Goal: Obtain resource: Obtain resource

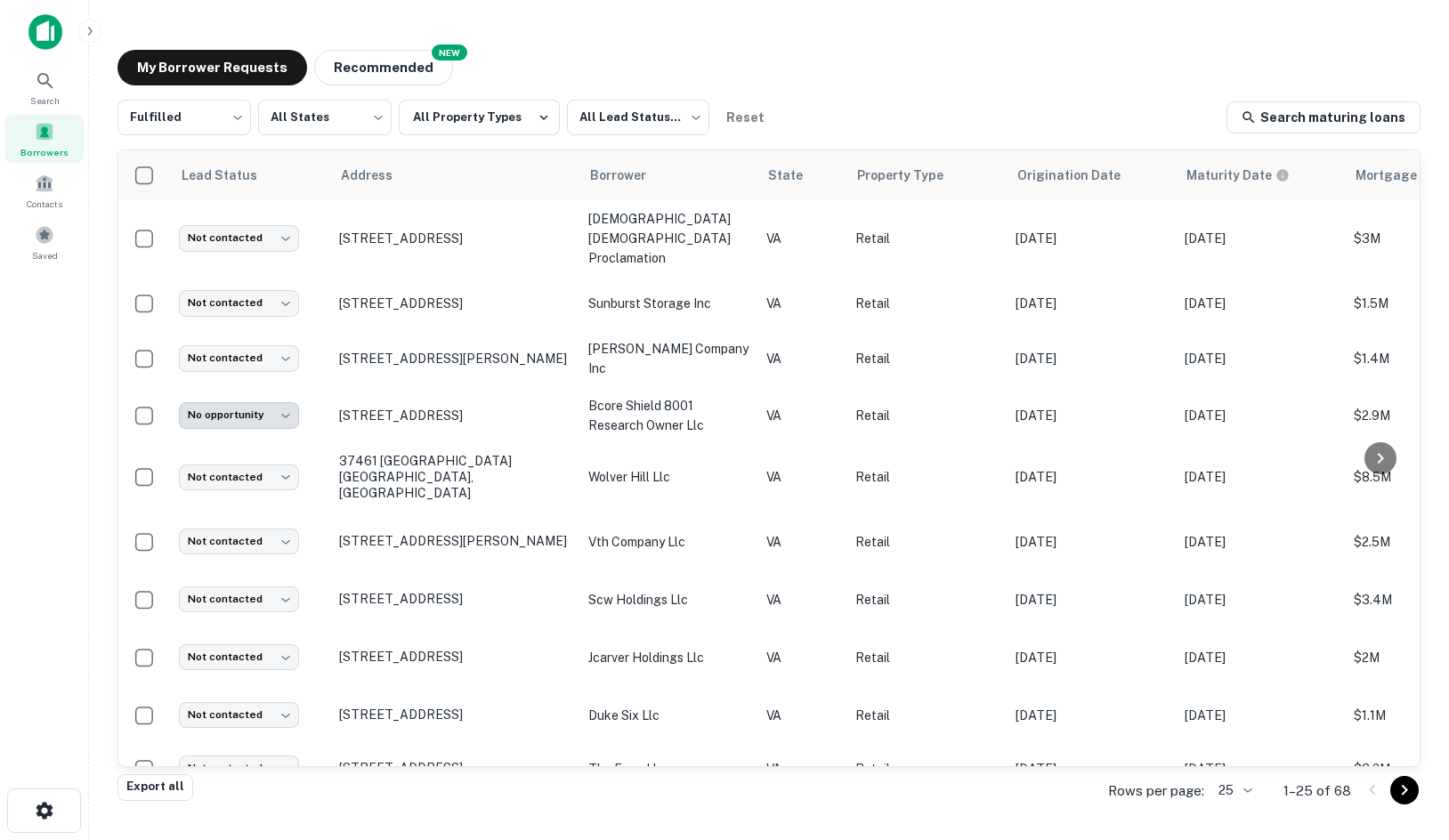
scroll to position [361, 0]
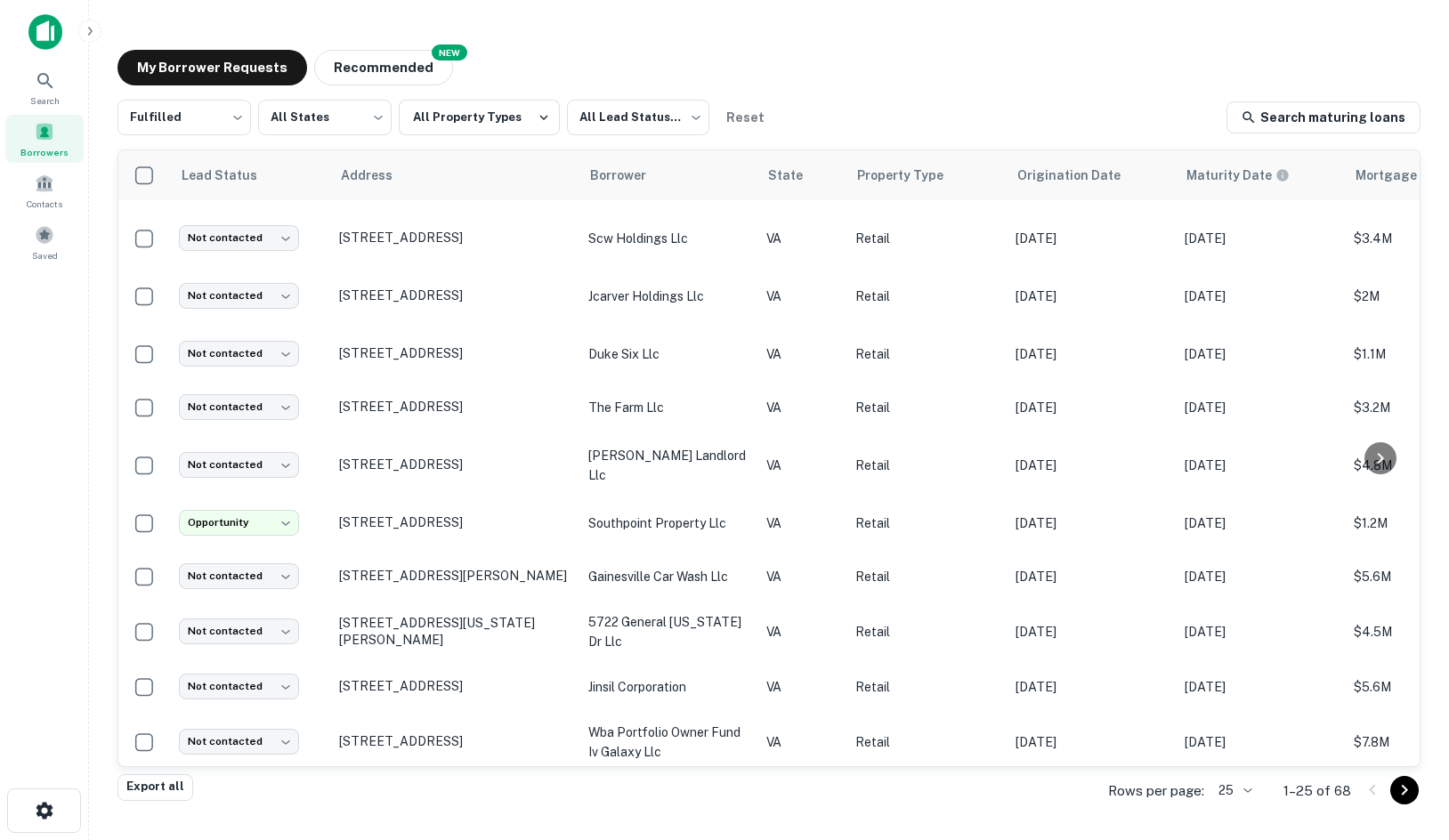
click at [610, 58] on div "My Borrower Requests NEW Recommended" at bounding box center [769, 68] width 1303 height 36
drag, startPoint x: 488, startPoint y: 46, endPoint x: 52, endPoint y: 121, distance: 442.4
click at [473, 52] on div "**********" at bounding box center [769, 413] width 1332 height 756
click at [499, 53] on div "My Borrower Requests NEW Recommended" at bounding box center [769, 68] width 1303 height 36
click at [51, 148] on span "Borrowers" at bounding box center [45, 152] width 48 height 14
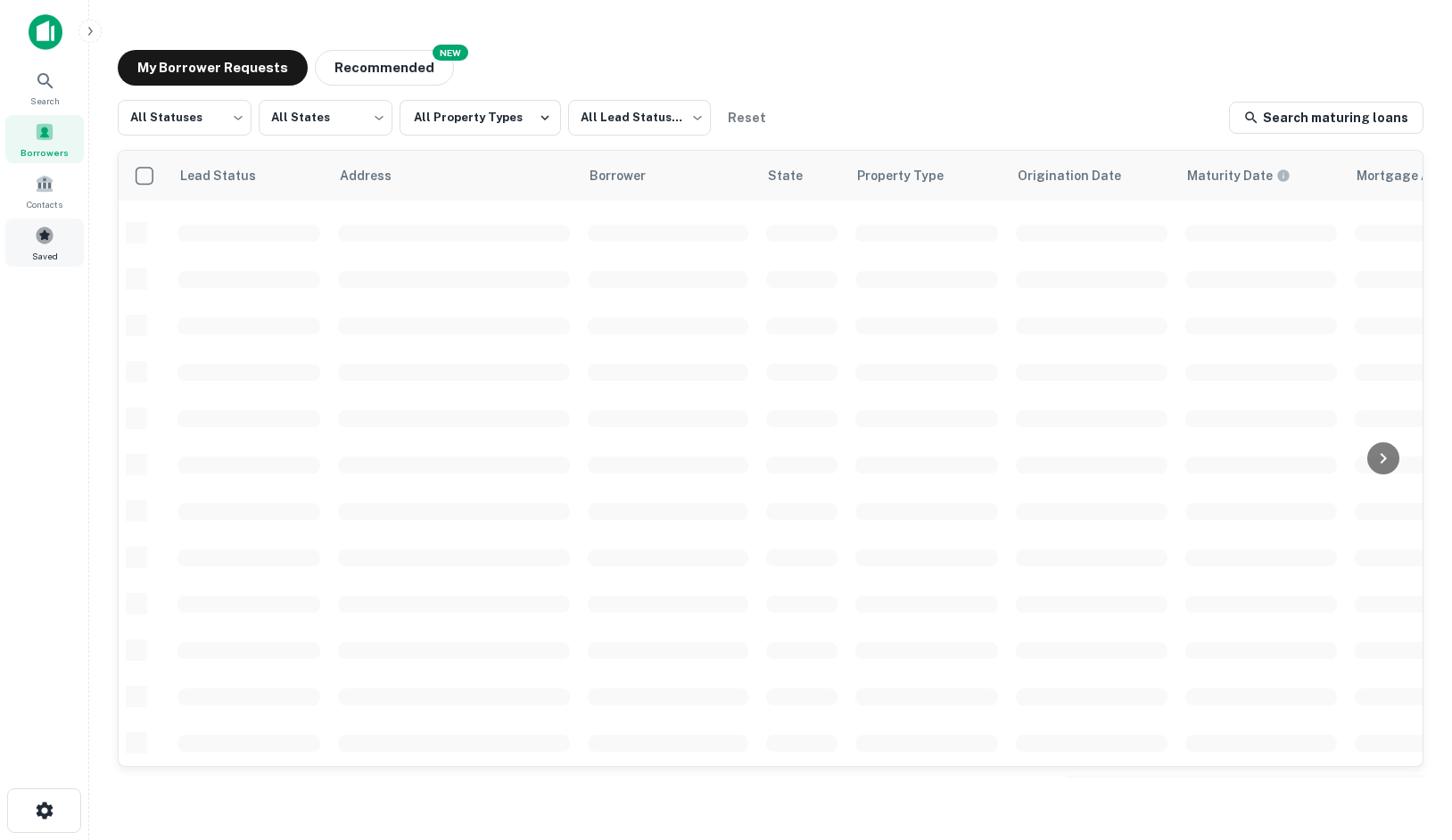
click at [49, 238] on span at bounding box center [45, 236] width 20 height 20
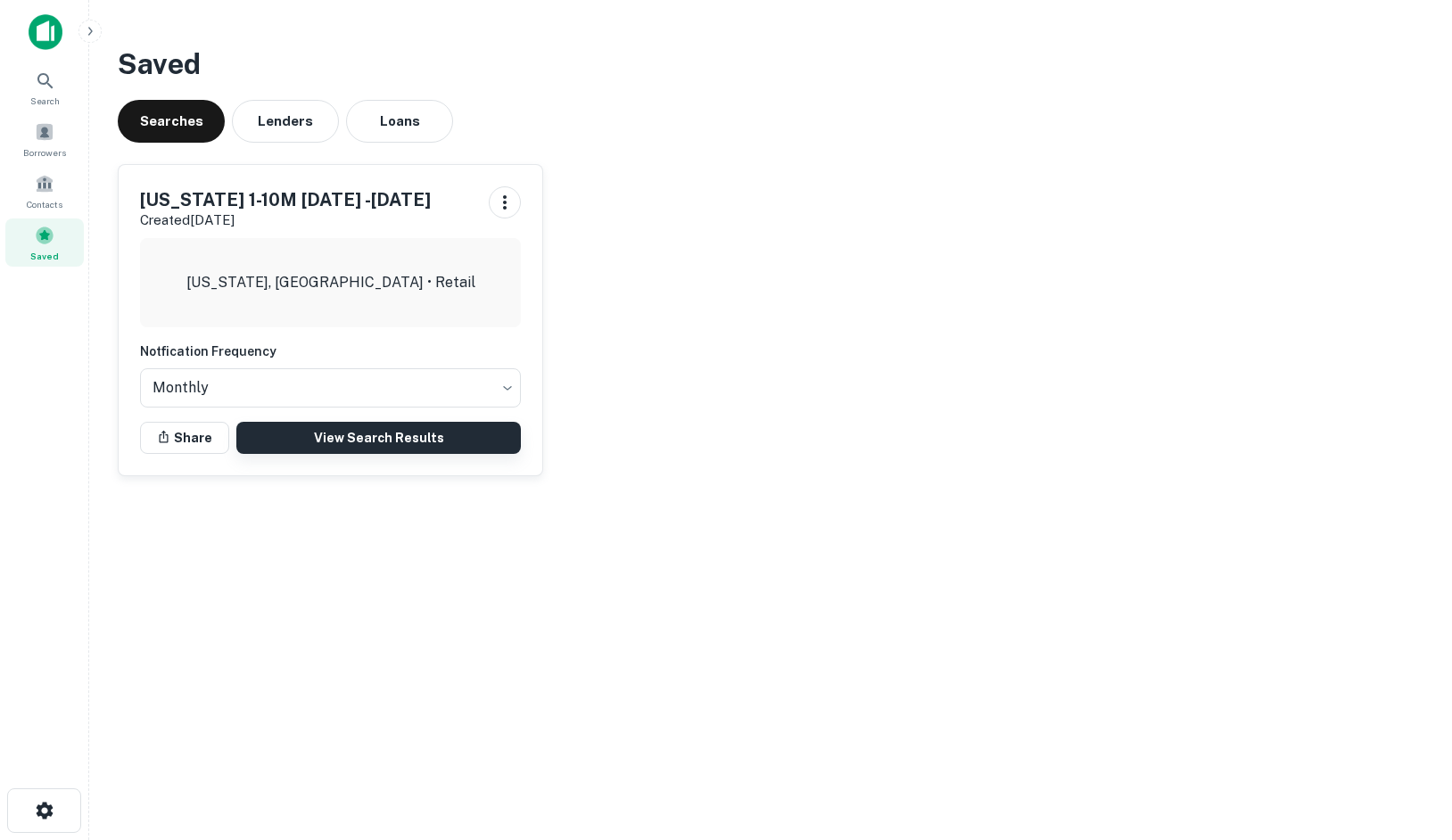
click at [370, 444] on link "View Search Results" at bounding box center [378, 437] width 284 height 32
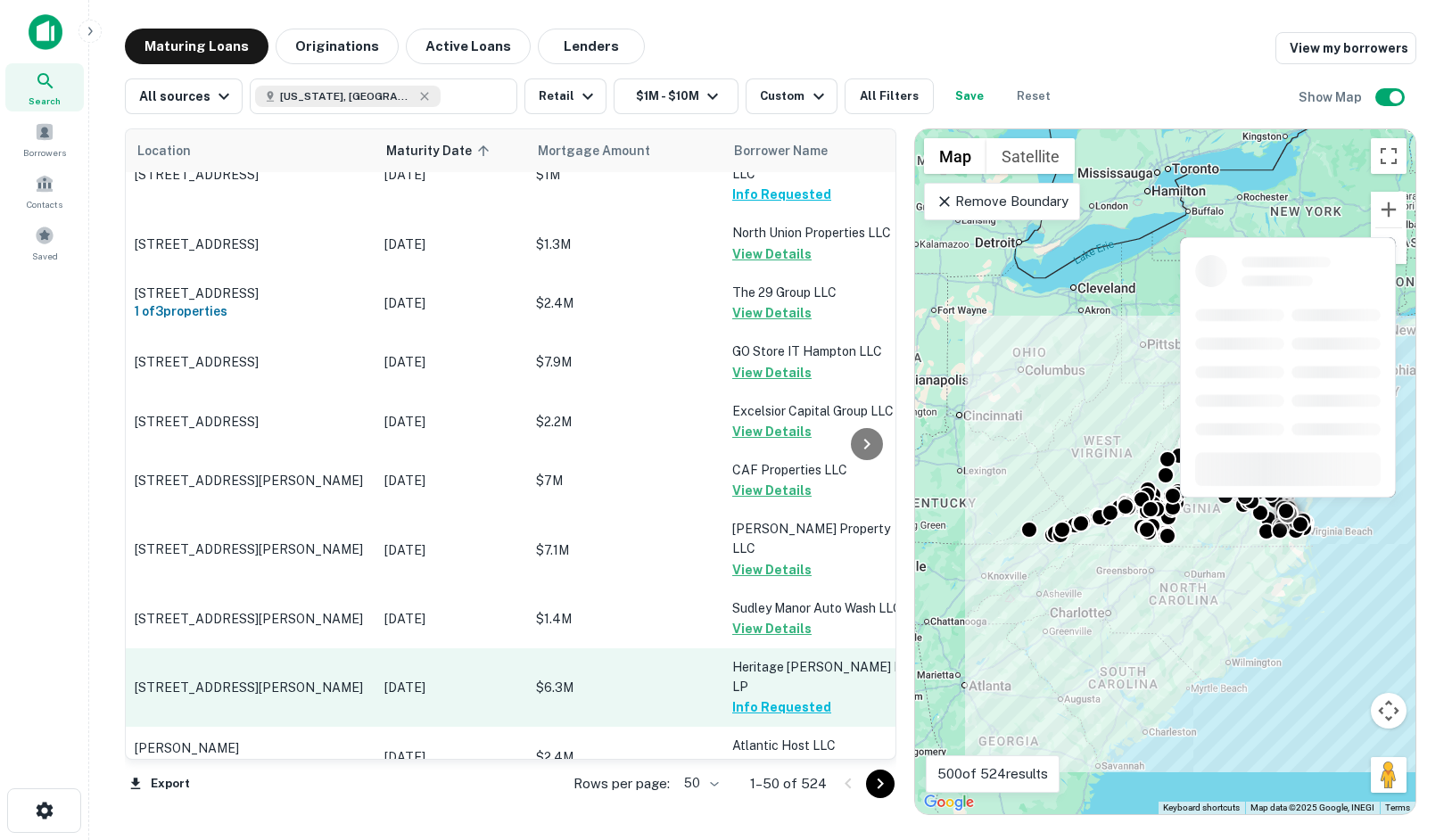
scroll to position [2592, 0]
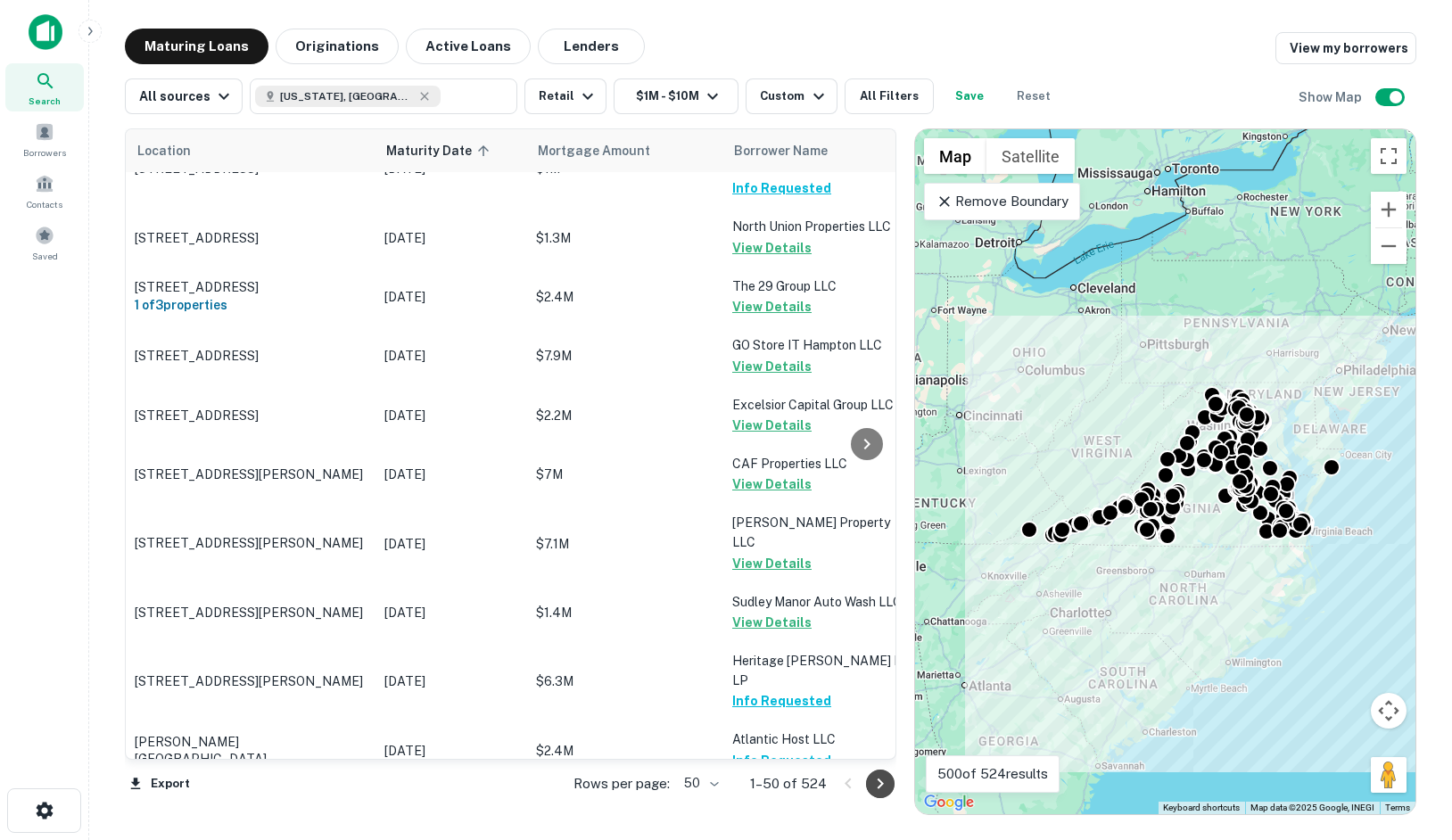
click at [879, 786] on icon "Go to next page" at bounding box center [881, 784] width 22 height 22
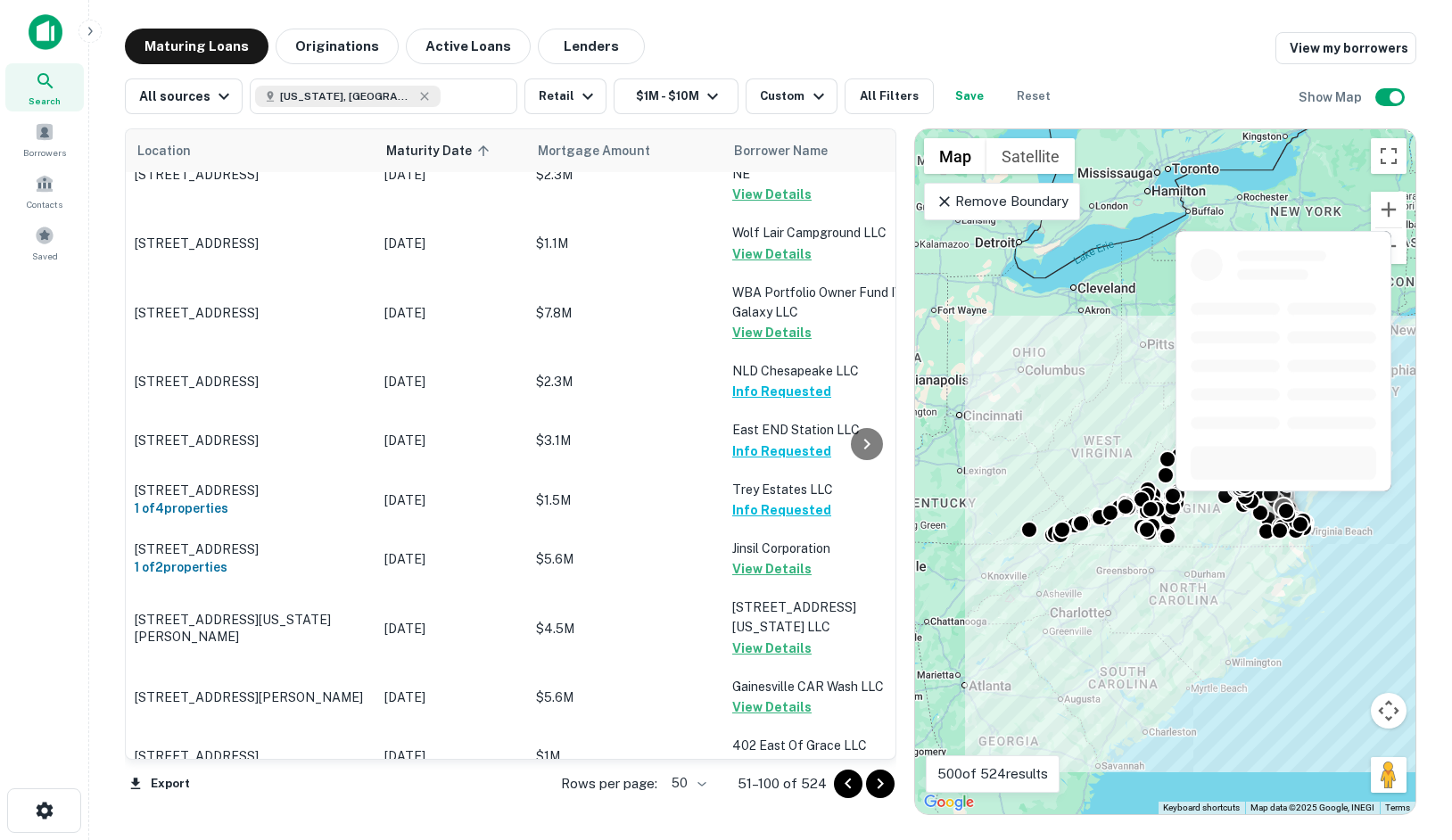
scroll to position [2684, 0]
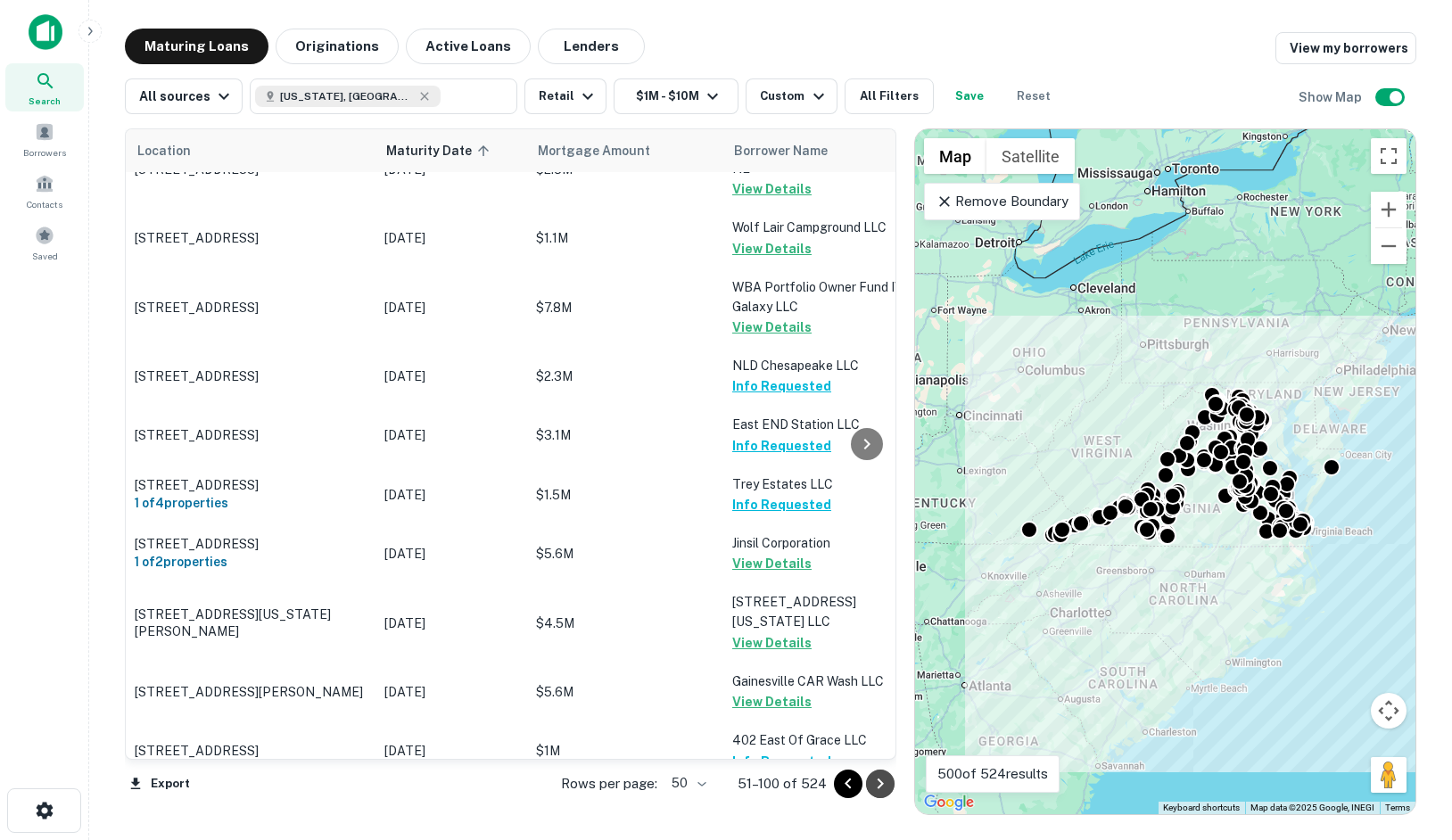
click at [875, 782] on icon "Go to next page" at bounding box center [881, 784] width 22 height 22
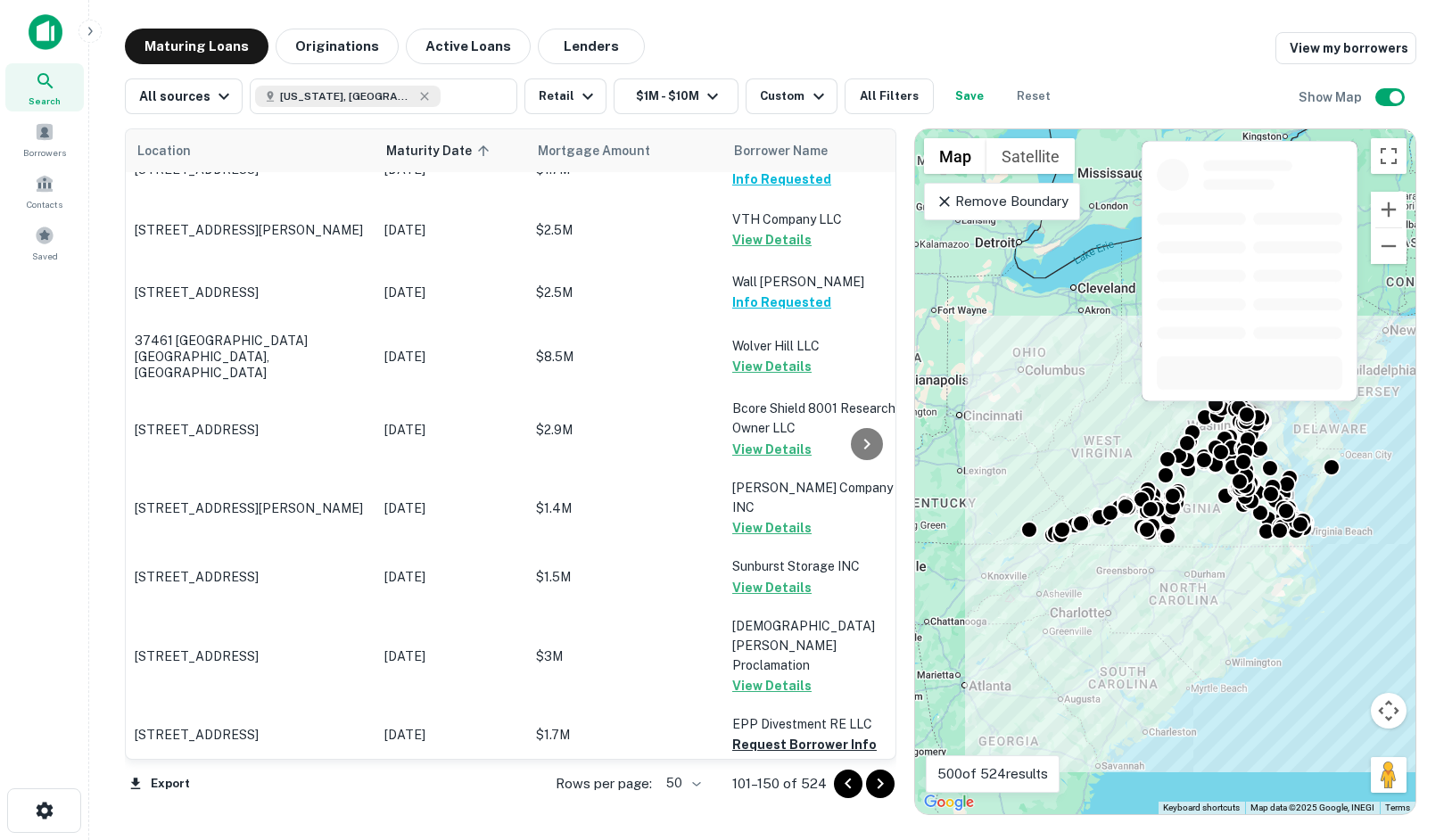
scroll to position [1208, 0]
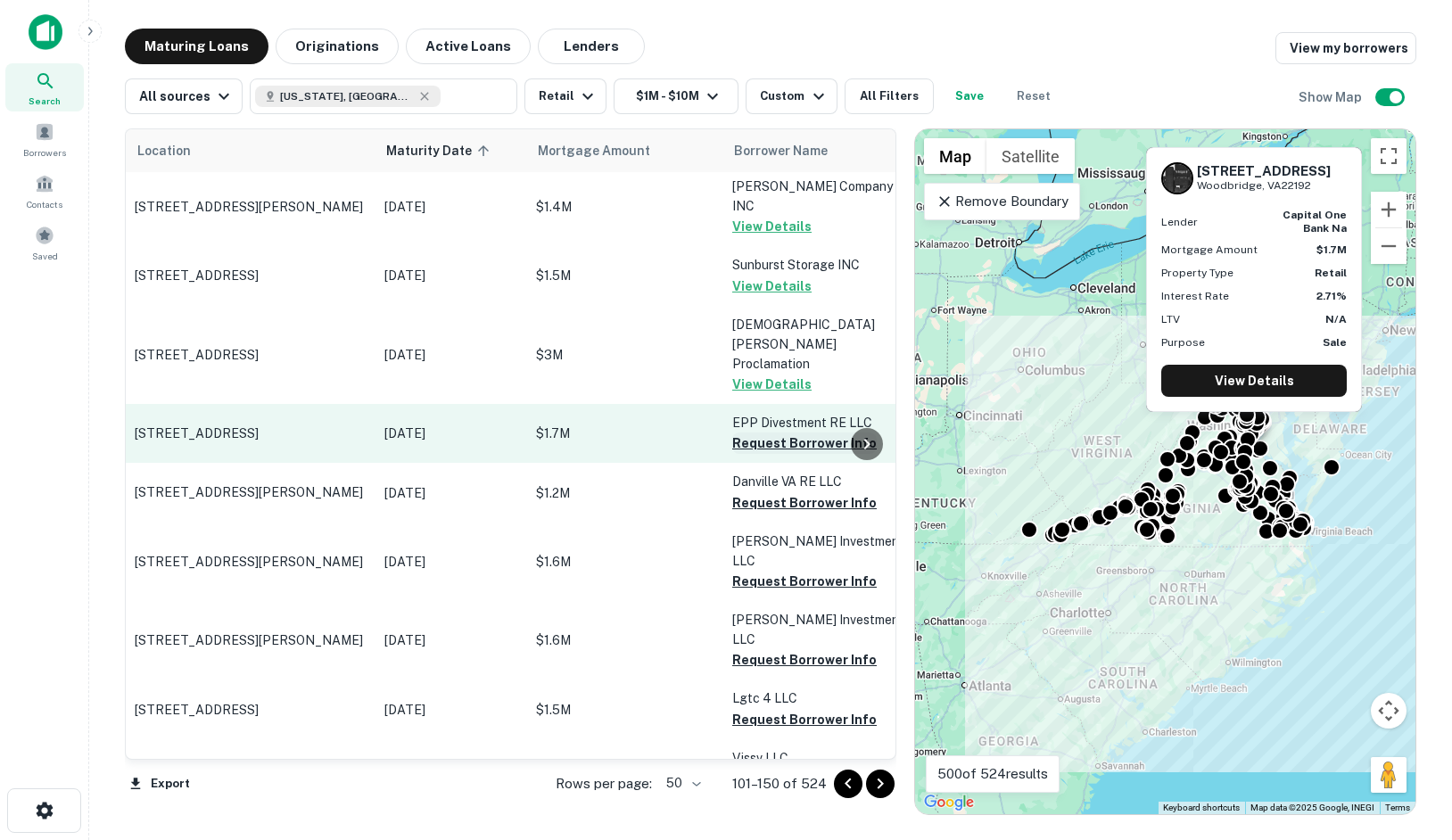
click at [788, 432] on button "Request Borrower Info" at bounding box center [804, 443] width 144 height 22
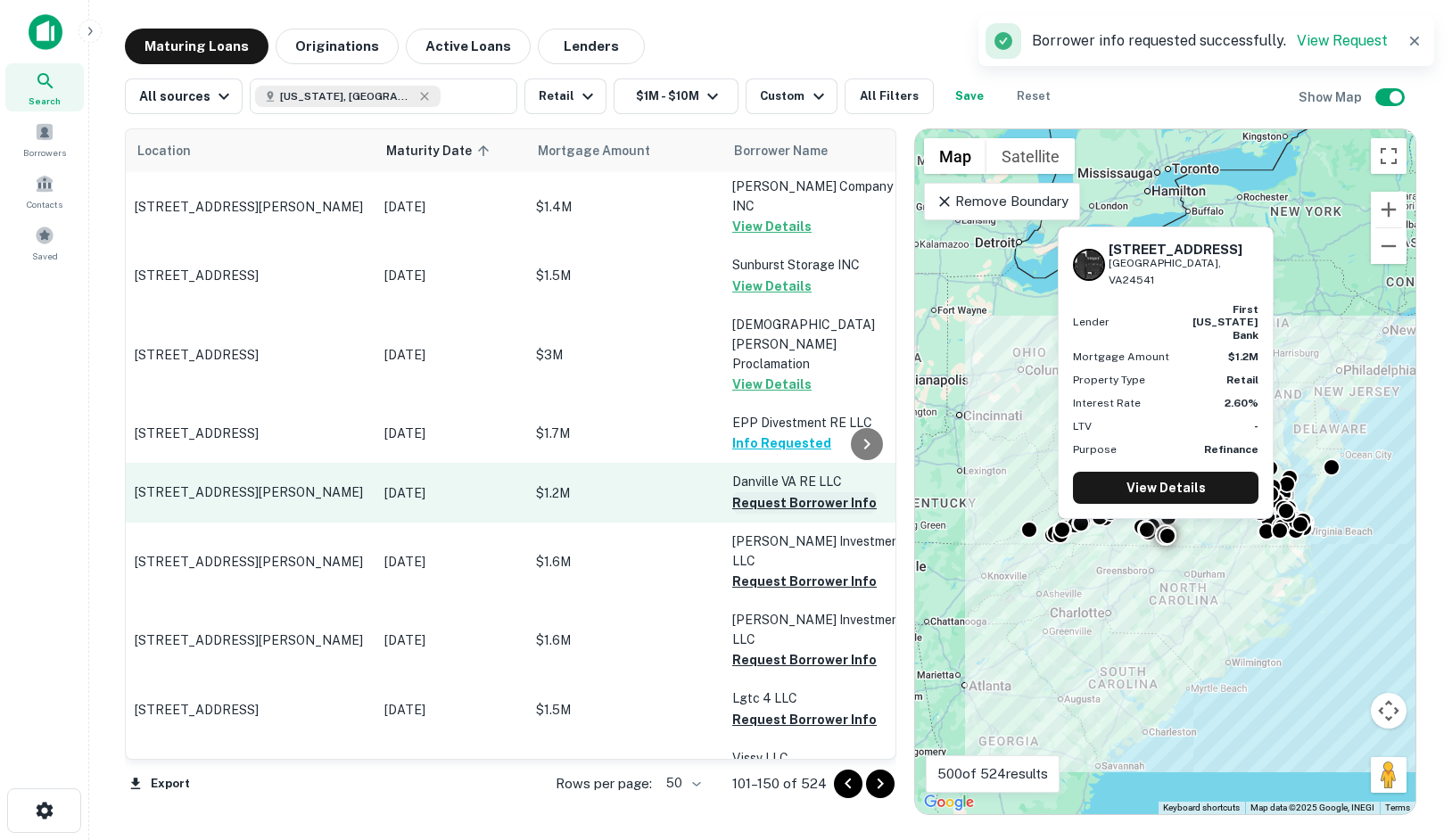
click at [778, 492] on button "Request Borrower Info" at bounding box center [804, 503] width 144 height 22
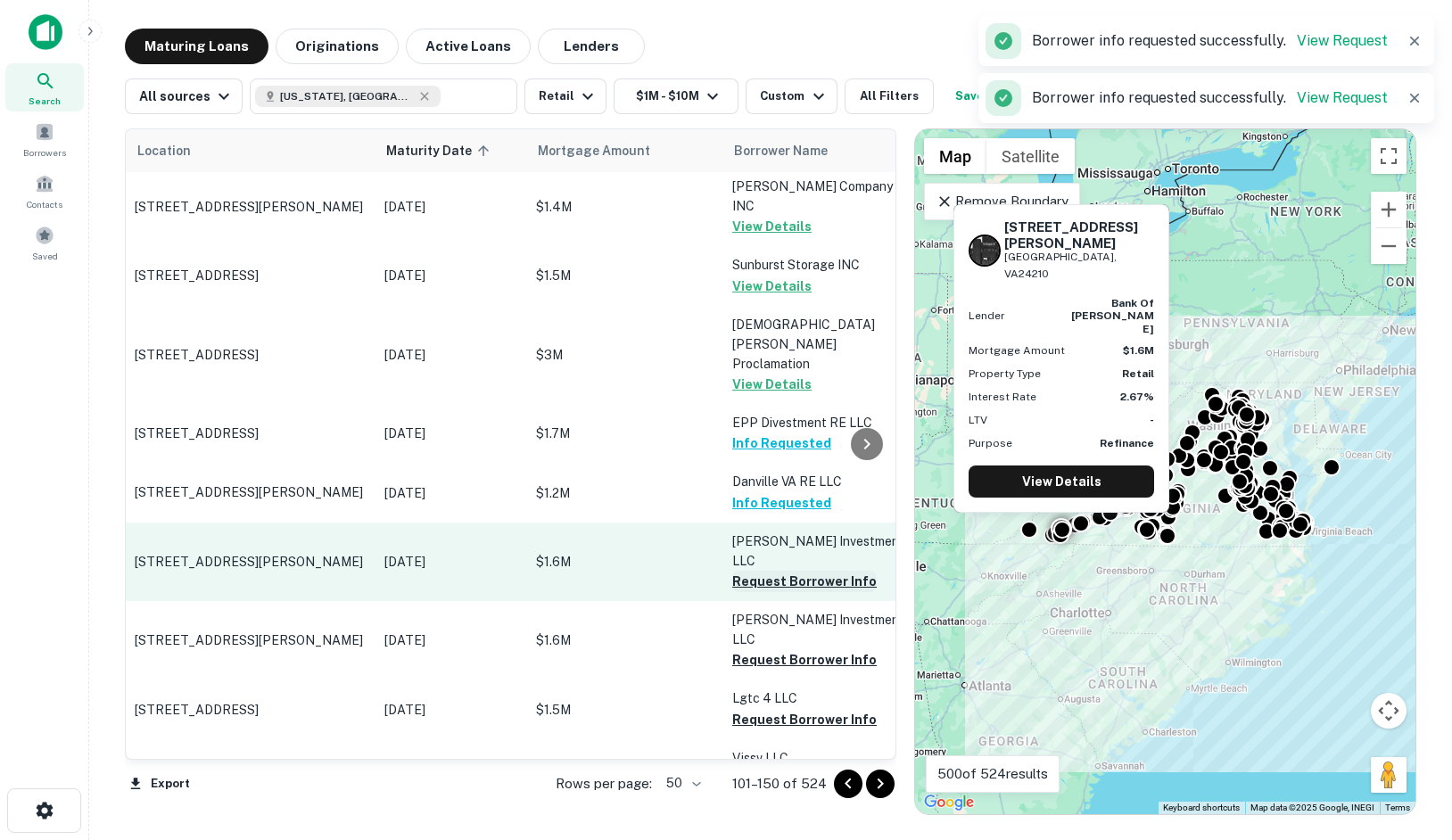
click at [790, 571] on button "Request Borrower Info" at bounding box center [804, 582] width 144 height 22
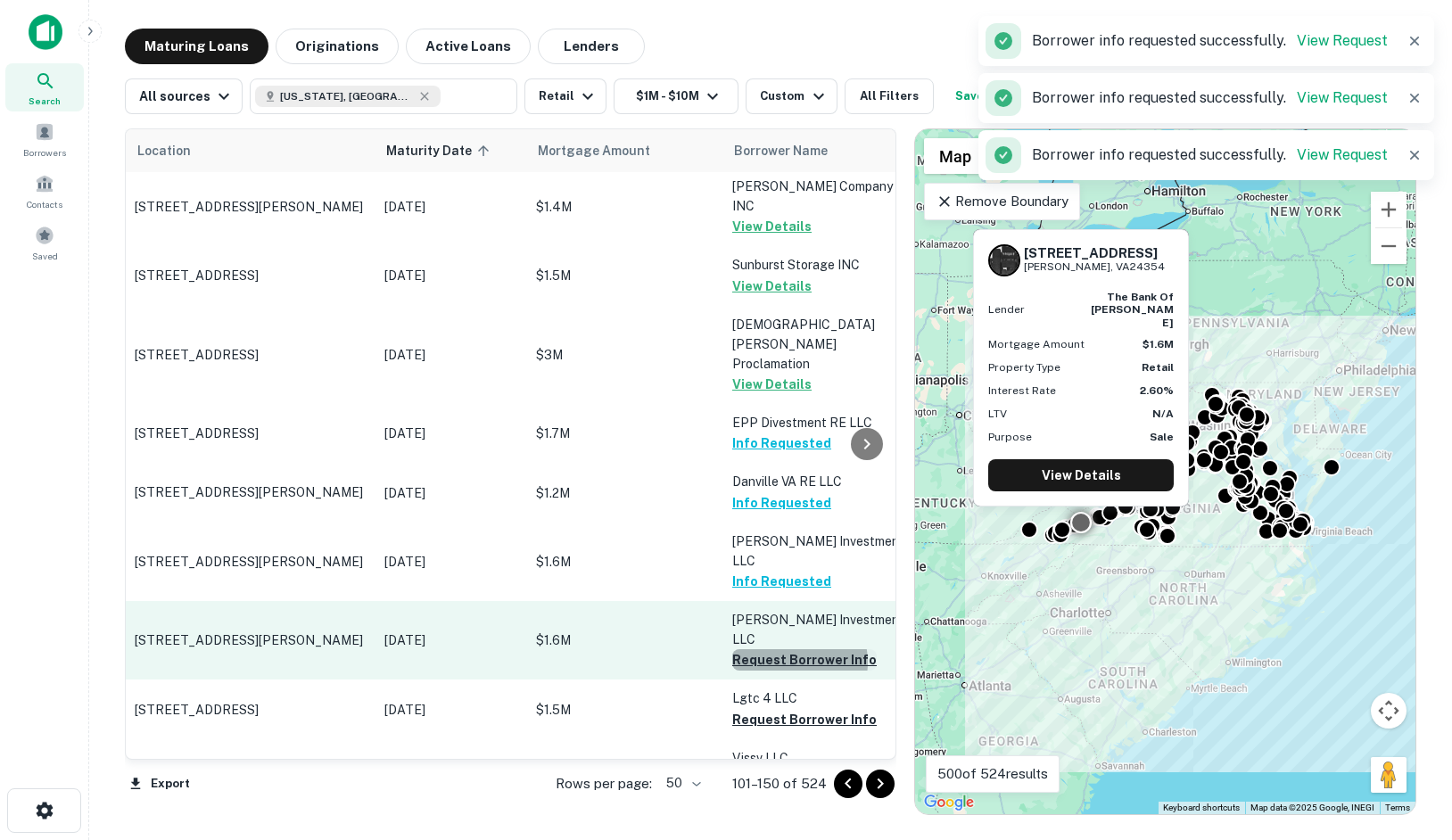
click at [794, 649] on button "Request Borrower Info" at bounding box center [804, 660] width 144 height 22
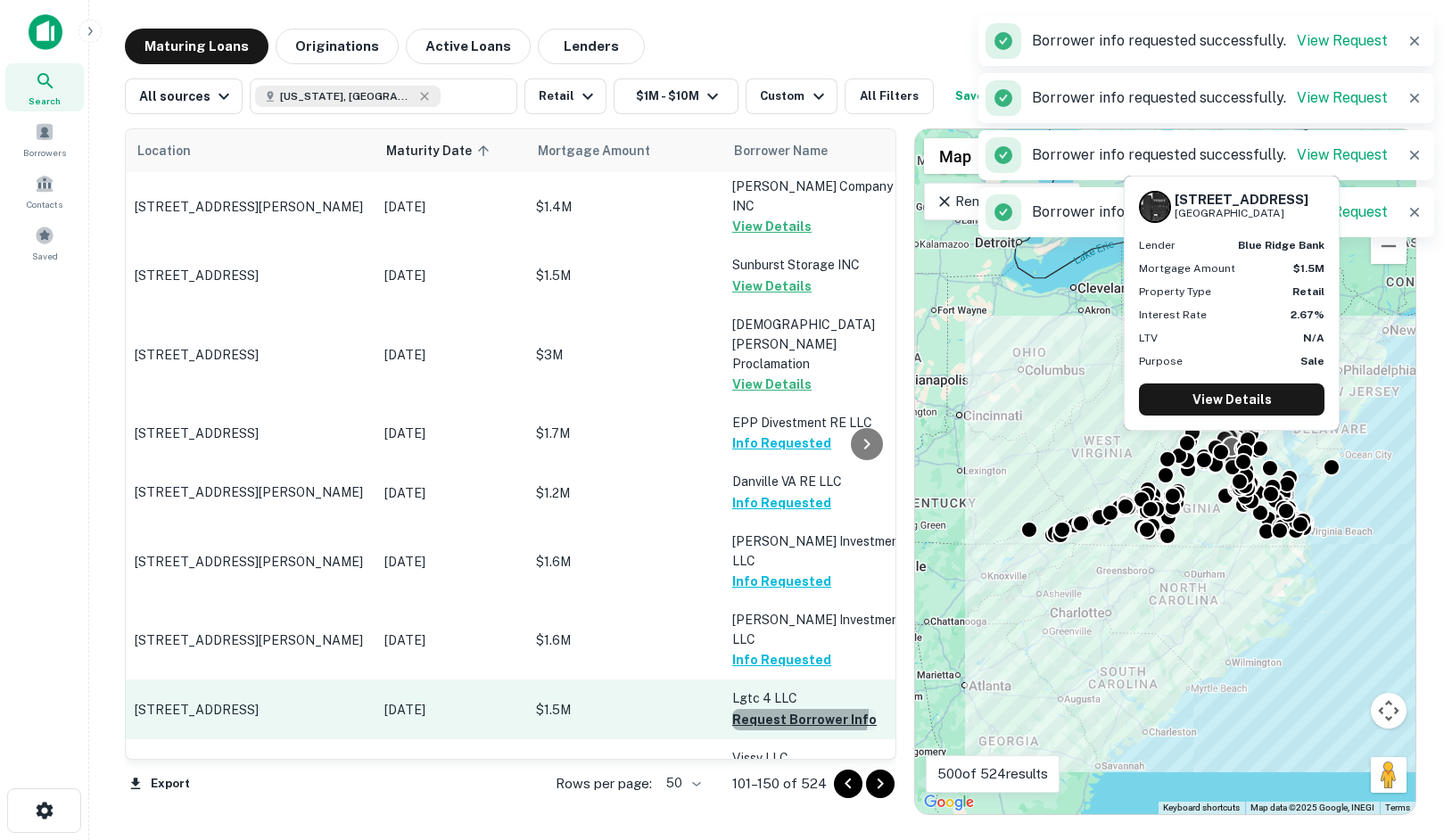
click at [769, 709] on button "Request Borrower Info" at bounding box center [804, 720] width 144 height 22
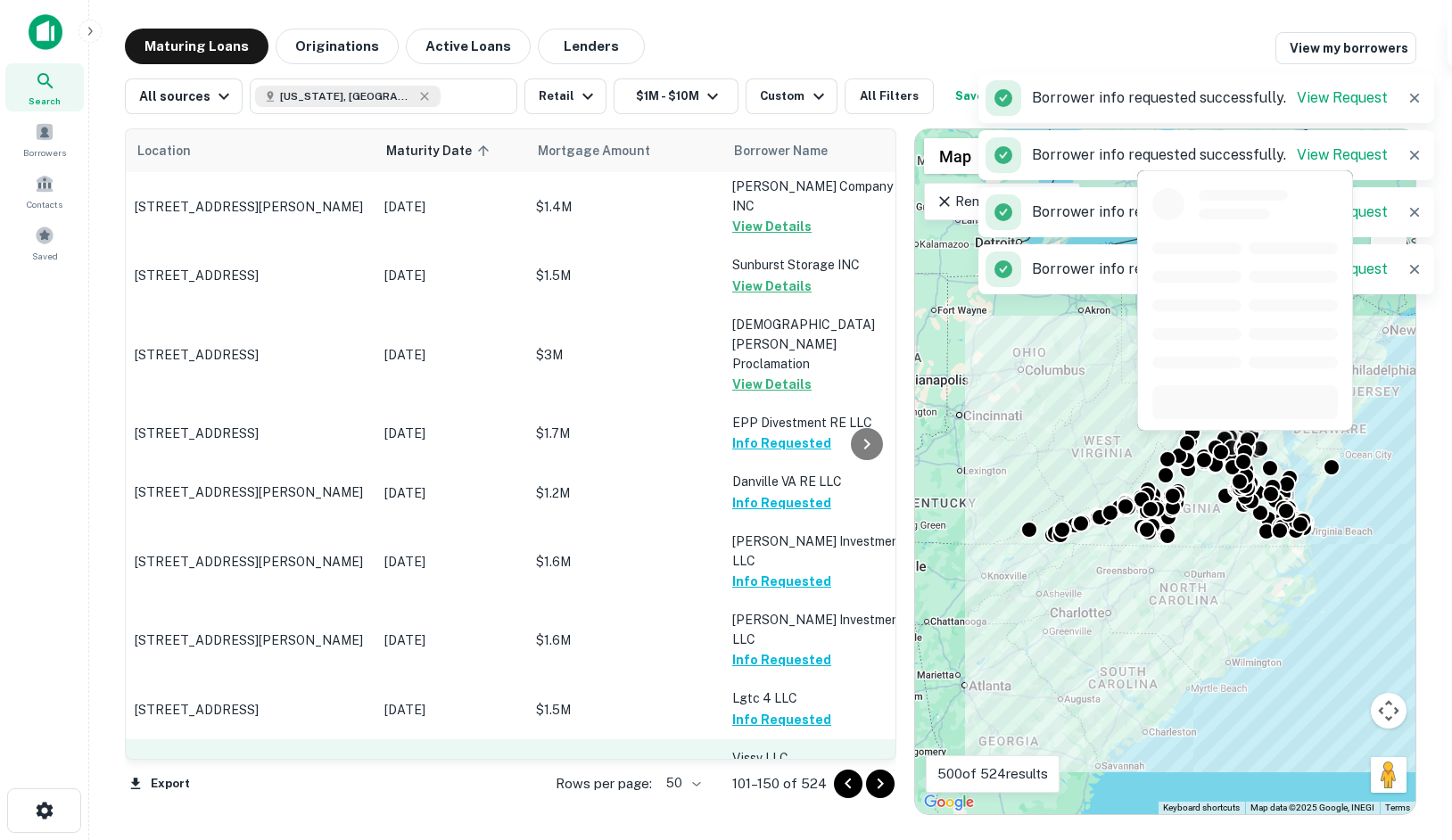
click at [765, 767] on button "Request Borrower Info" at bounding box center [804, 778] width 144 height 22
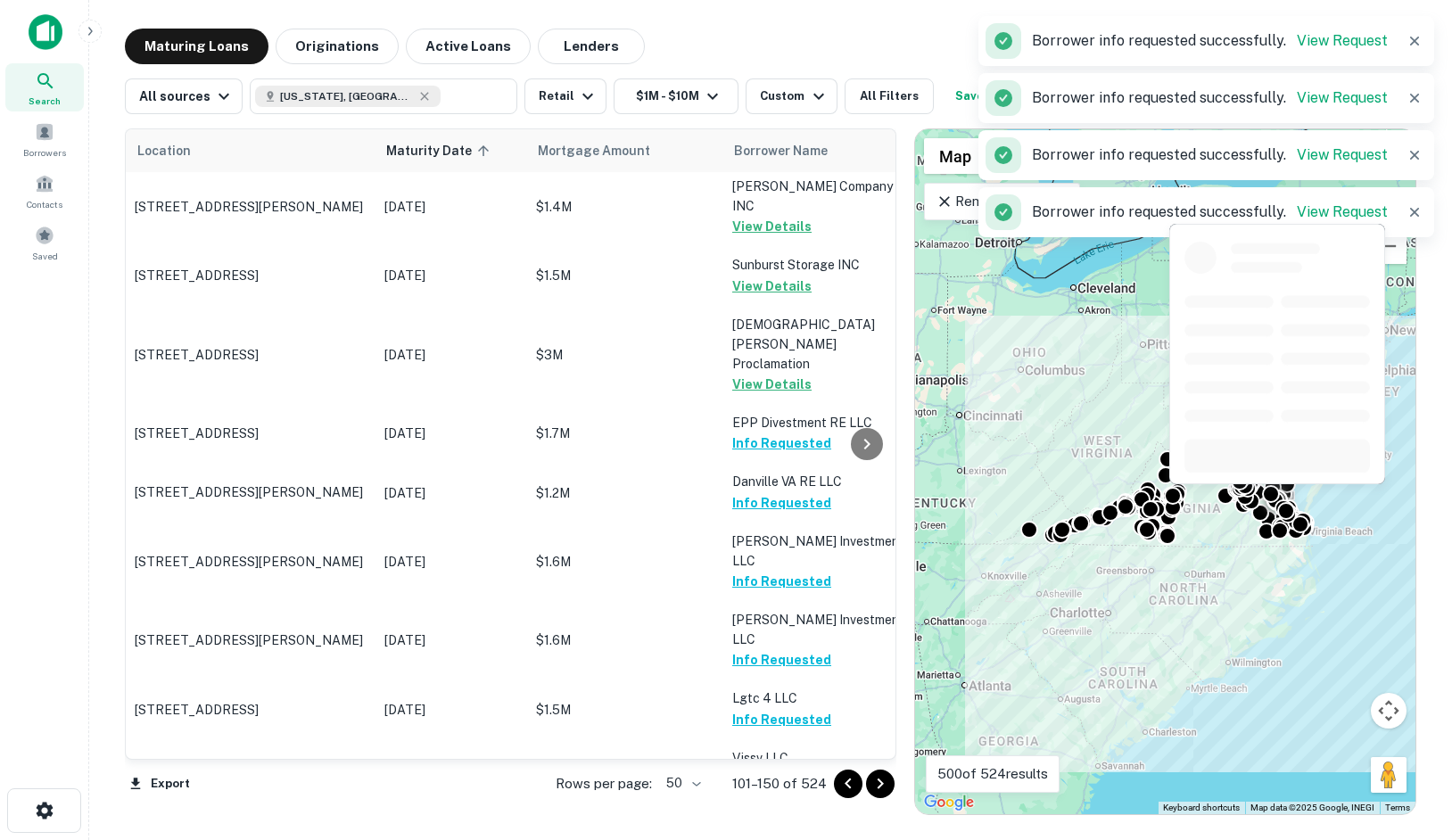
scroll to position [1565, 0]
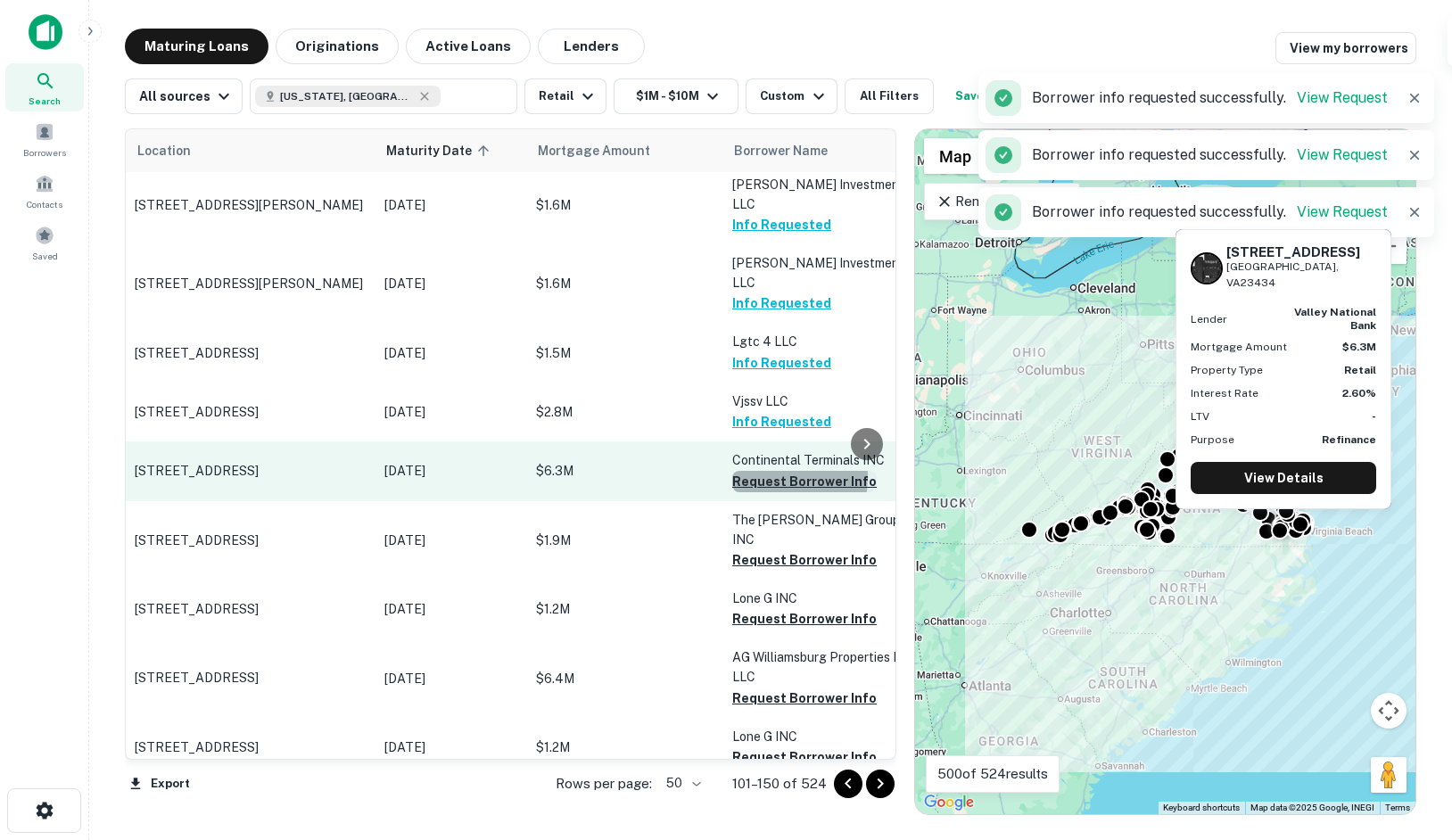
click at [773, 471] on button "Request Borrower Info" at bounding box center [804, 481] width 144 height 22
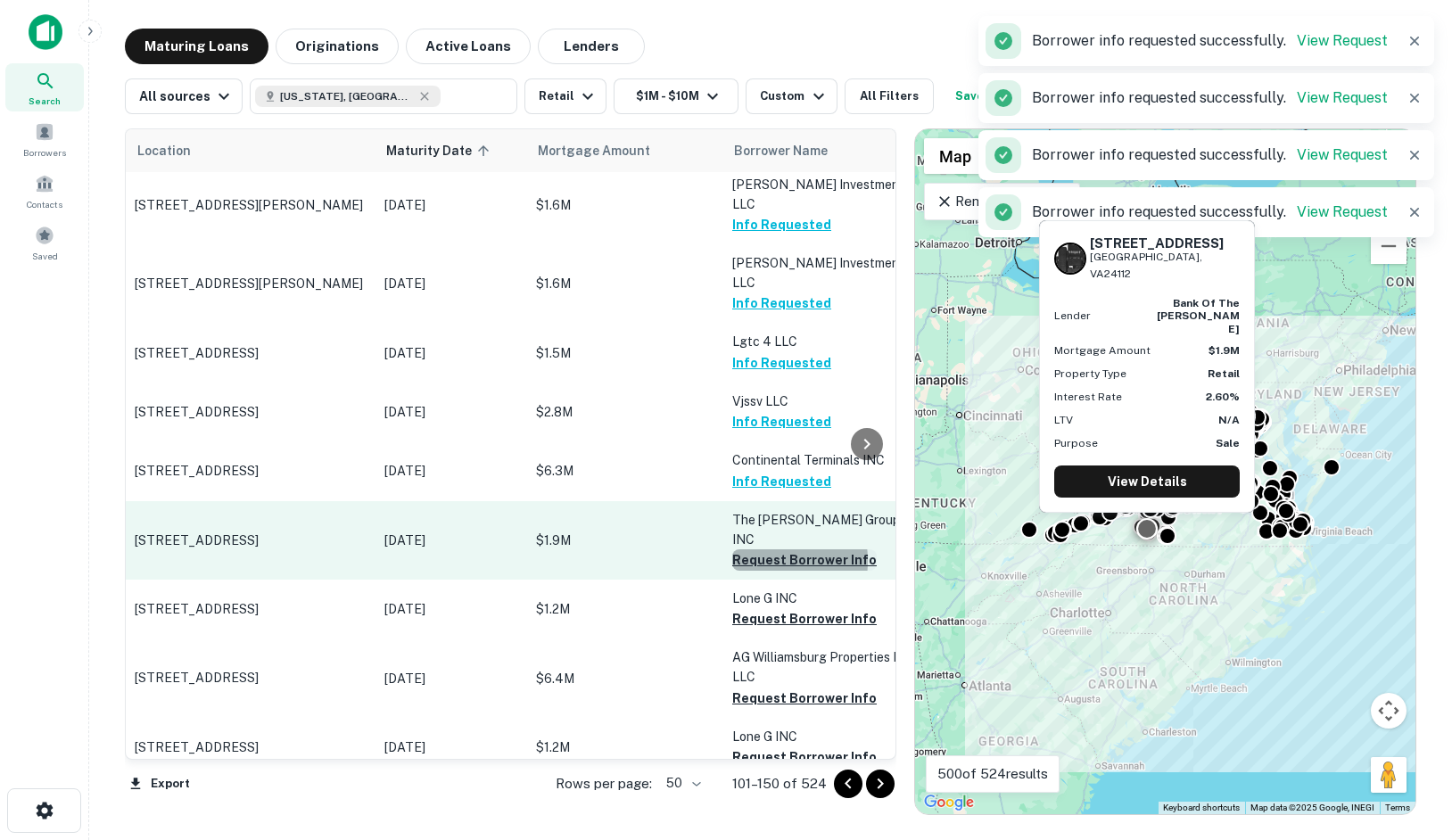
click at [750, 550] on button "Request Borrower Info" at bounding box center [804, 560] width 144 height 22
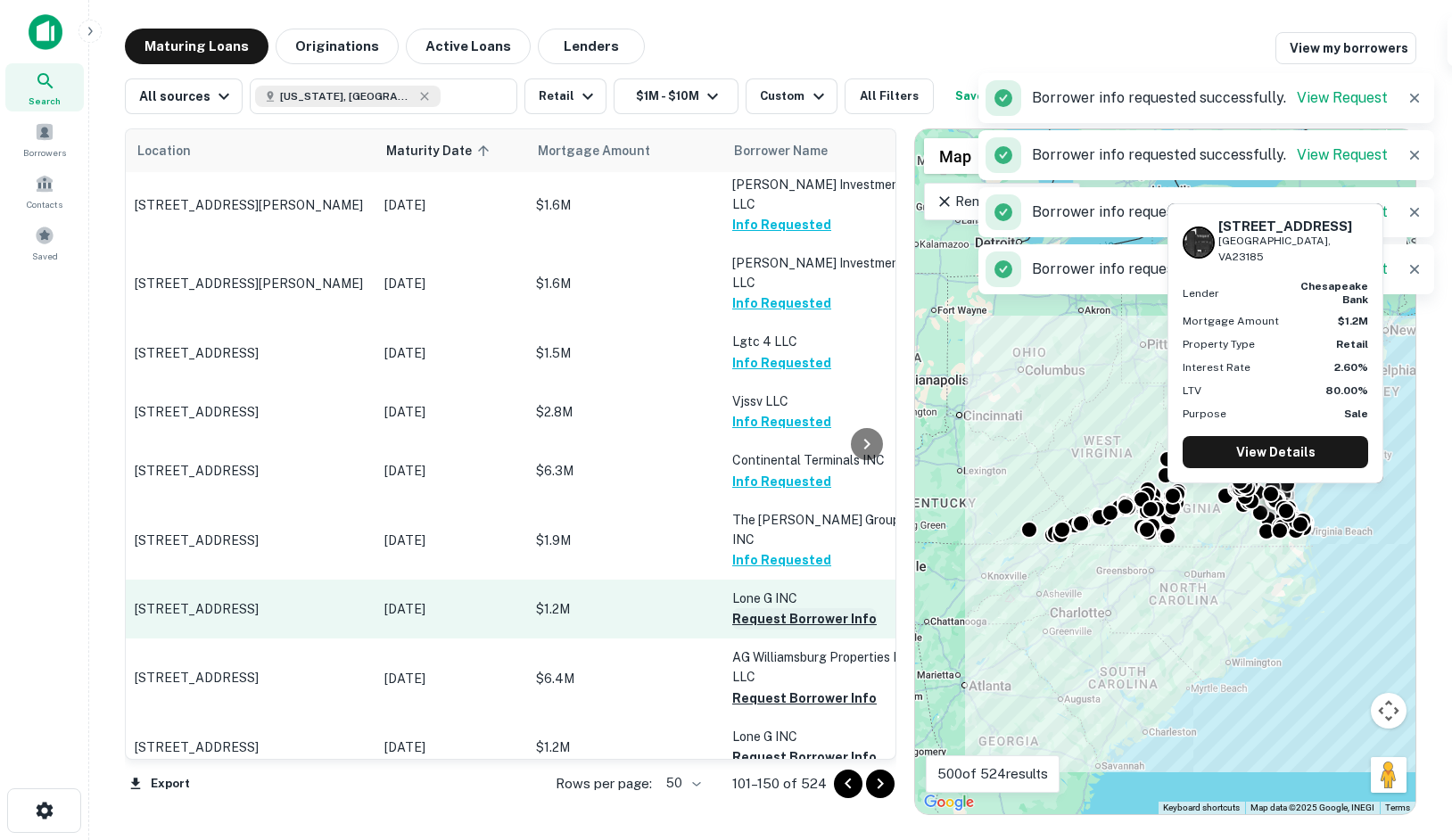
click at [745, 608] on button "Request Borrower Info" at bounding box center [804, 619] width 144 height 22
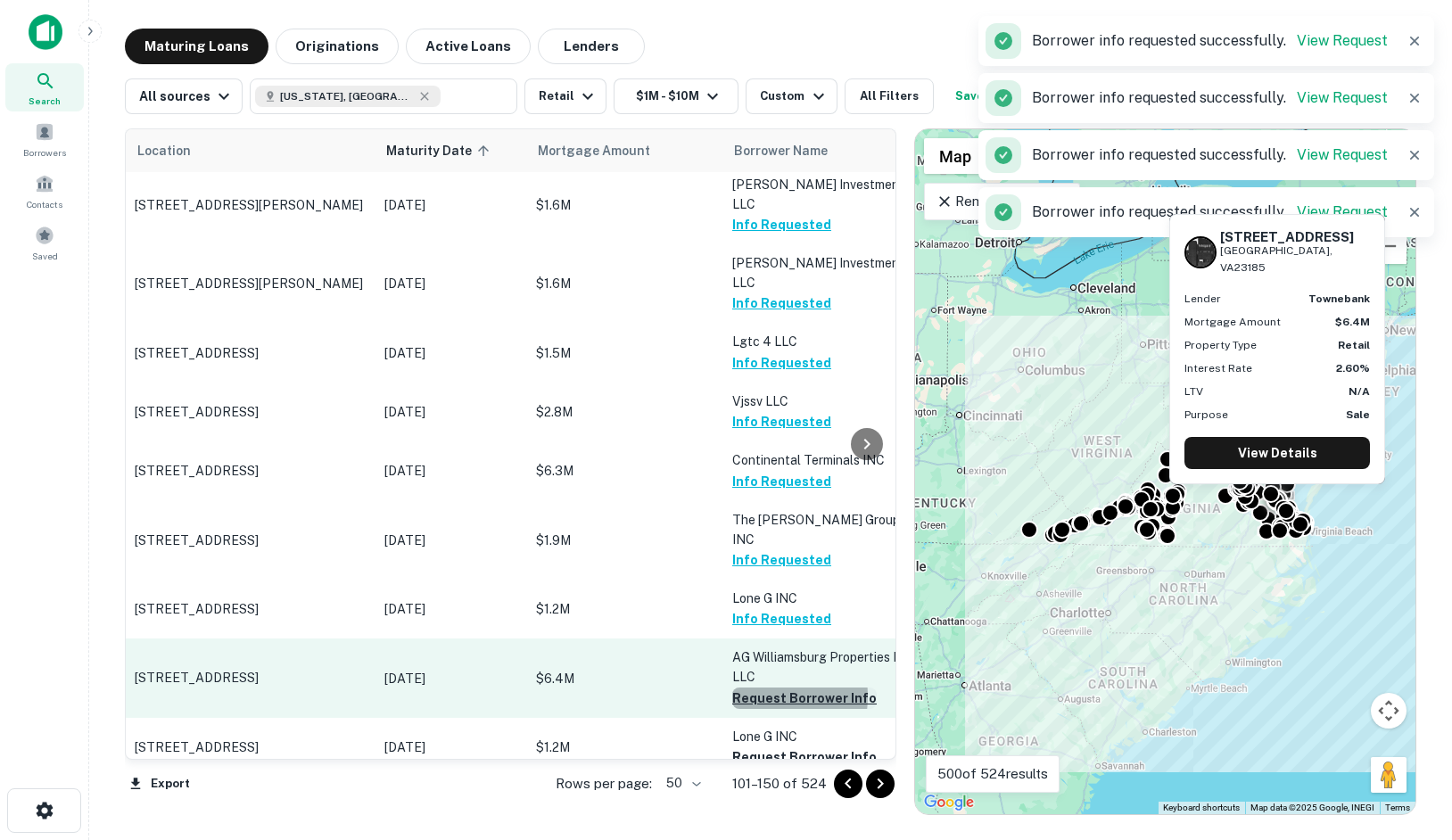
click at [756, 688] on button "Request Borrower Info" at bounding box center [804, 698] width 144 height 22
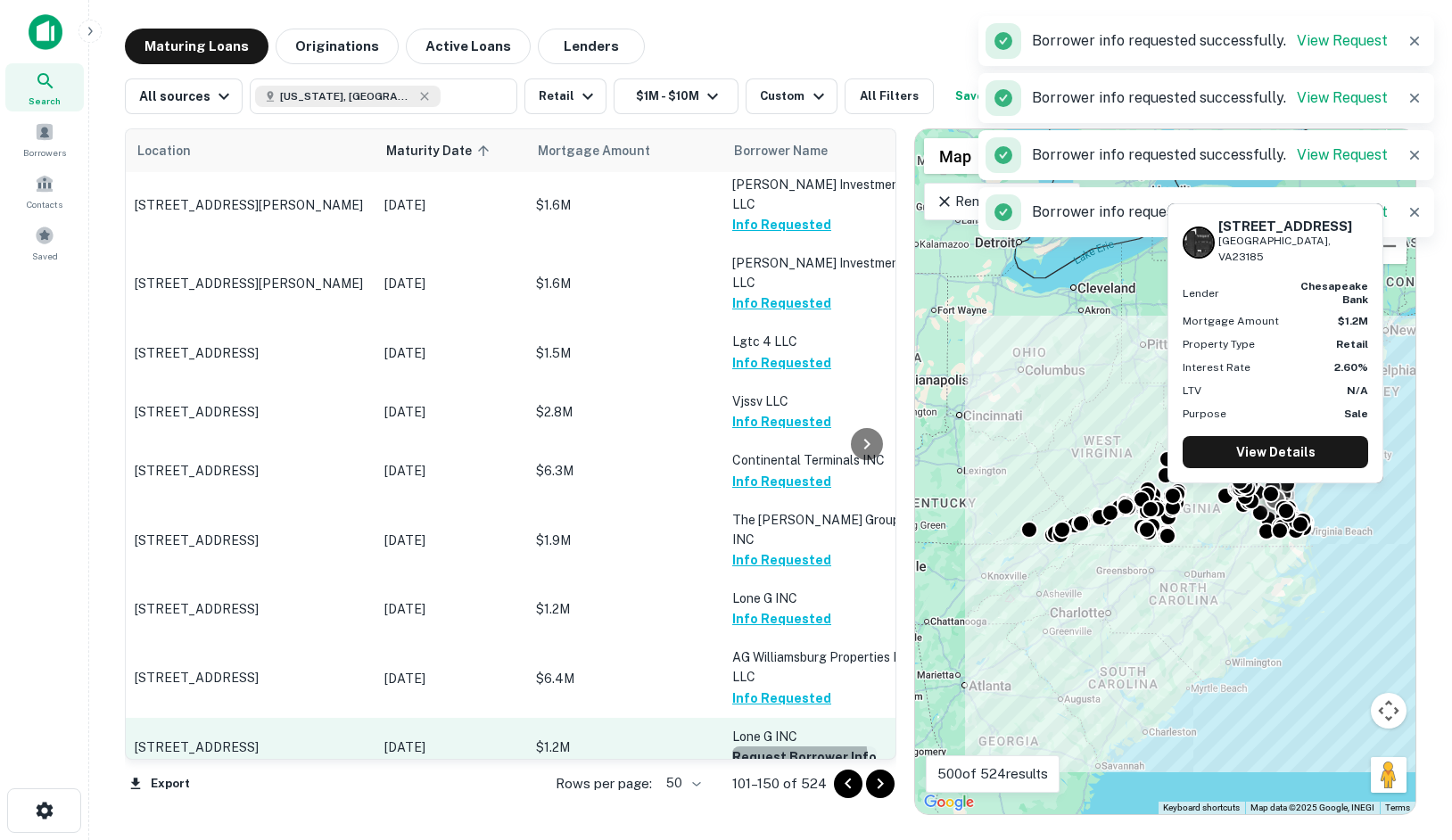
click at [759, 747] on button "Request Borrower Info" at bounding box center [804, 758] width 144 height 22
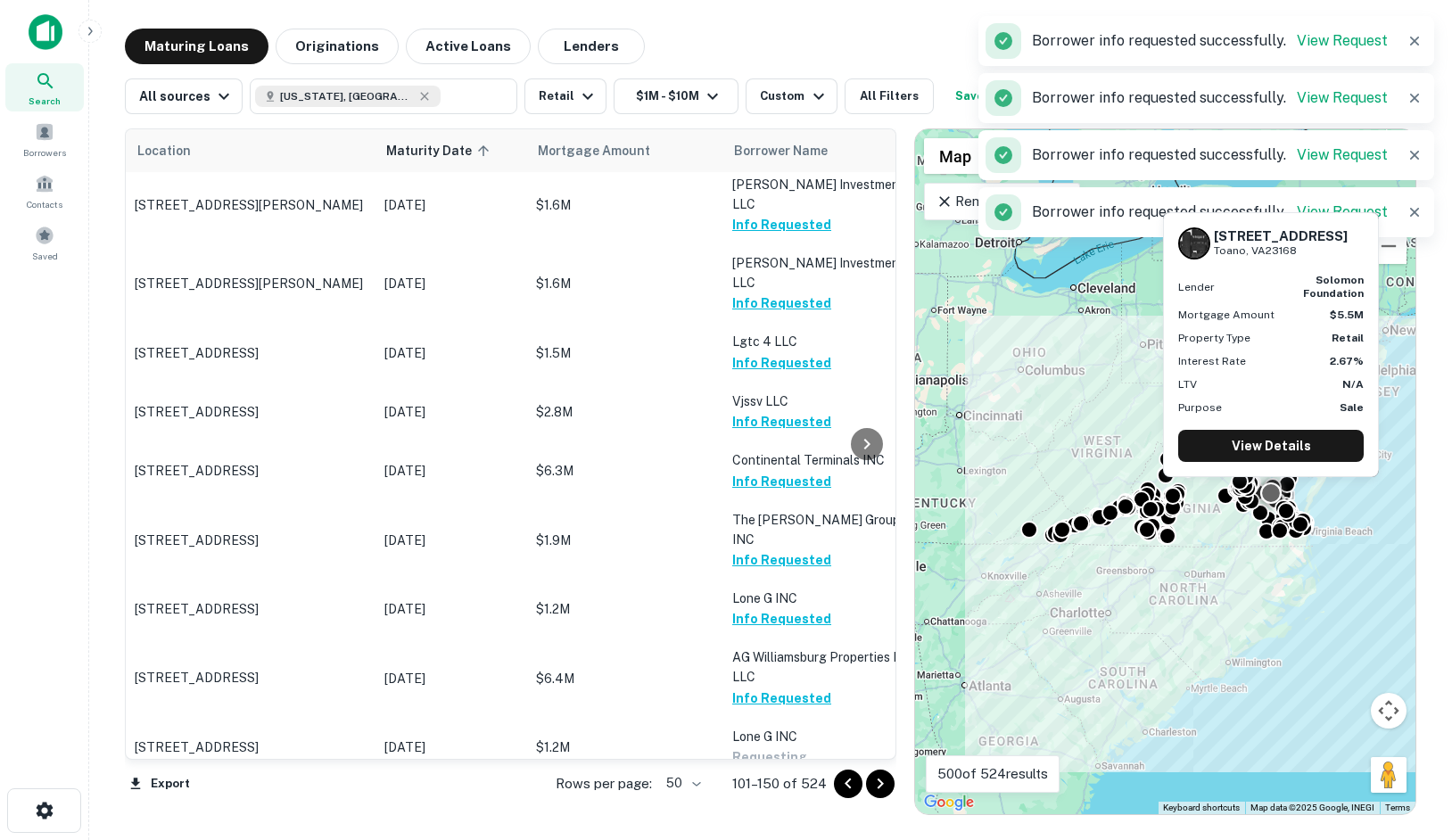
click at [778, 825] on button "Request Borrower Info" at bounding box center [804, 836] width 144 height 22
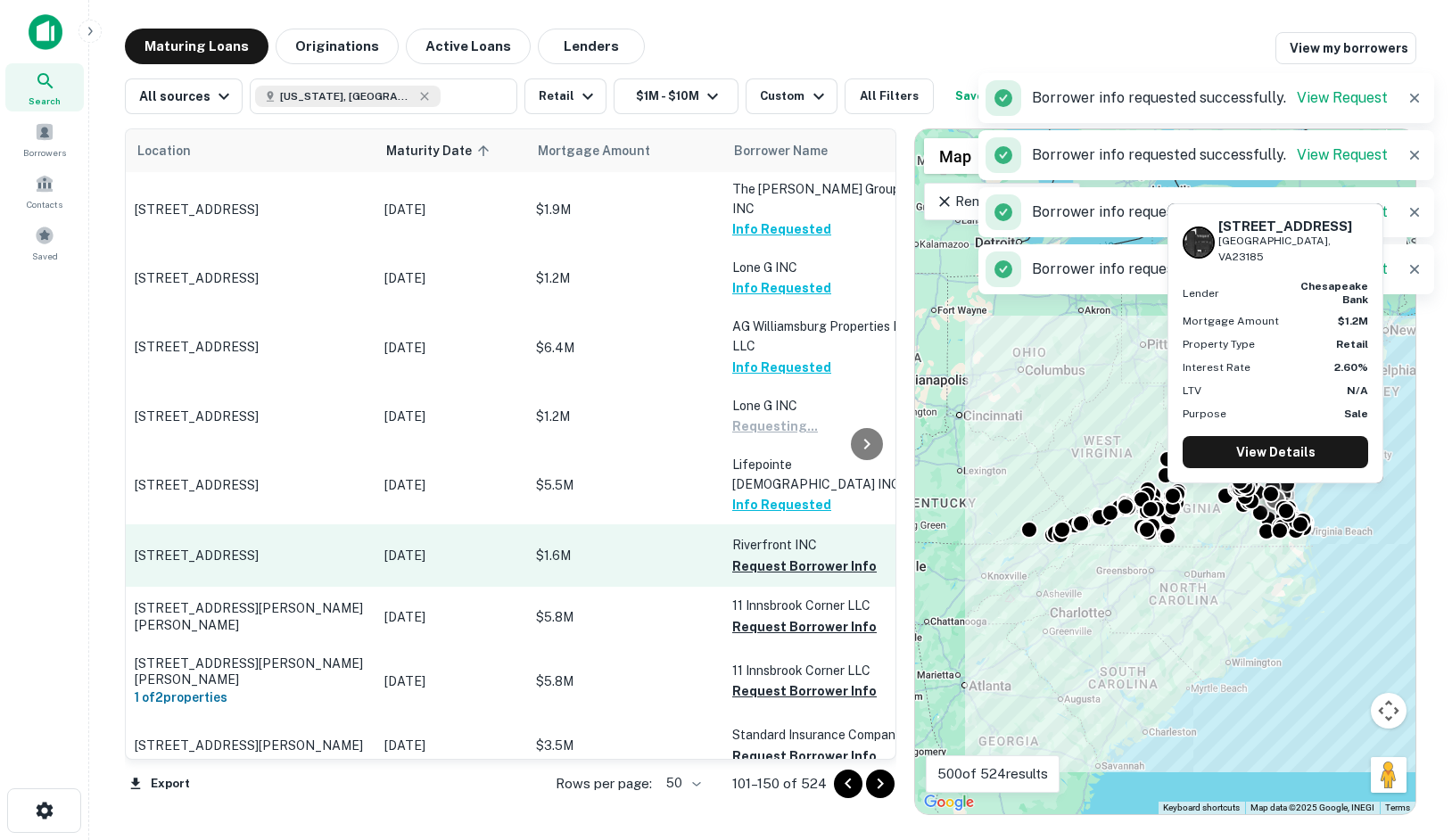
scroll to position [2011, 0]
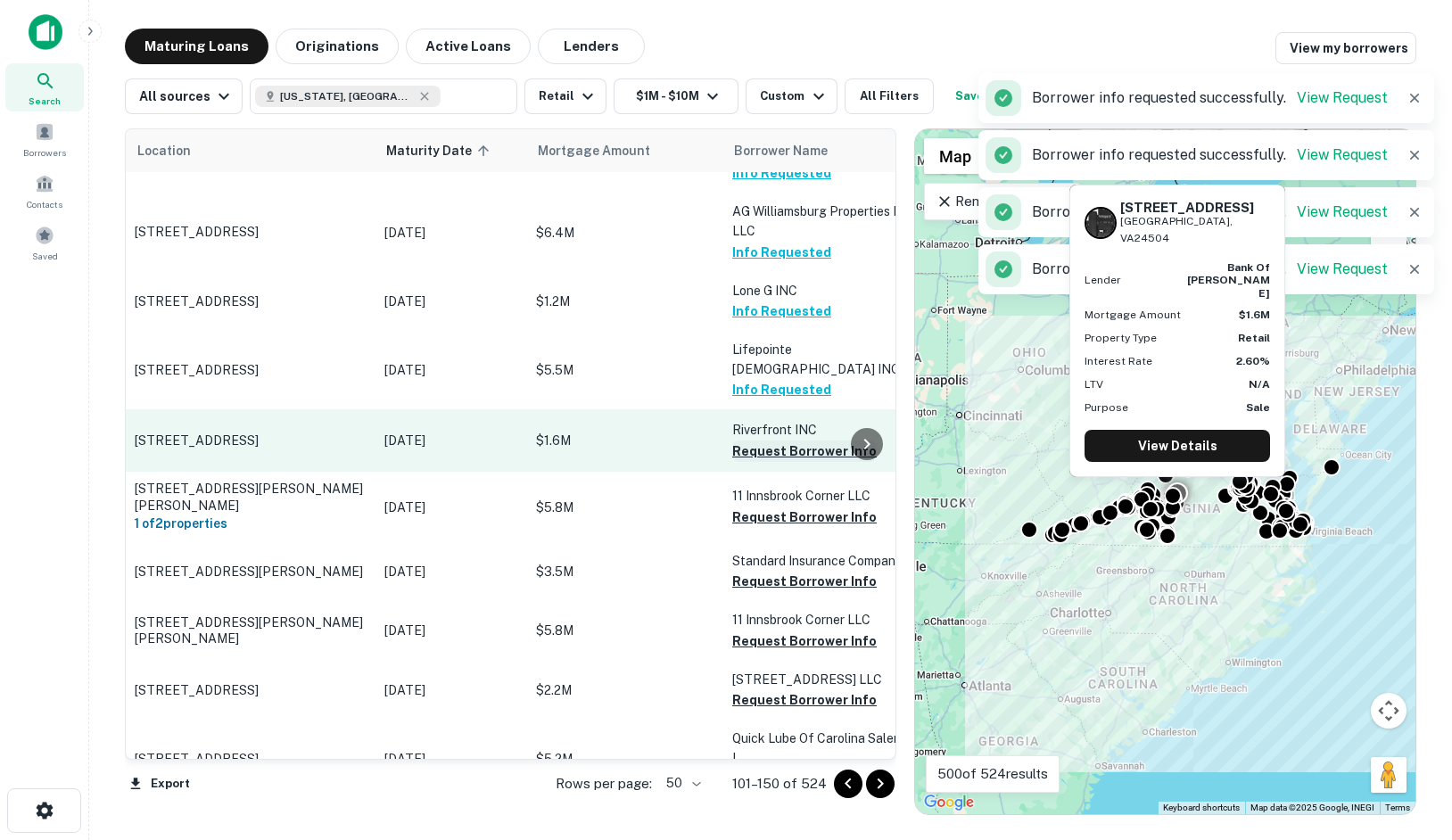
click at [767, 440] on button "Request Borrower Info" at bounding box center [804, 451] width 144 height 22
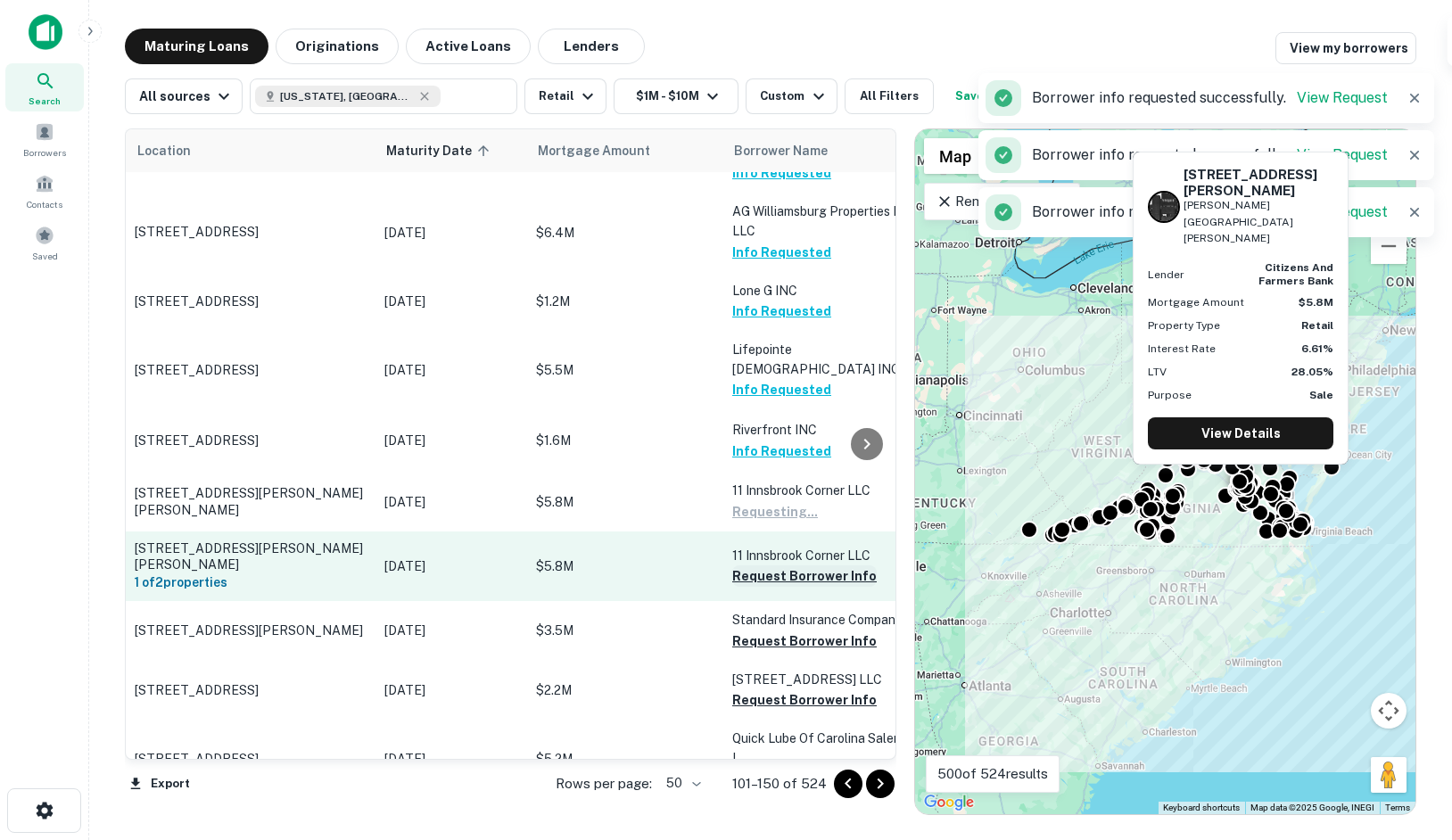
click at [767, 566] on button "Request Borrower Info" at bounding box center [804, 576] width 144 height 22
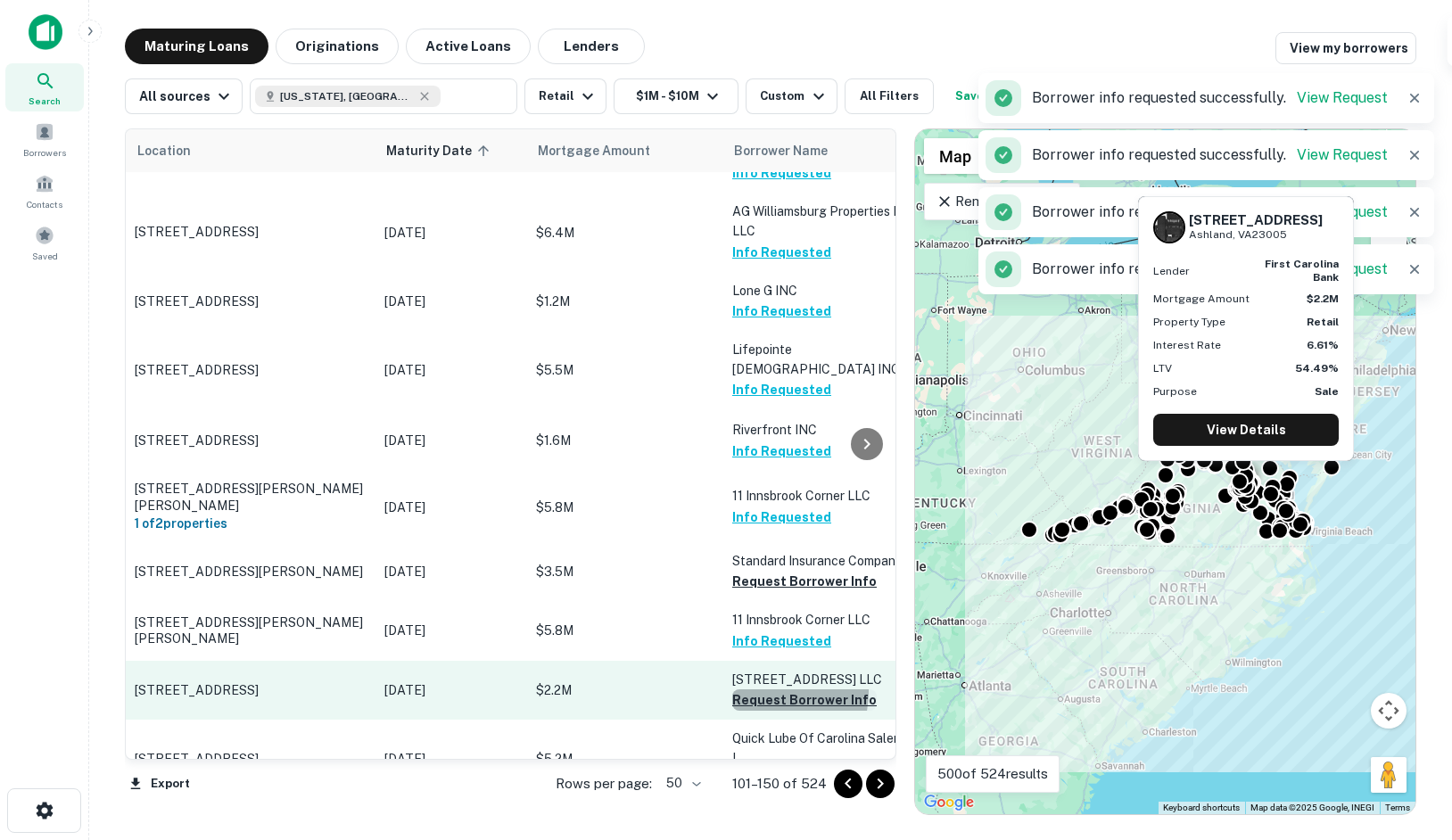
click at [756, 689] on button "Request Borrower Info" at bounding box center [804, 700] width 144 height 22
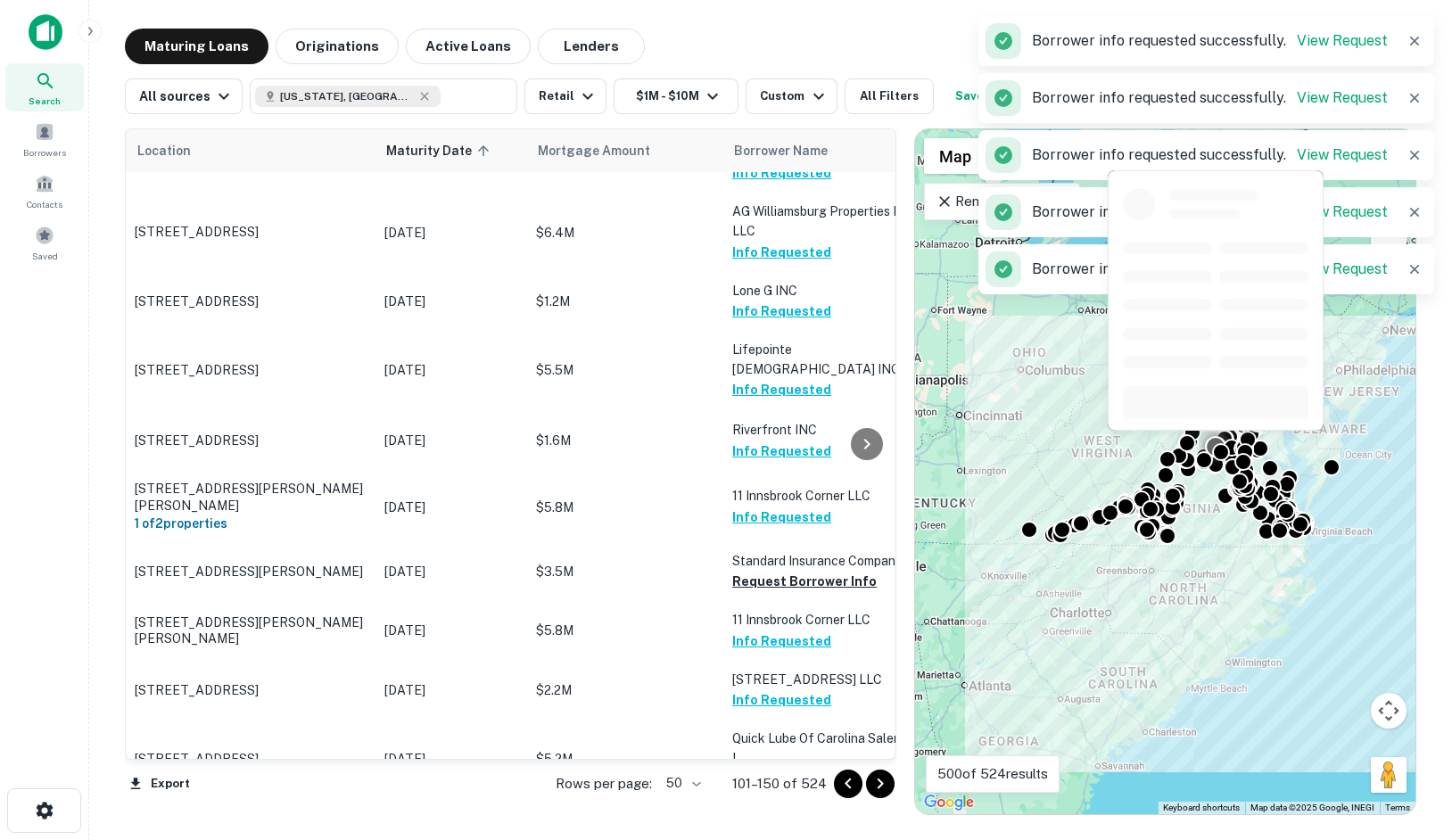
scroll to position [2189, 0]
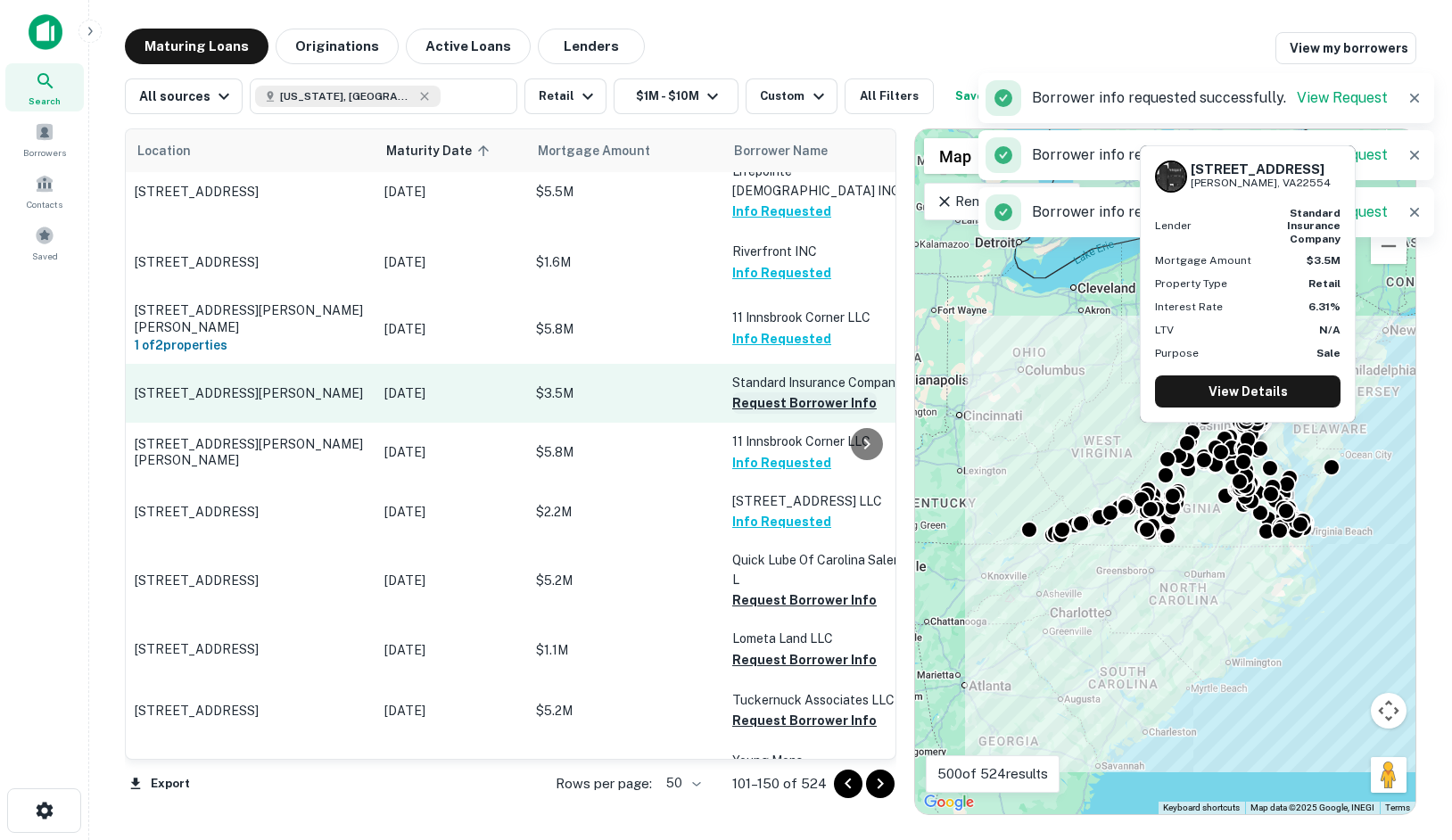
click at [778, 393] on button "Request Borrower Info" at bounding box center [804, 403] width 144 height 22
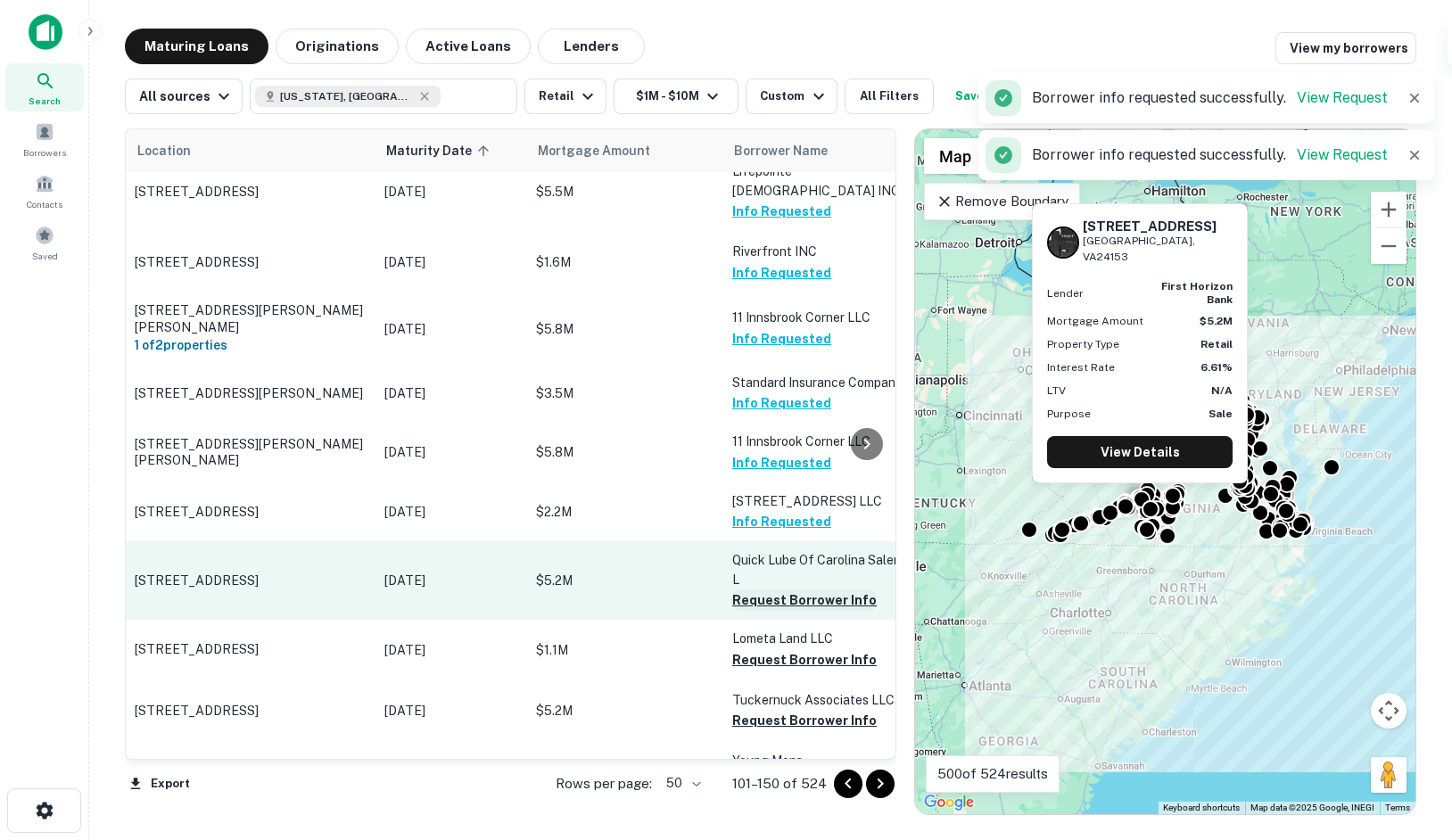
click at [746, 589] on button "Request Borrower Info" at bounding box center [804, 600] width 144 height 22
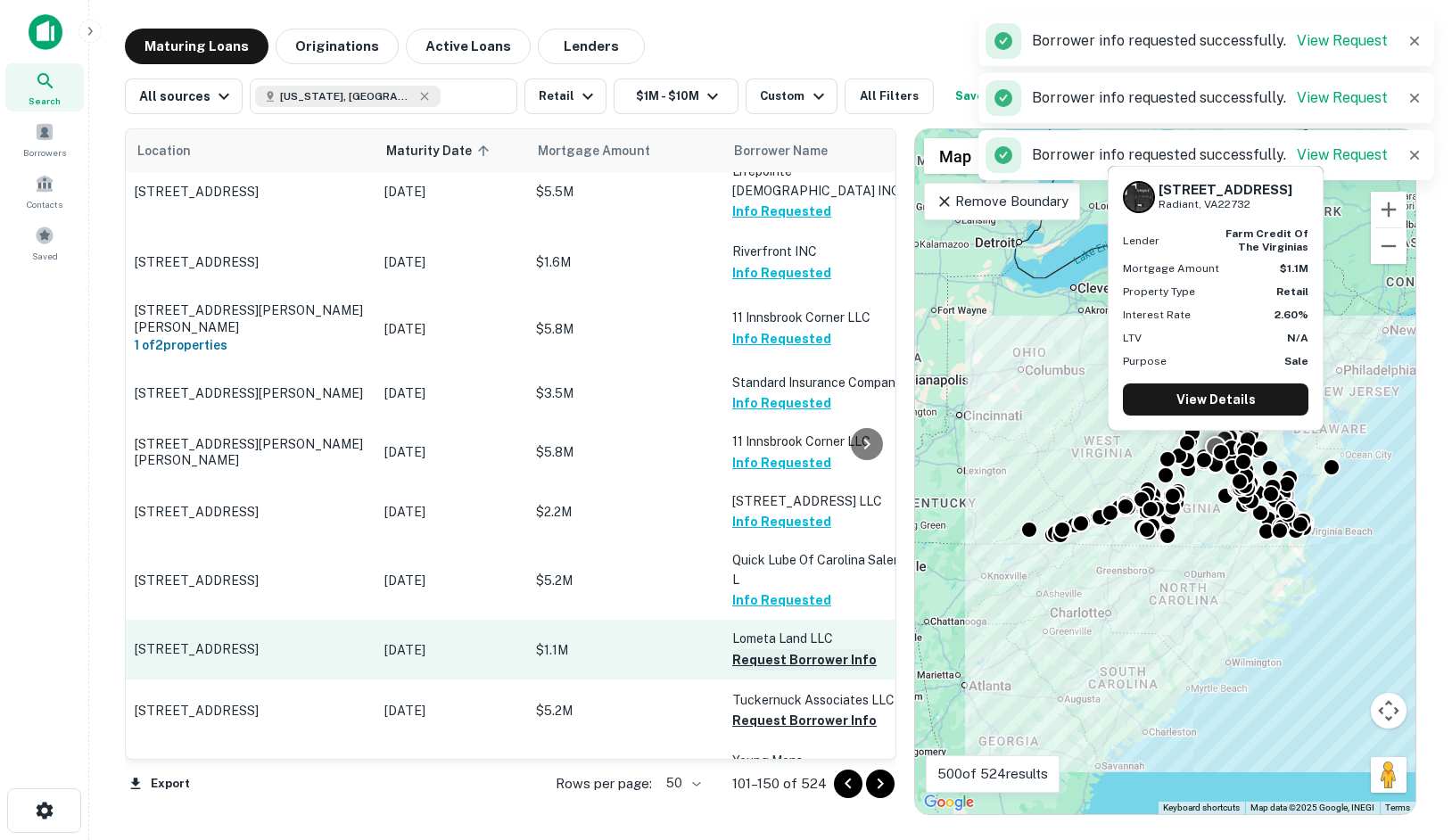
click at [743, 649] on button "Request Borrower Info" at bounding box center [804, 660] width 144 height 22
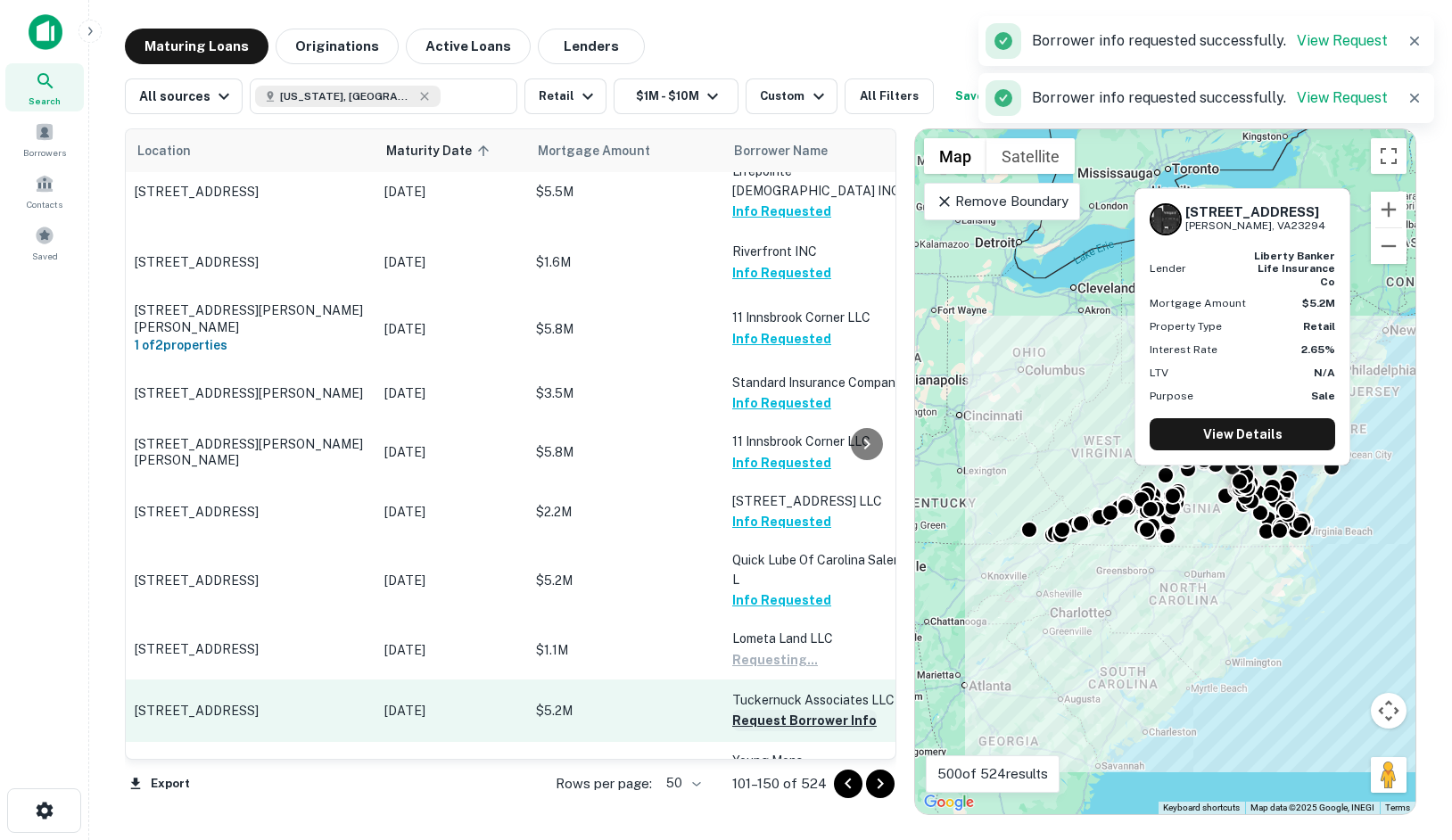
click at [745, 710] on button "Request Borrower Info" at bounding box center [804, 721] width 144 height 22
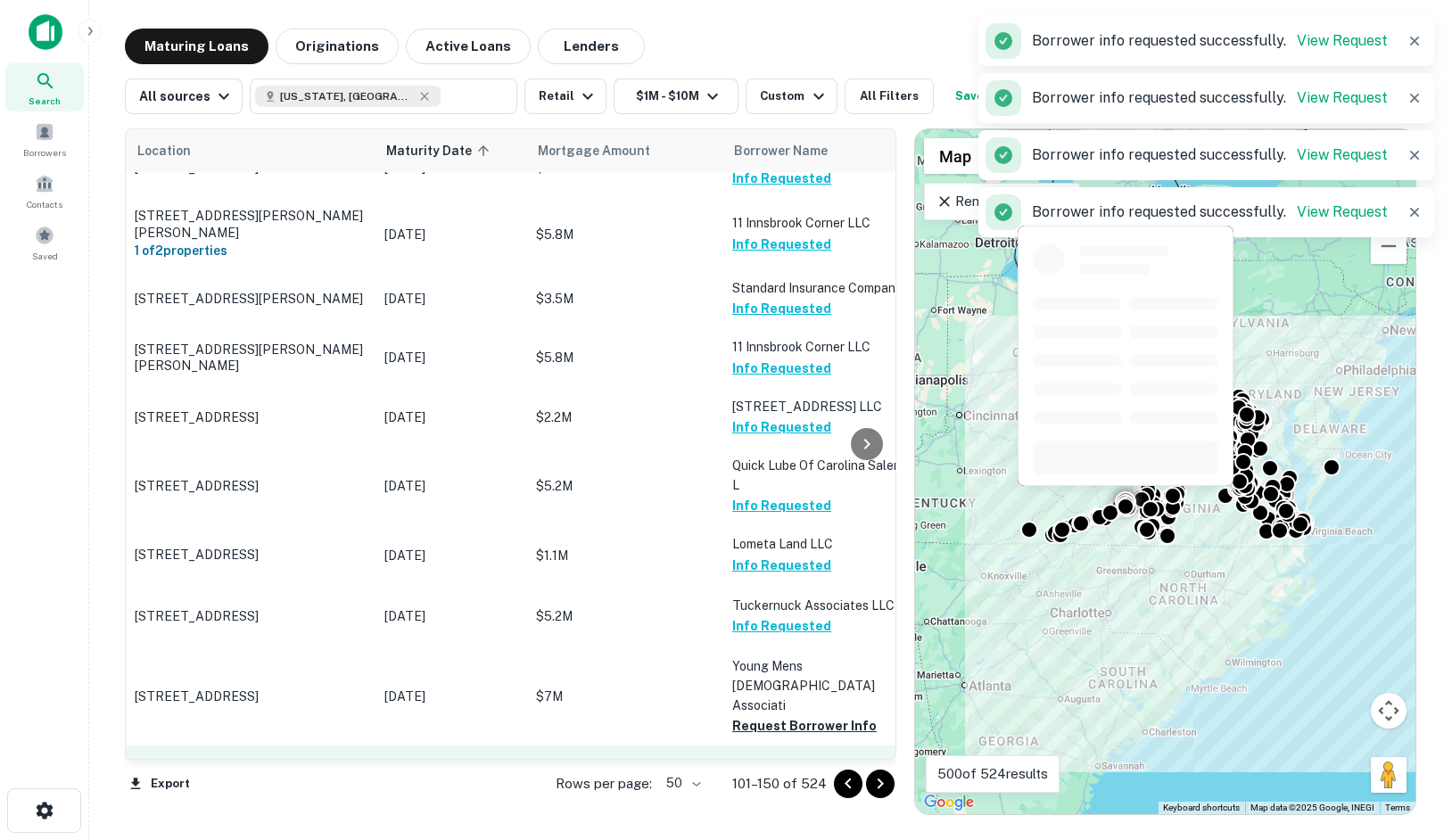
scroll to position [2456, 0]
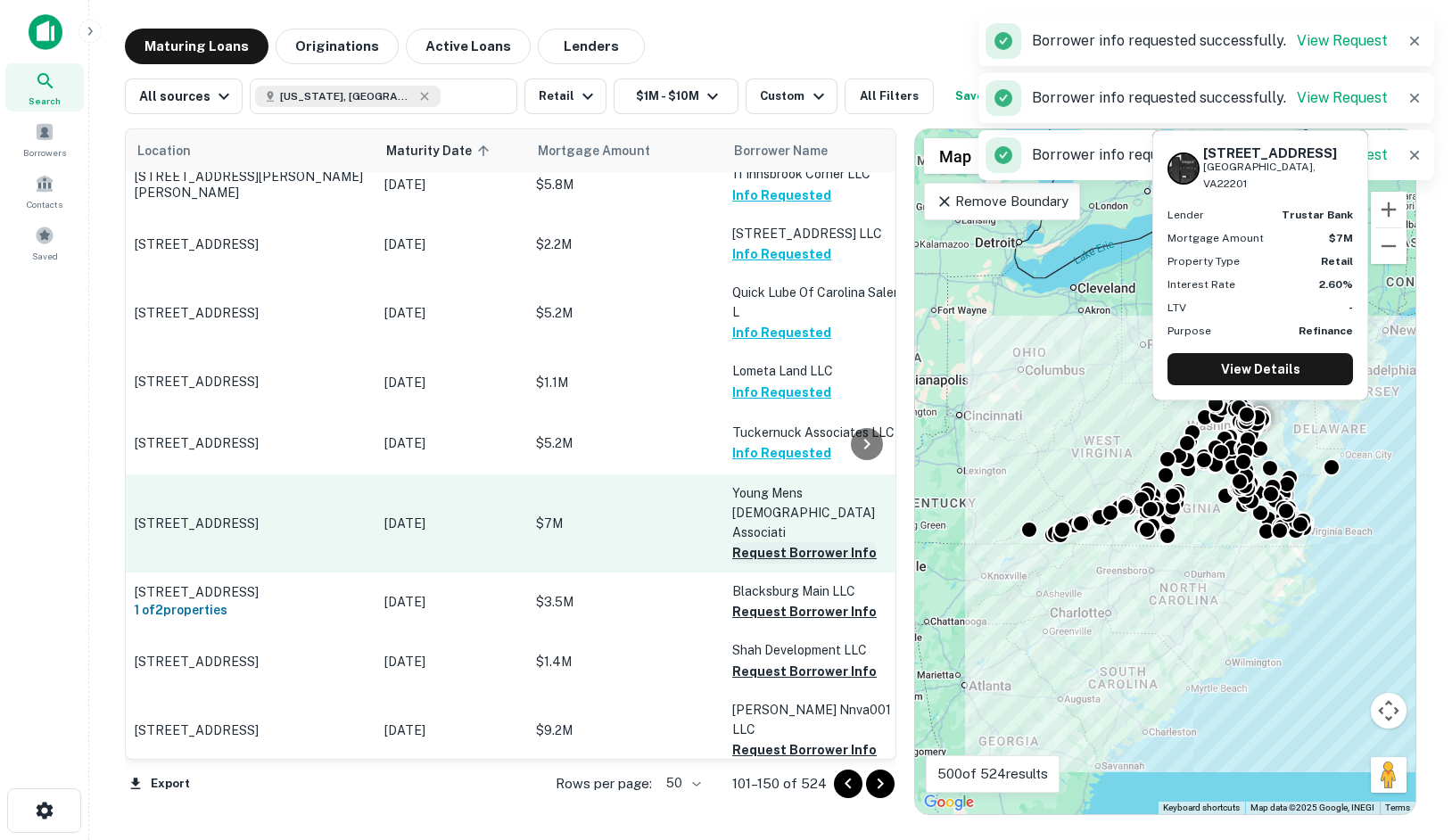
click at [750, 542] on button "Request Borrower Info" at bounding box center [804, 553] width 144 height 22
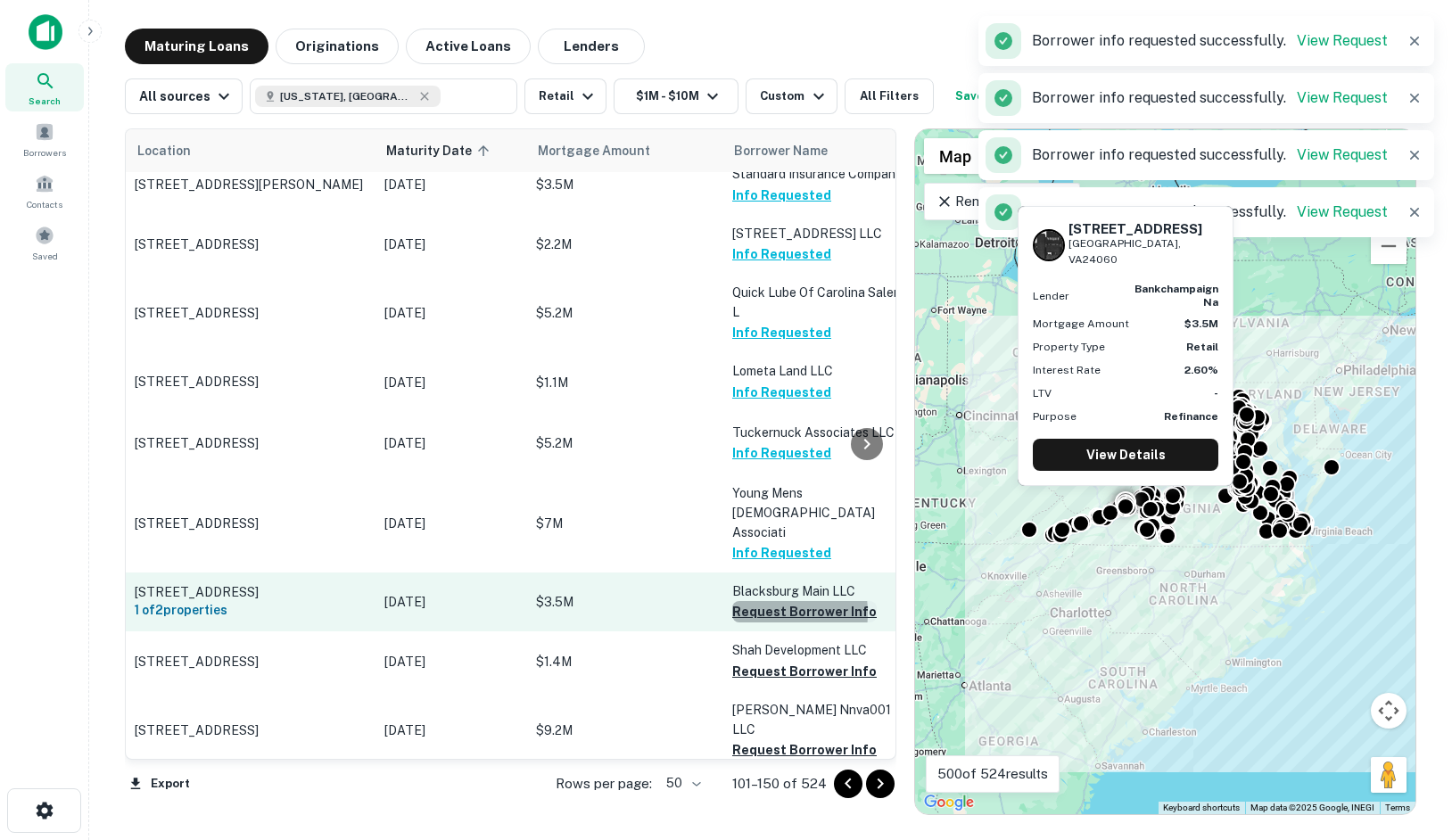
click at [752, 601] on button "Request Borrower Info" at bounding box center [804, 611] width 144 height 22
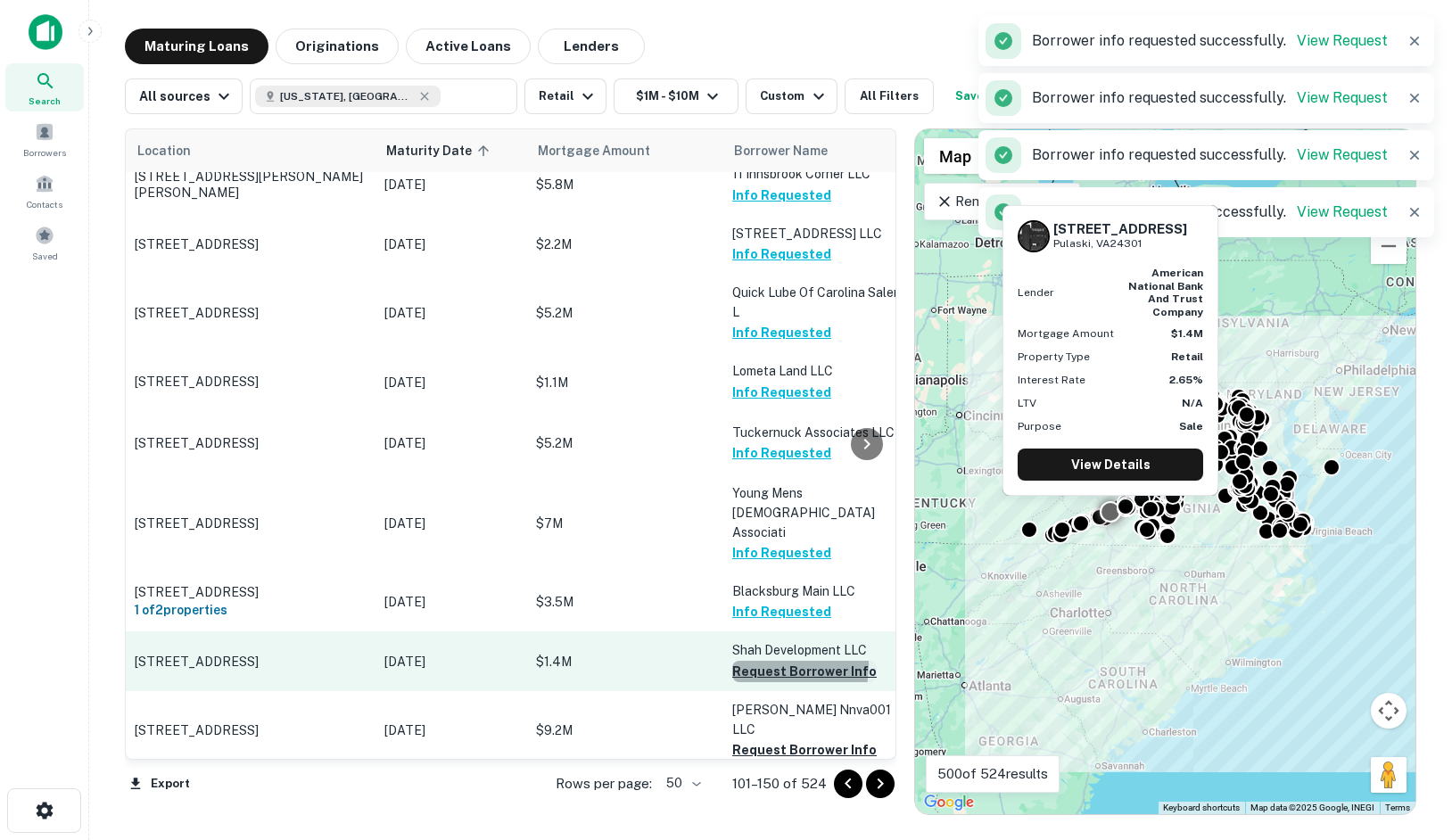
click at [741, 661] on button "Request Borrower Info" at bounding box center [804, 671] width 144 height 22
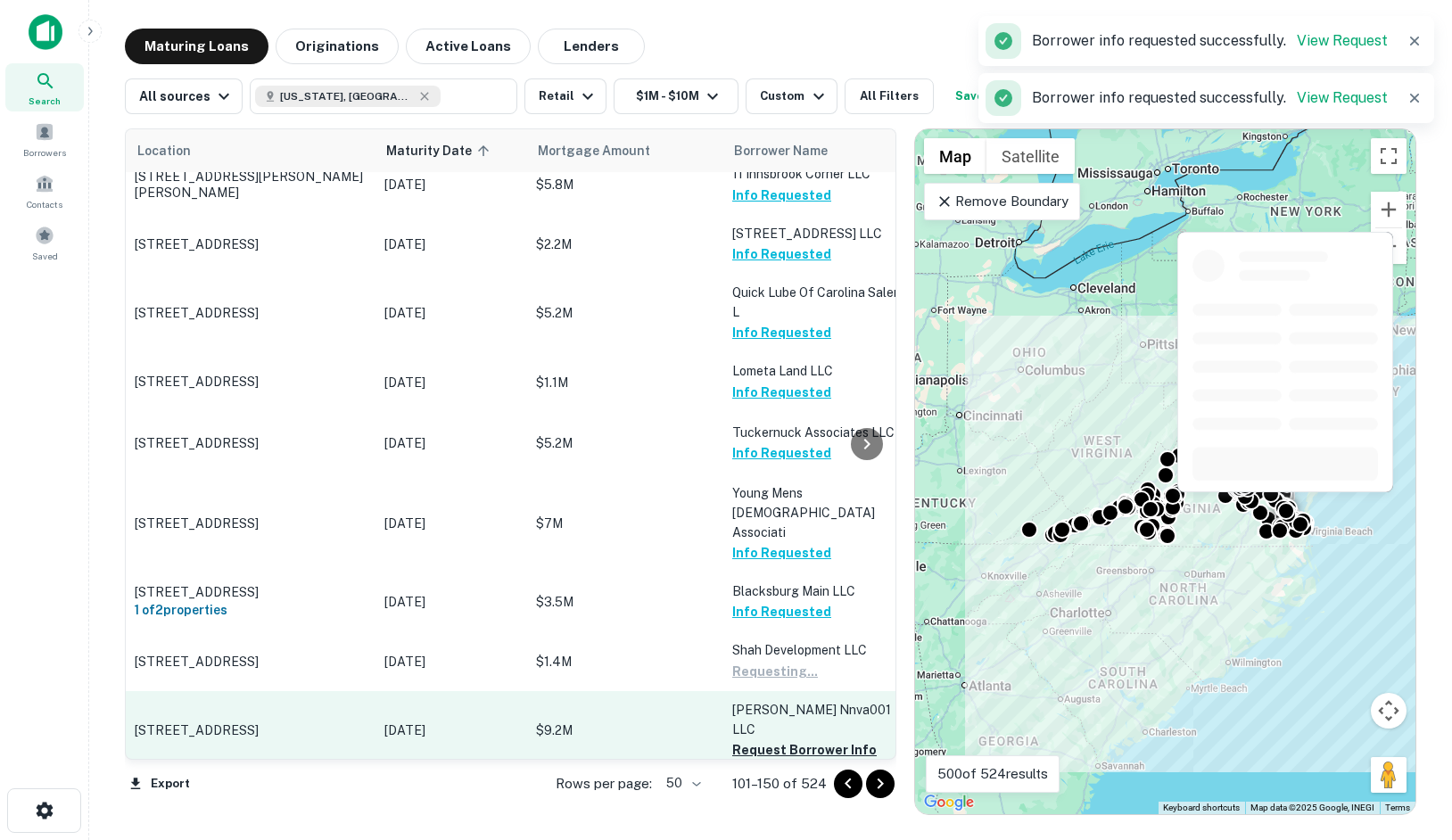
scroll to position [2546, 0]
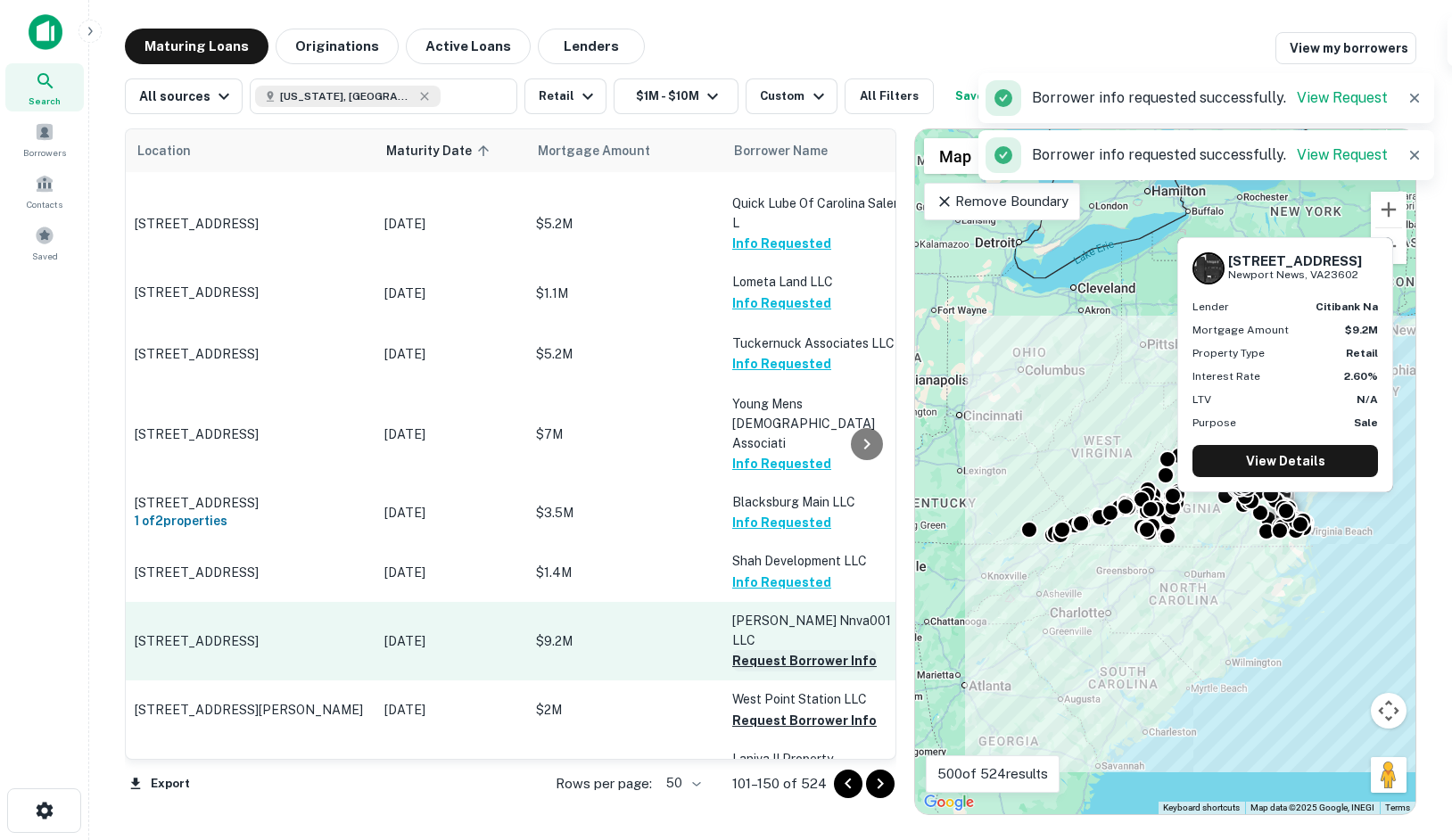
click at [743, 650] on button "Request Borrower Info" at bounding box center [804, 661] width 144 height 22
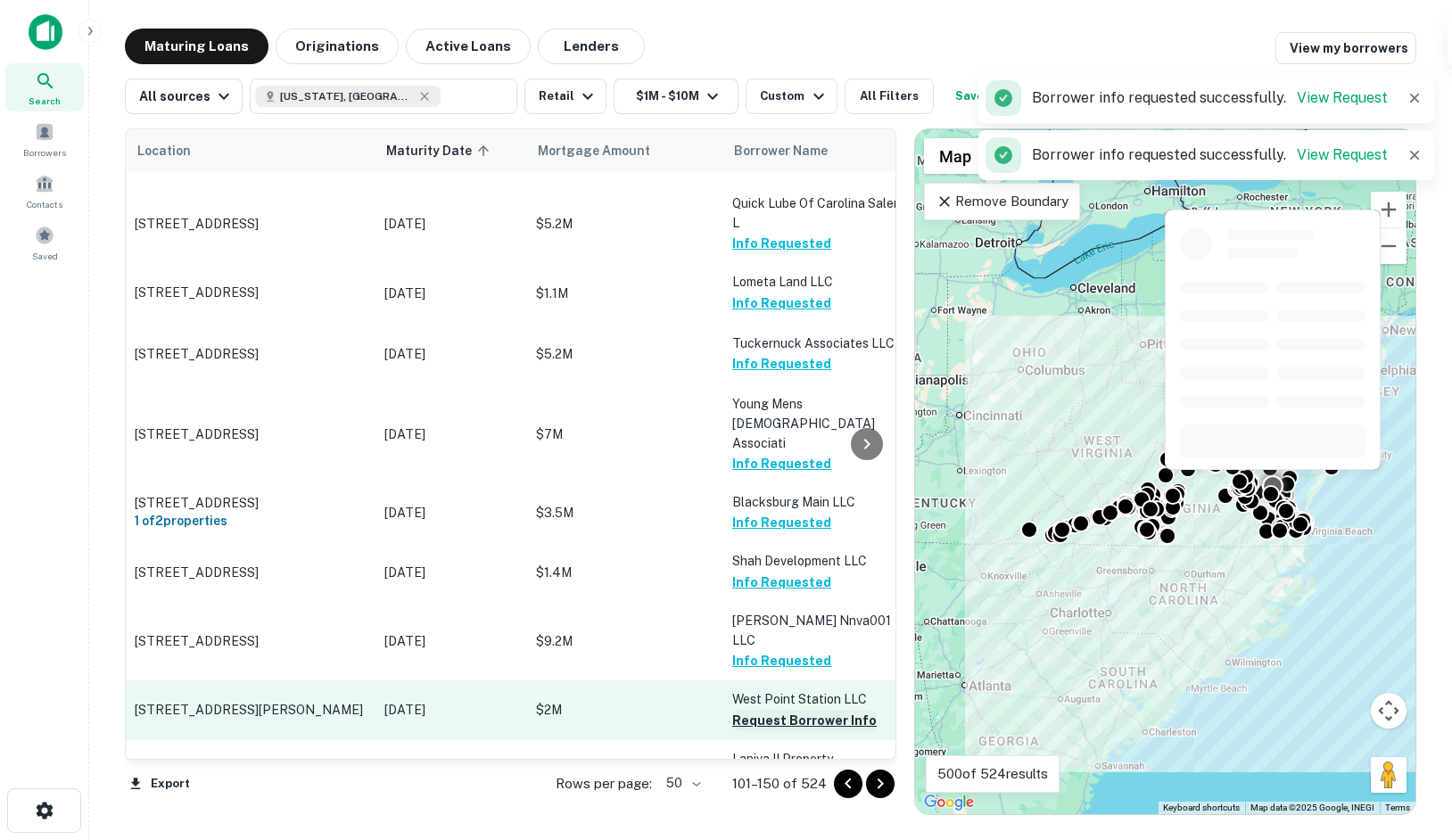
click at [765, 710] on button "Request Borrower Info" at bounding box center [804, 721] width 144 height 22
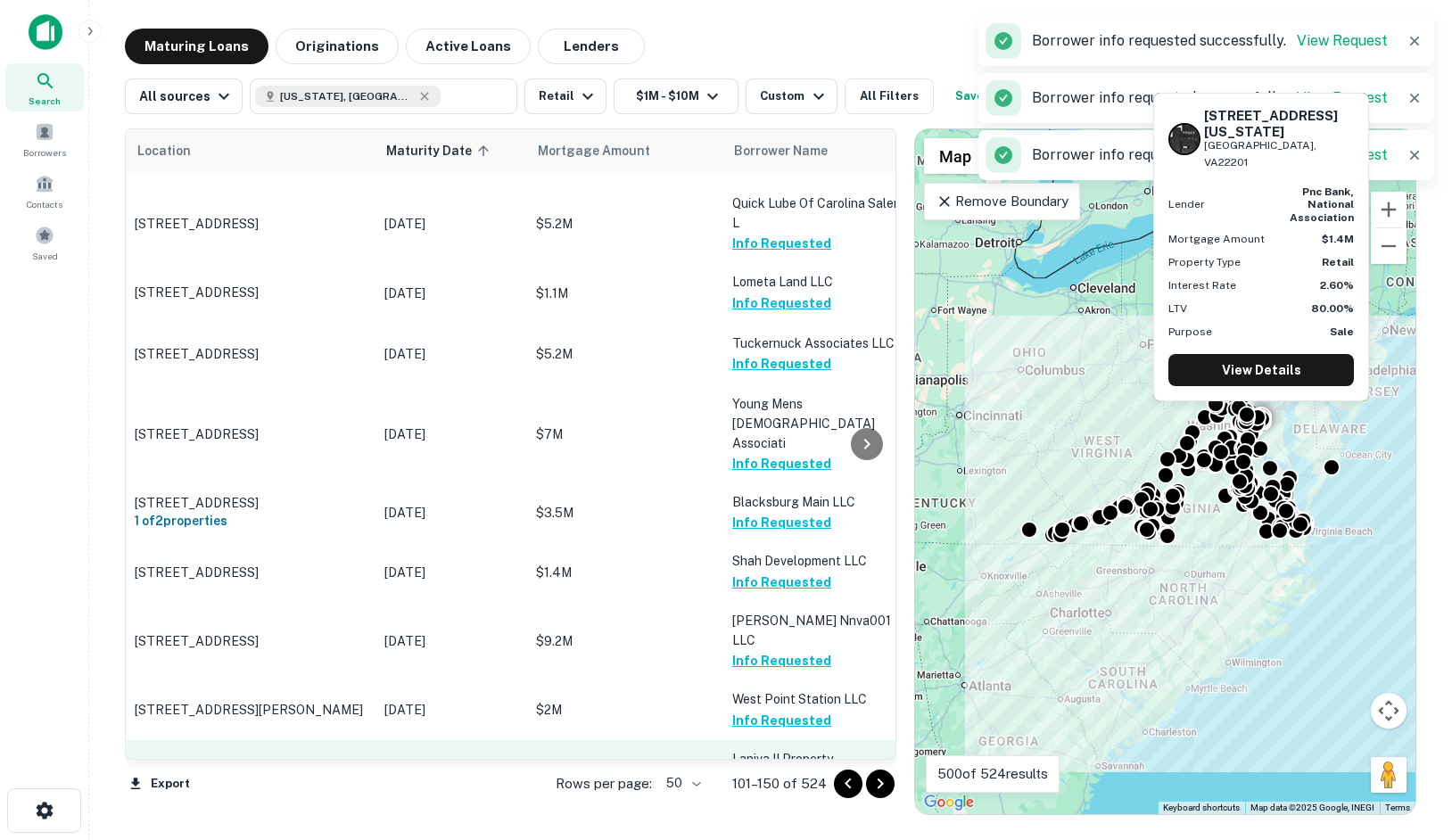
click at [764, 788] on button "Request Borrower Info" at bounding box center [804, 799] width 144 height 22
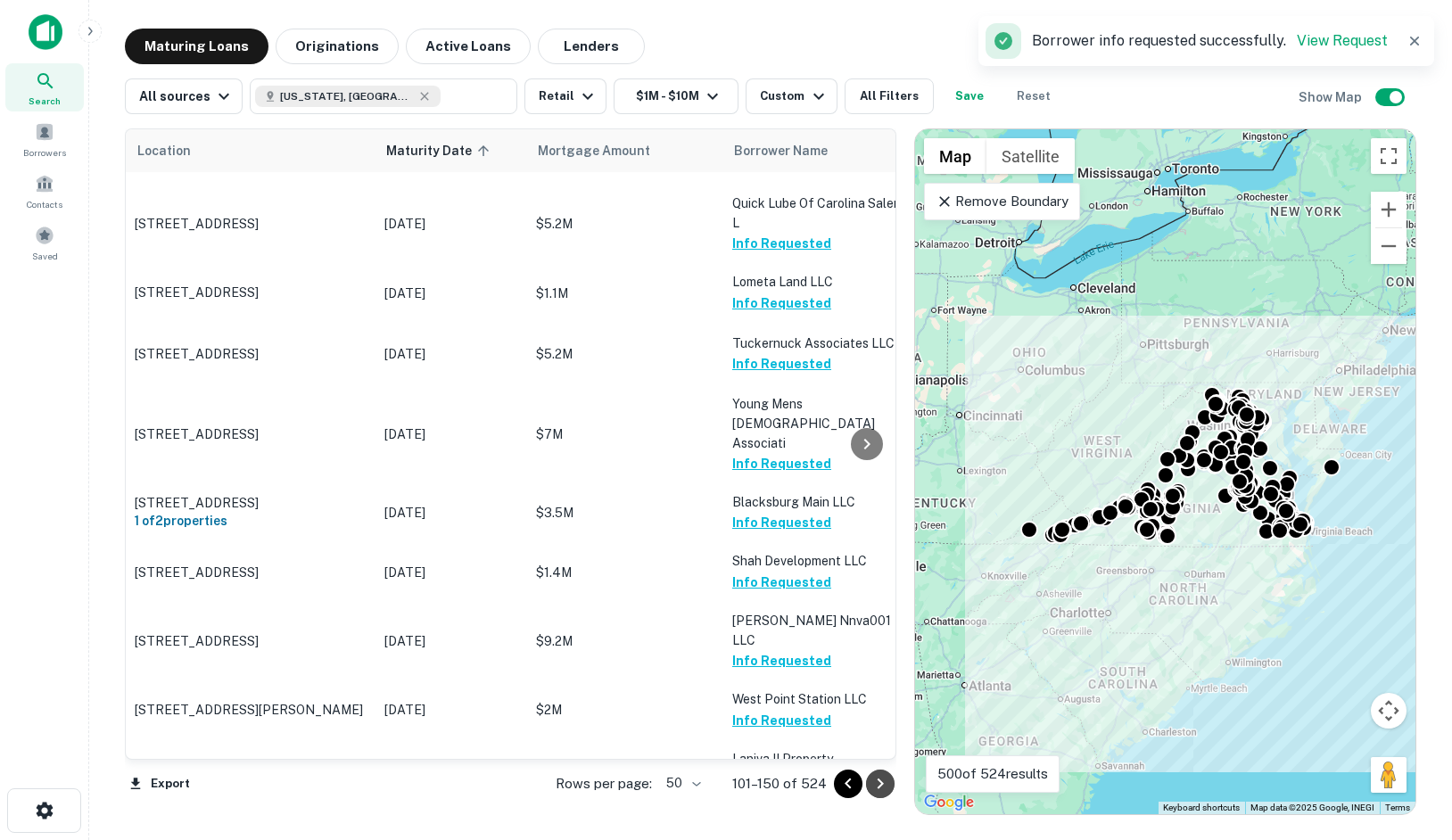
click at [882, 777] on icon "Go to next page" at bounding box center [881, 784] width 22 height 22
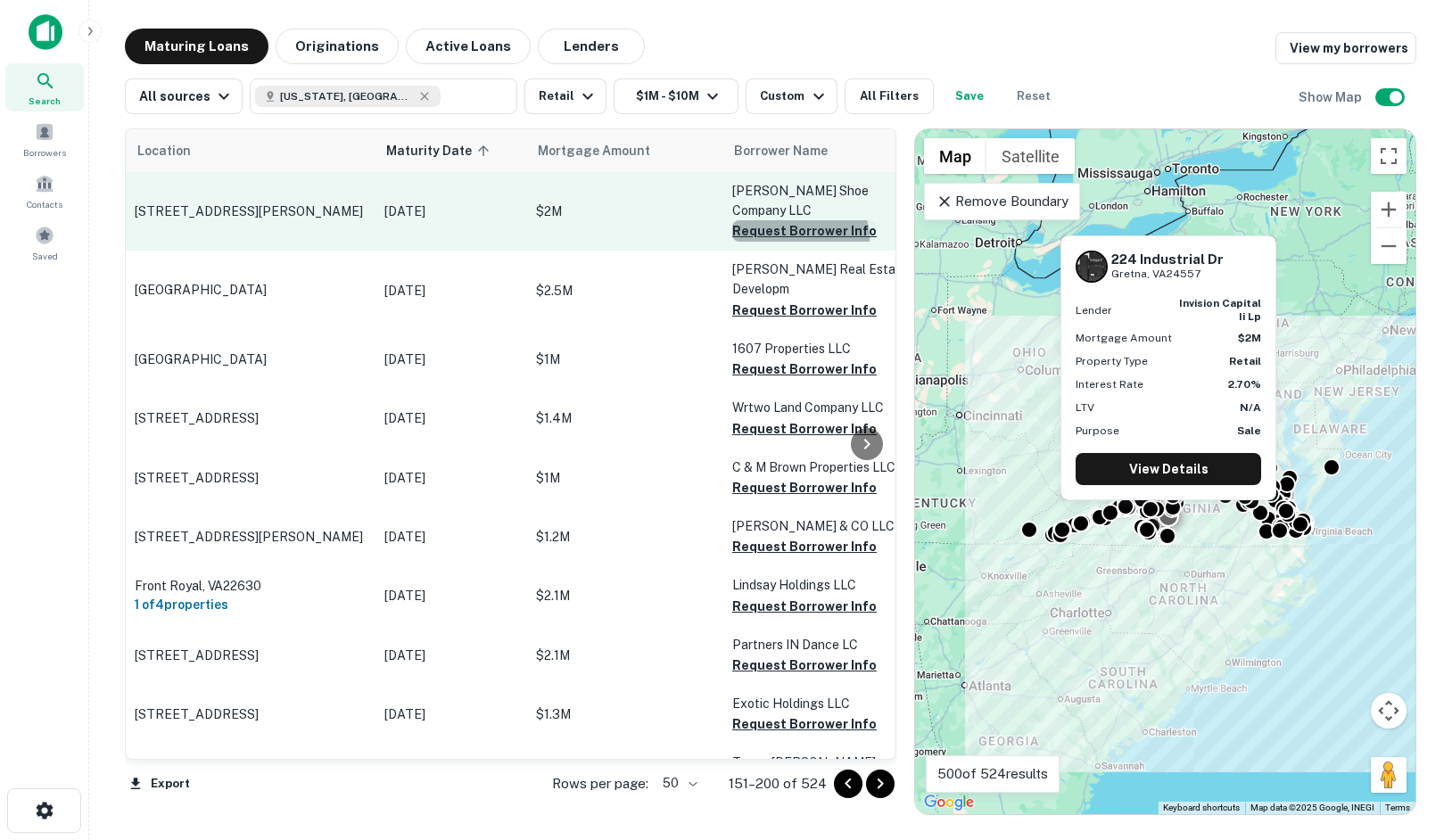
click at [799, 221] on button "Request Borrower Info" at bounding box center [804, 231] width 144 height 22
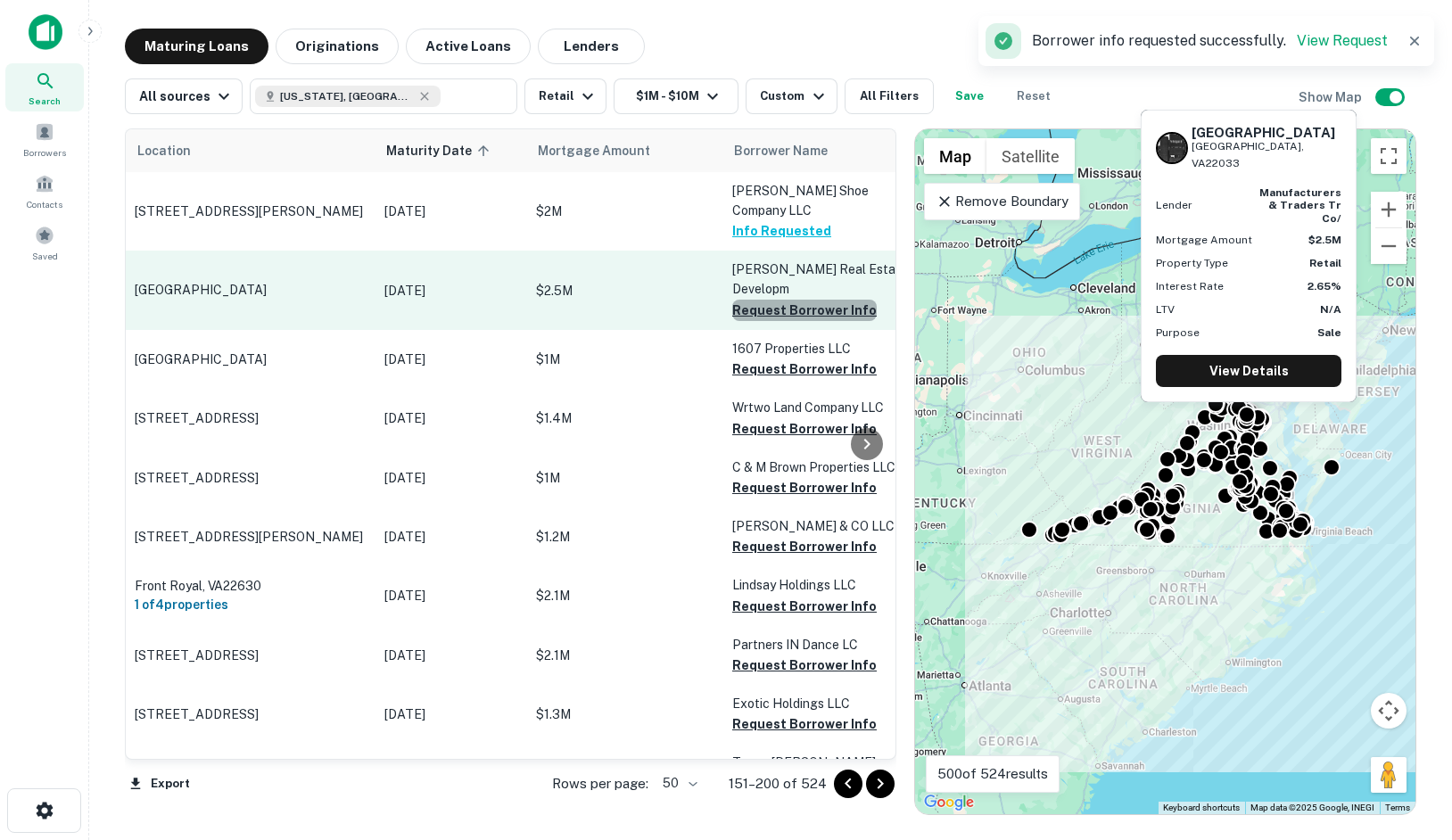
click at [810, 299] on button "Request Borrower Info" at bounding box center [804, 310] width 144 height 22
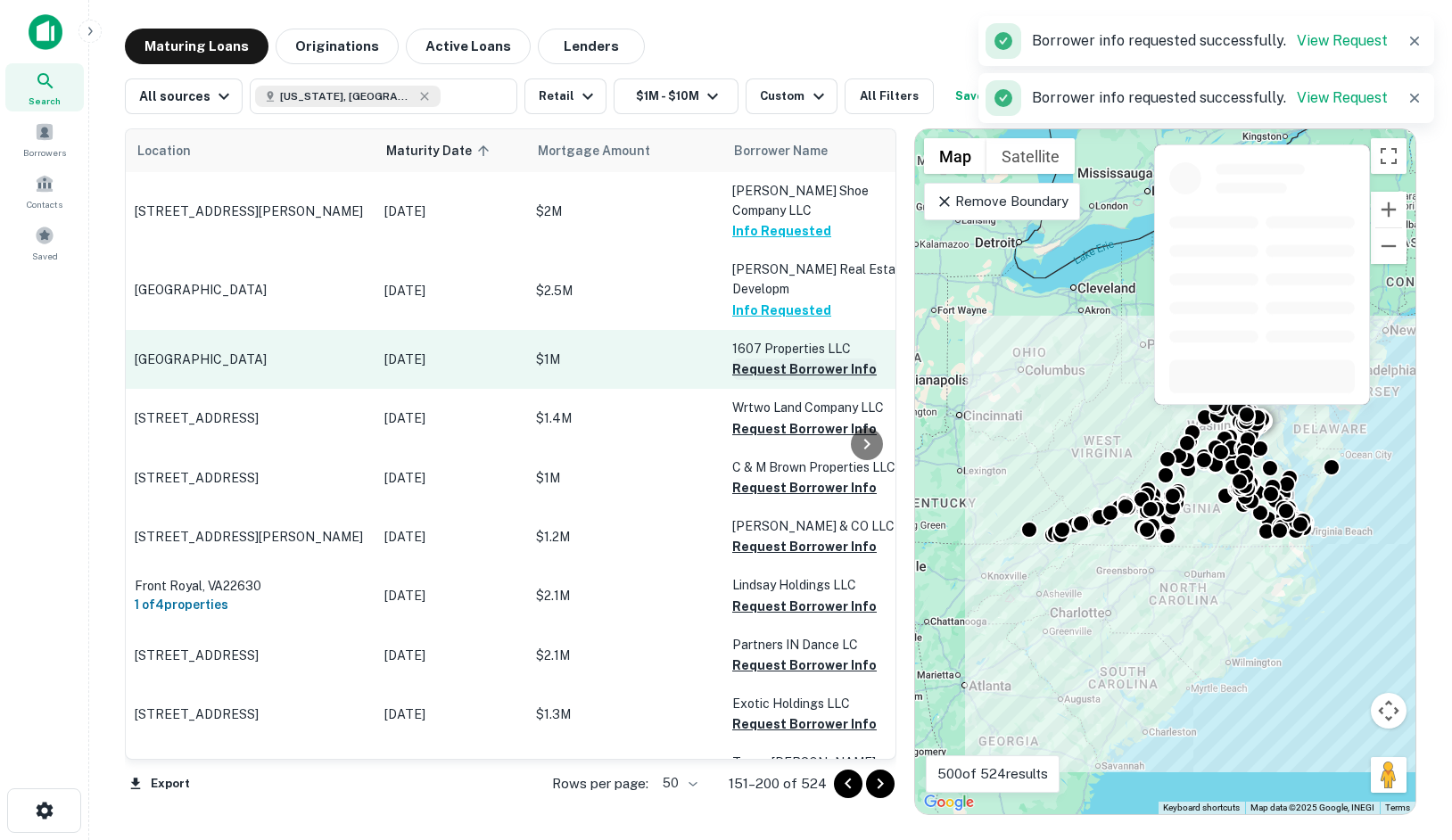
click at [806, 359] on button "Request Borrower Info" at bounding box center [804, 369] width 144 height 22
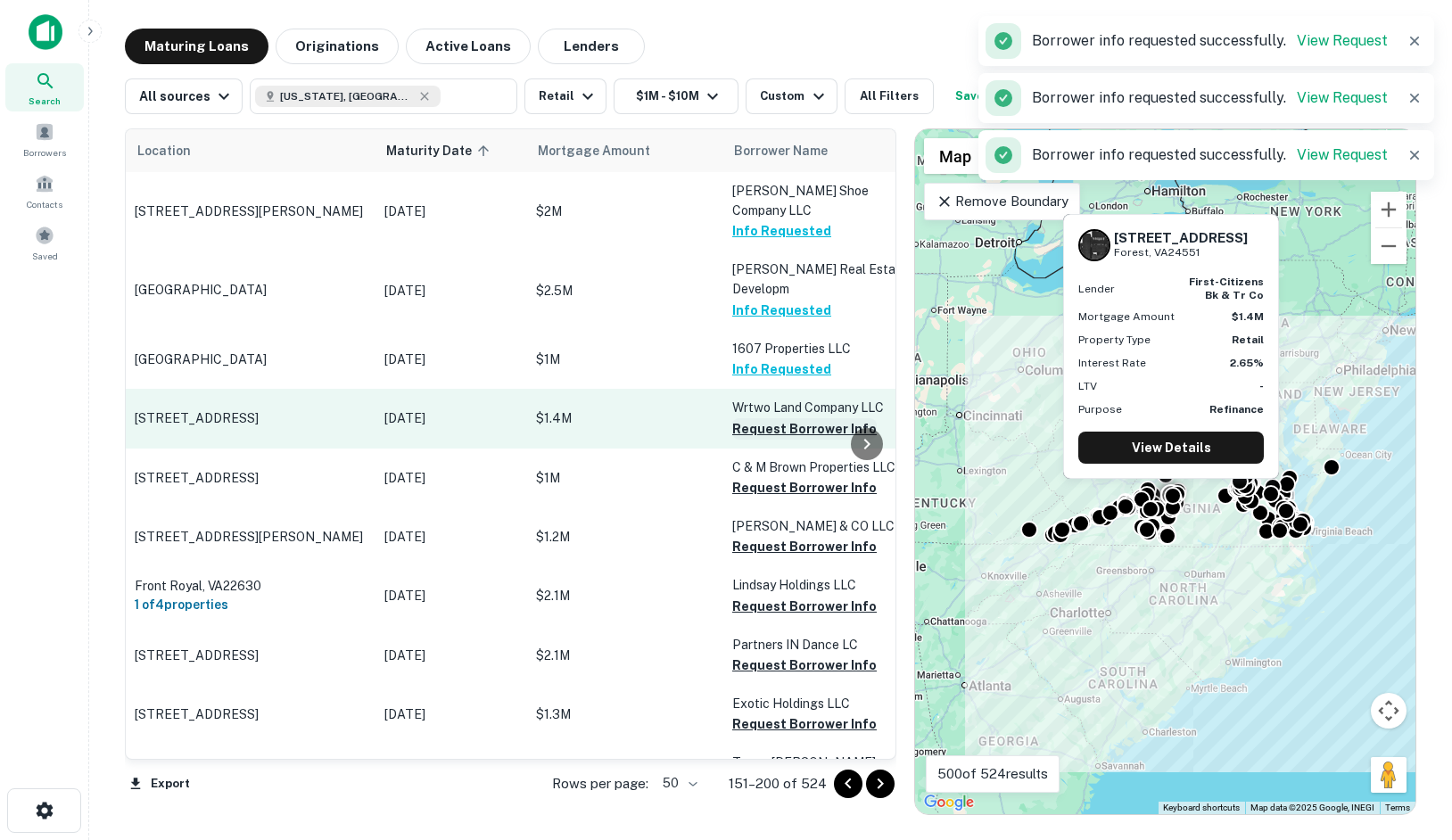
click at [792, 419] on button "Request Borrower Info" at bounding box center [804, 429] width 144 height 22
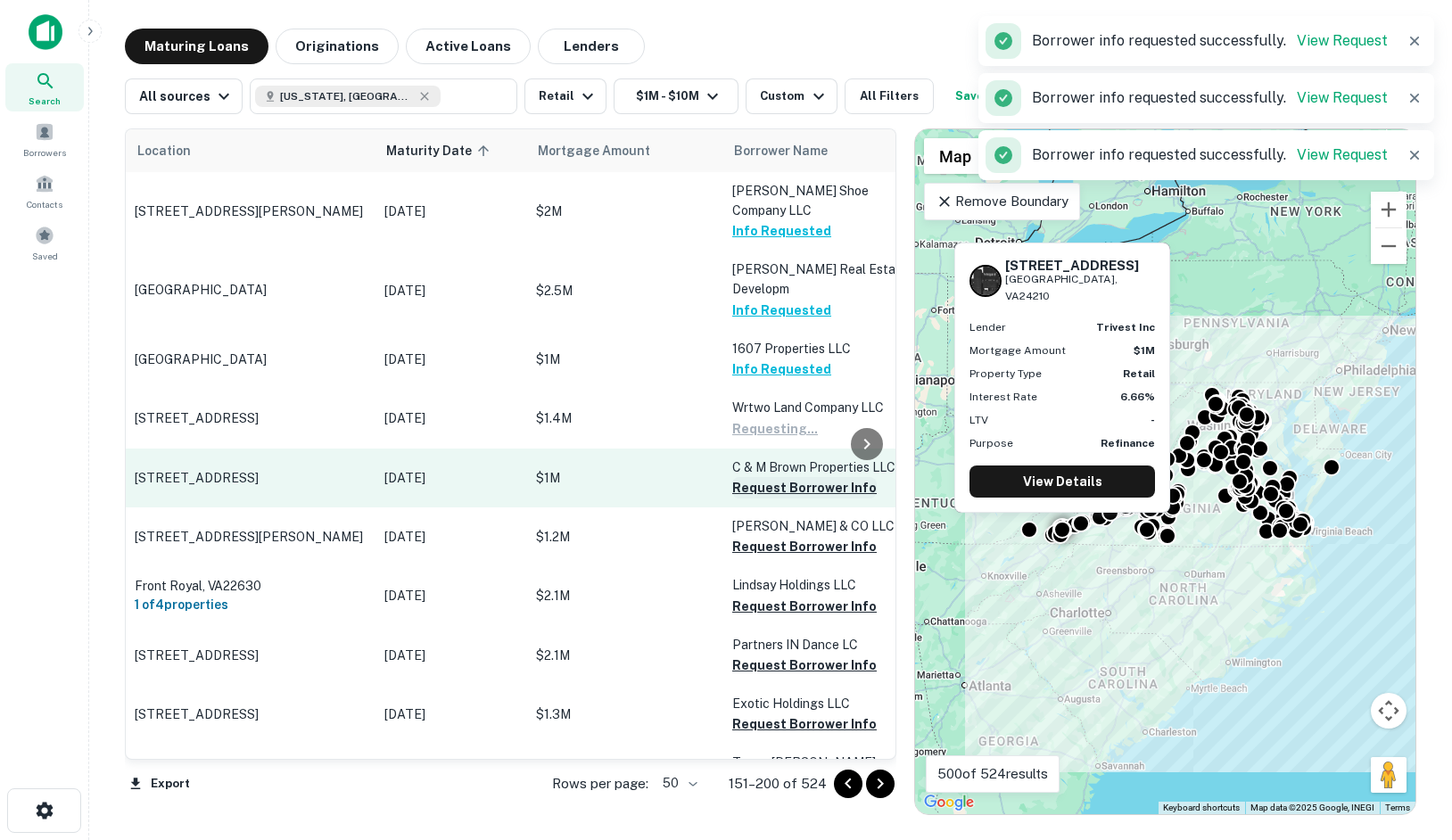
click at [789, 477] on button "Request Borrower Info" at bounding box center [804, 488] width 144 height 22
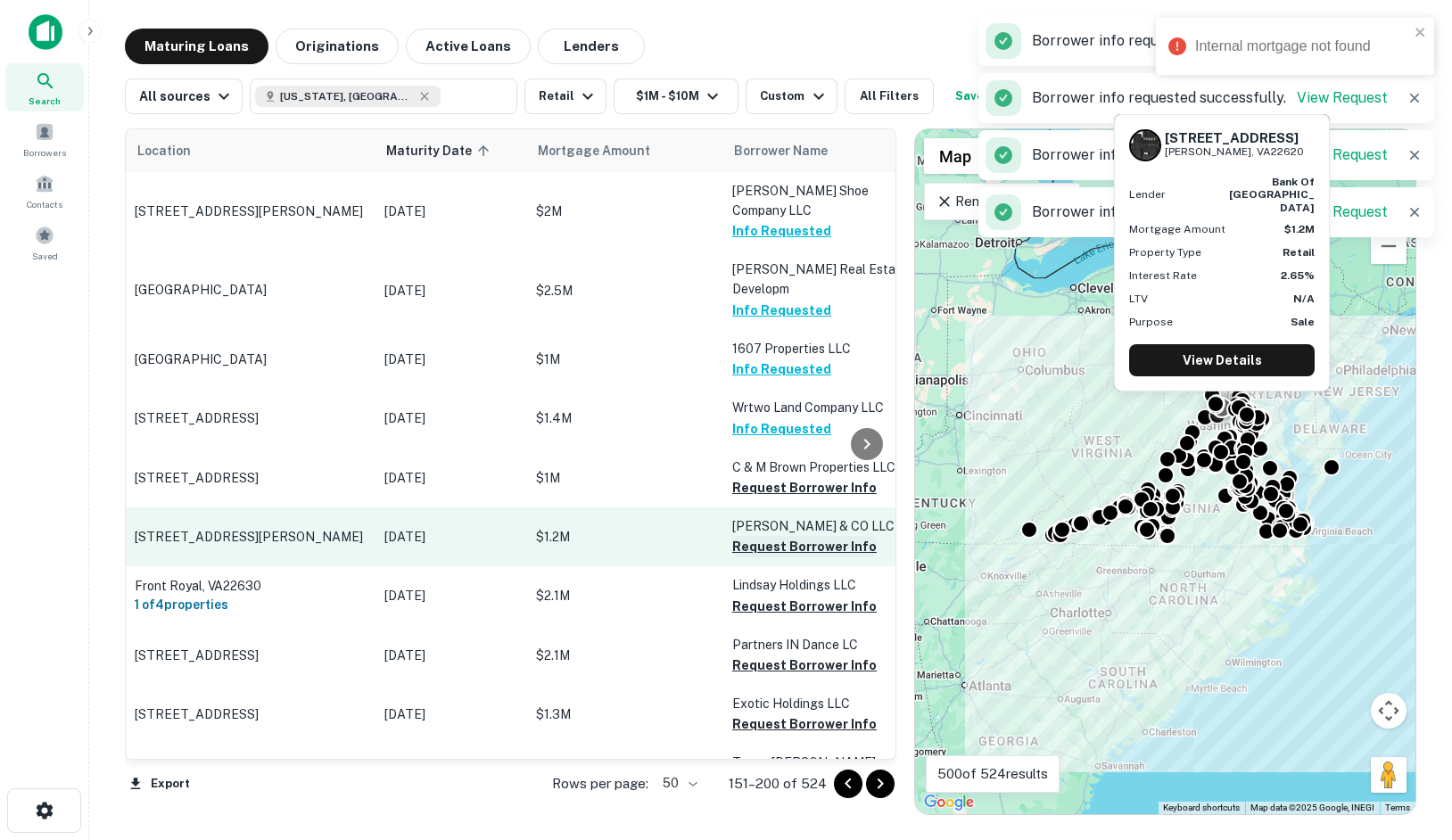
click at [785, 536] on button "Request Borrower Info" at bounding box center [804, 547] width 144 height 22
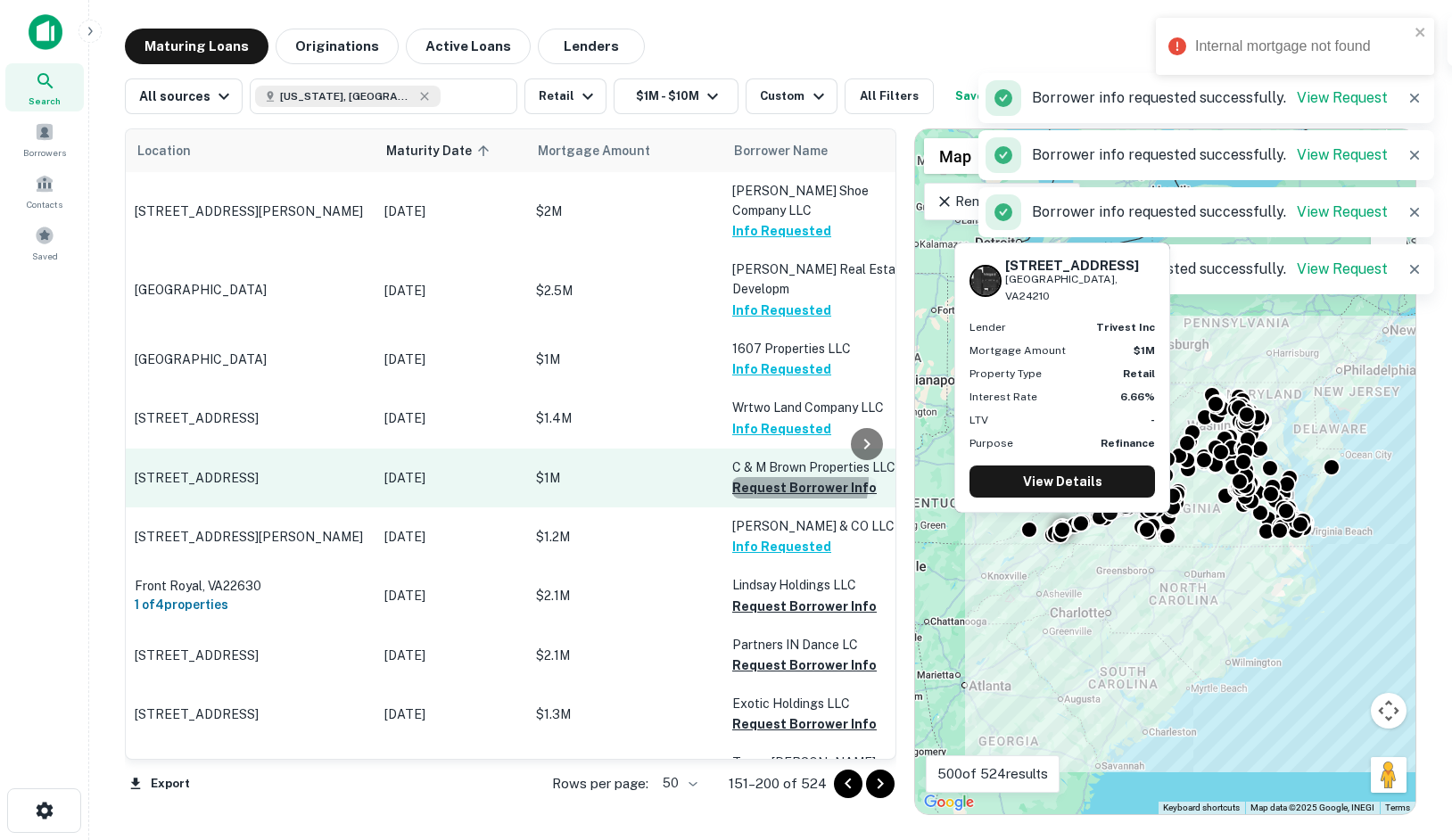
click at [781, 477] on button "Request Borrower Info" at bounding box center [804, 488] width 144 height 22
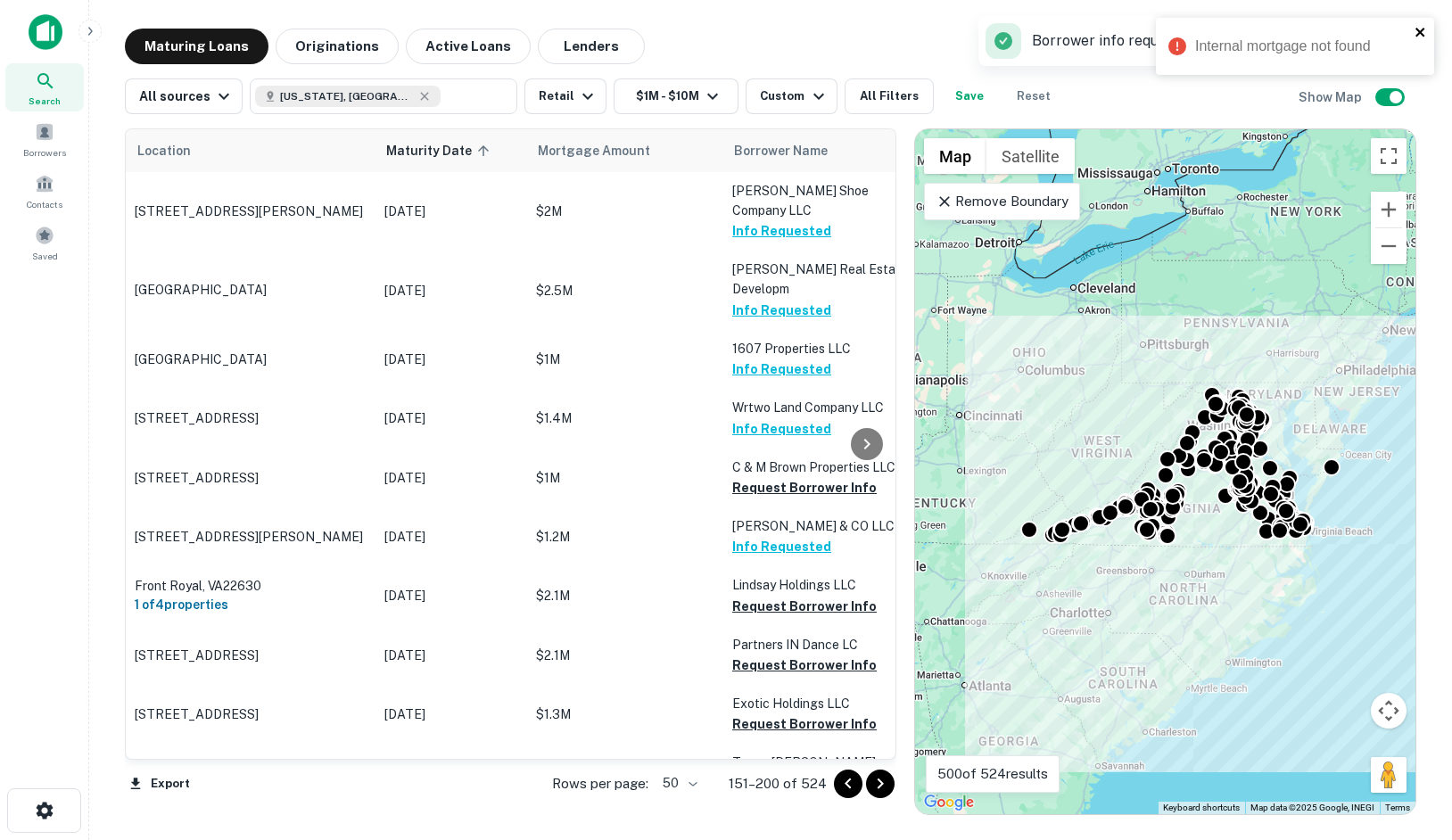
click at [1421, 35] on icon "close" at bounding box center [1422, 32] width 13 height 14
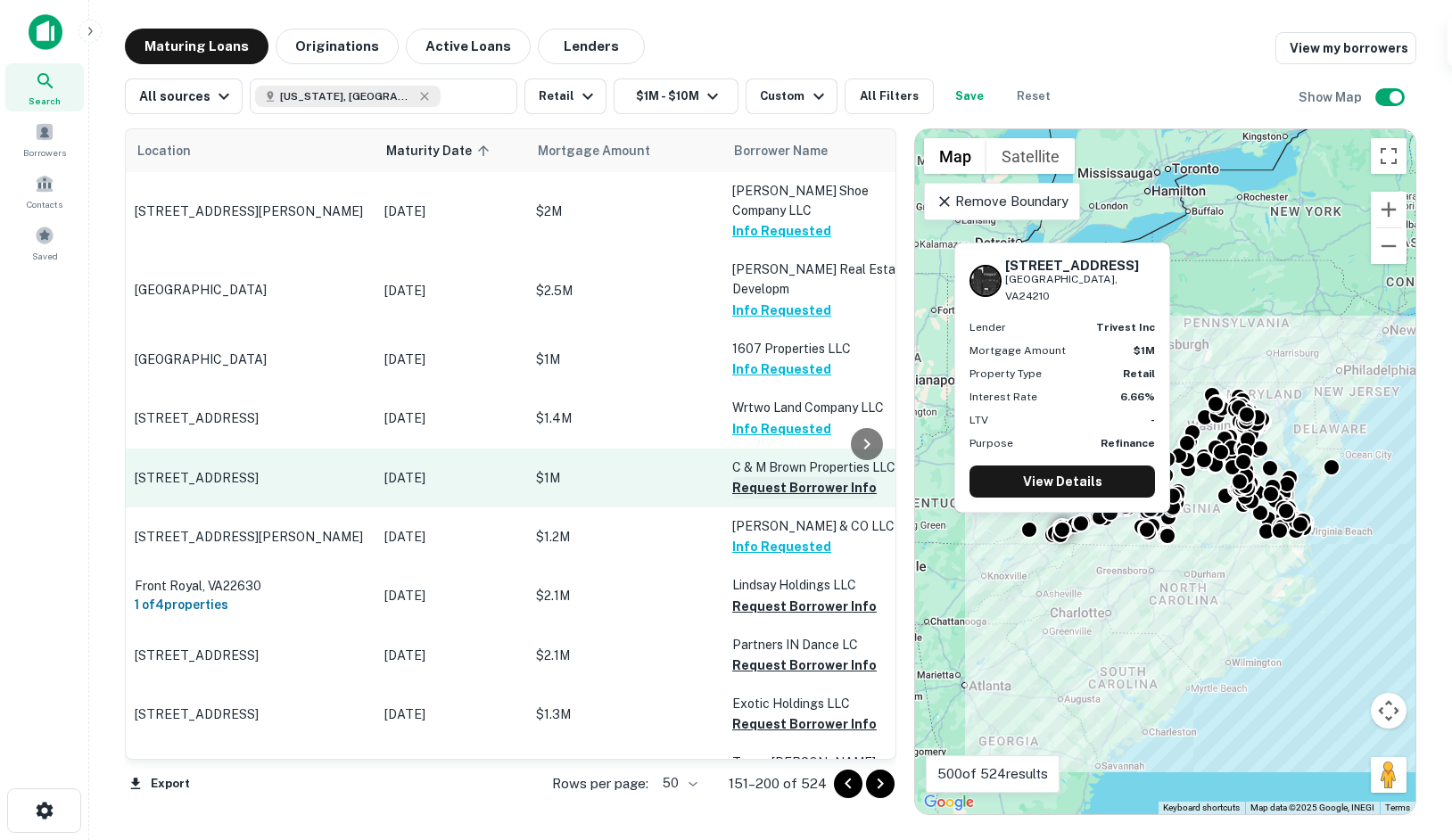
click at [810, 477] on button "Request Borrower Info" at bounding box center [804, 488] width 144 height 22
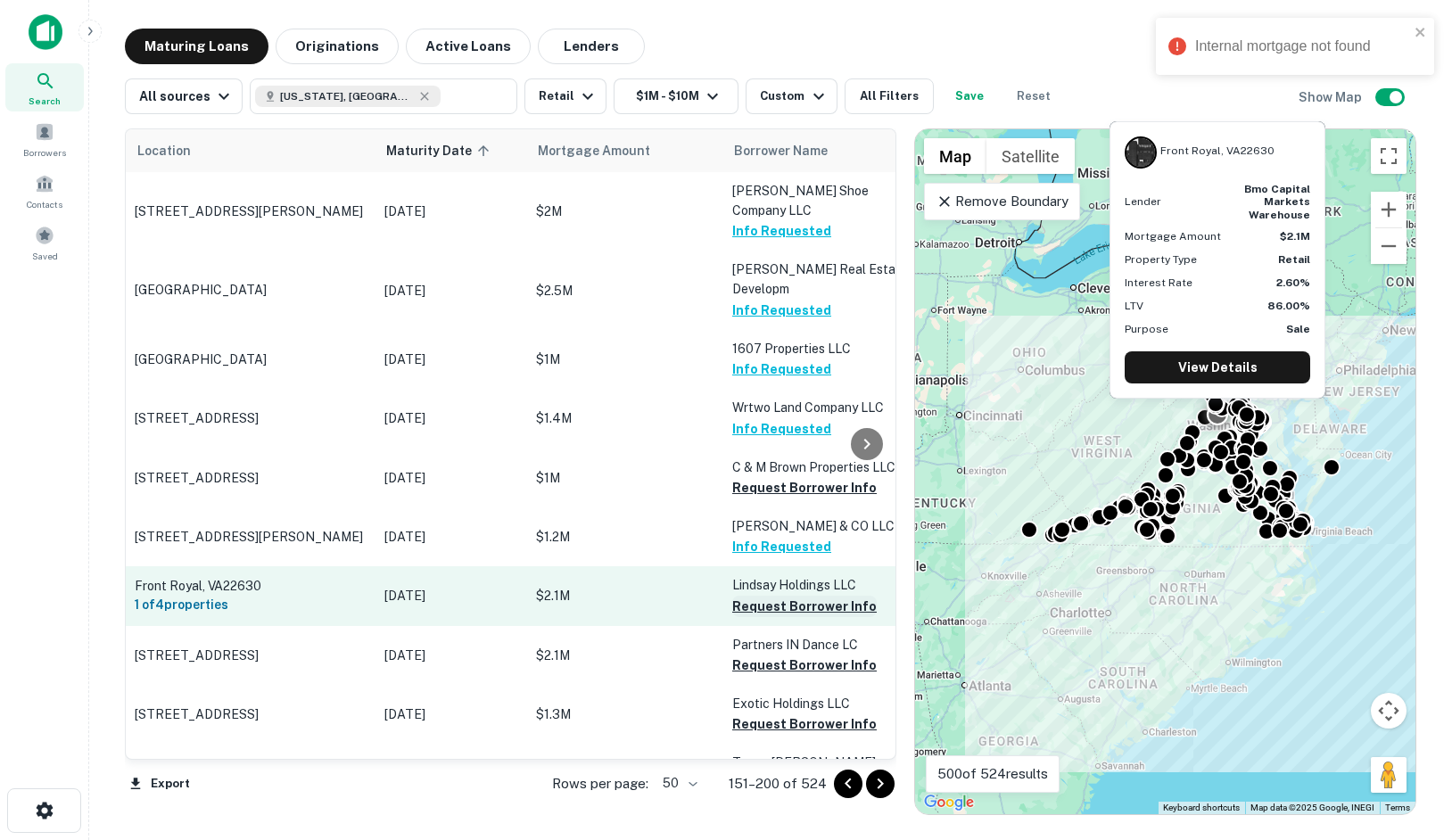
click at [799, 595] on button "Request Borrower Info" at bounding box center [804, 606] width 144 height 22
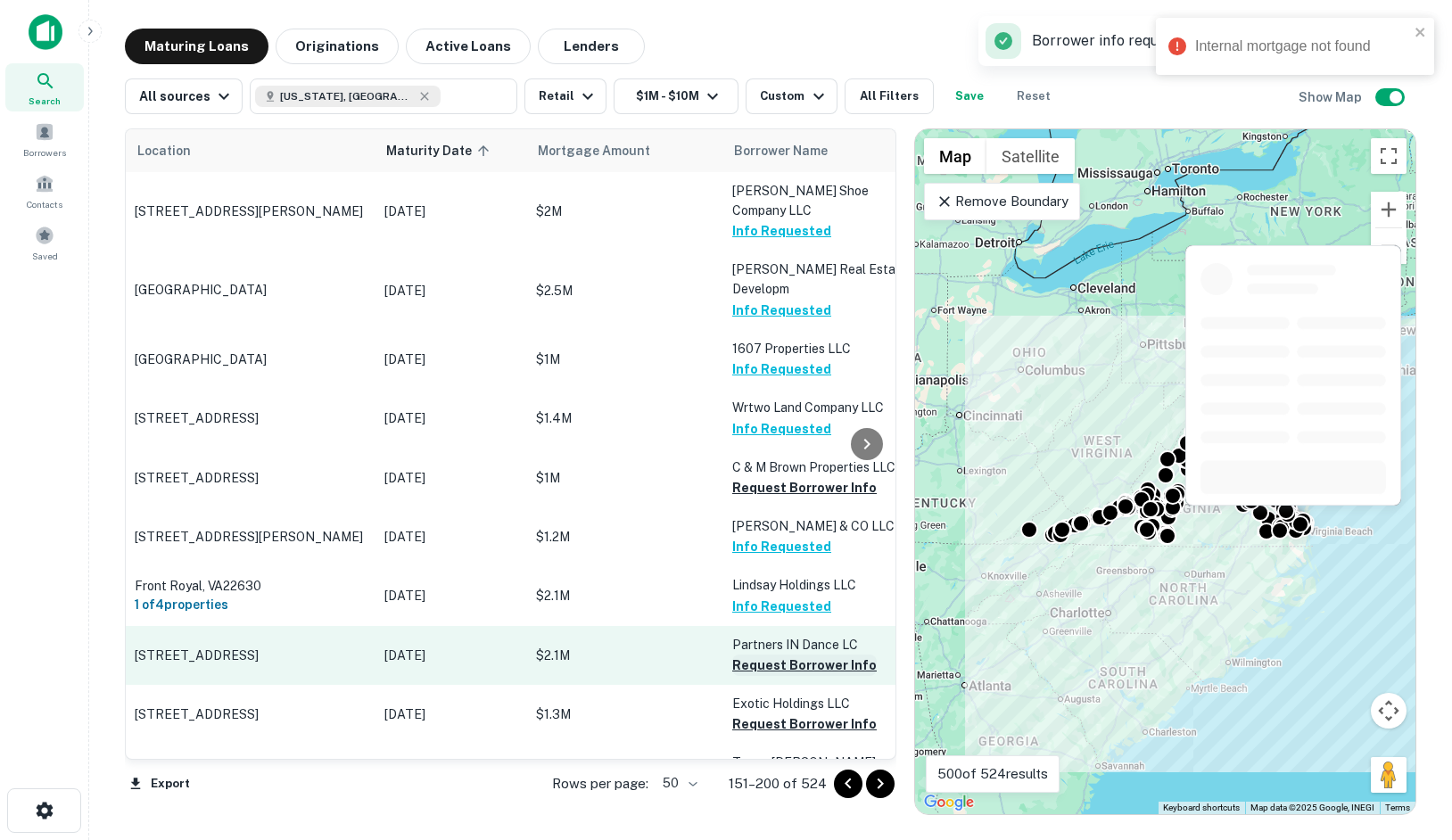
click at [803, 654] on button "Request Borrower Info" at bounding box center [804, 665] width 144 height 22
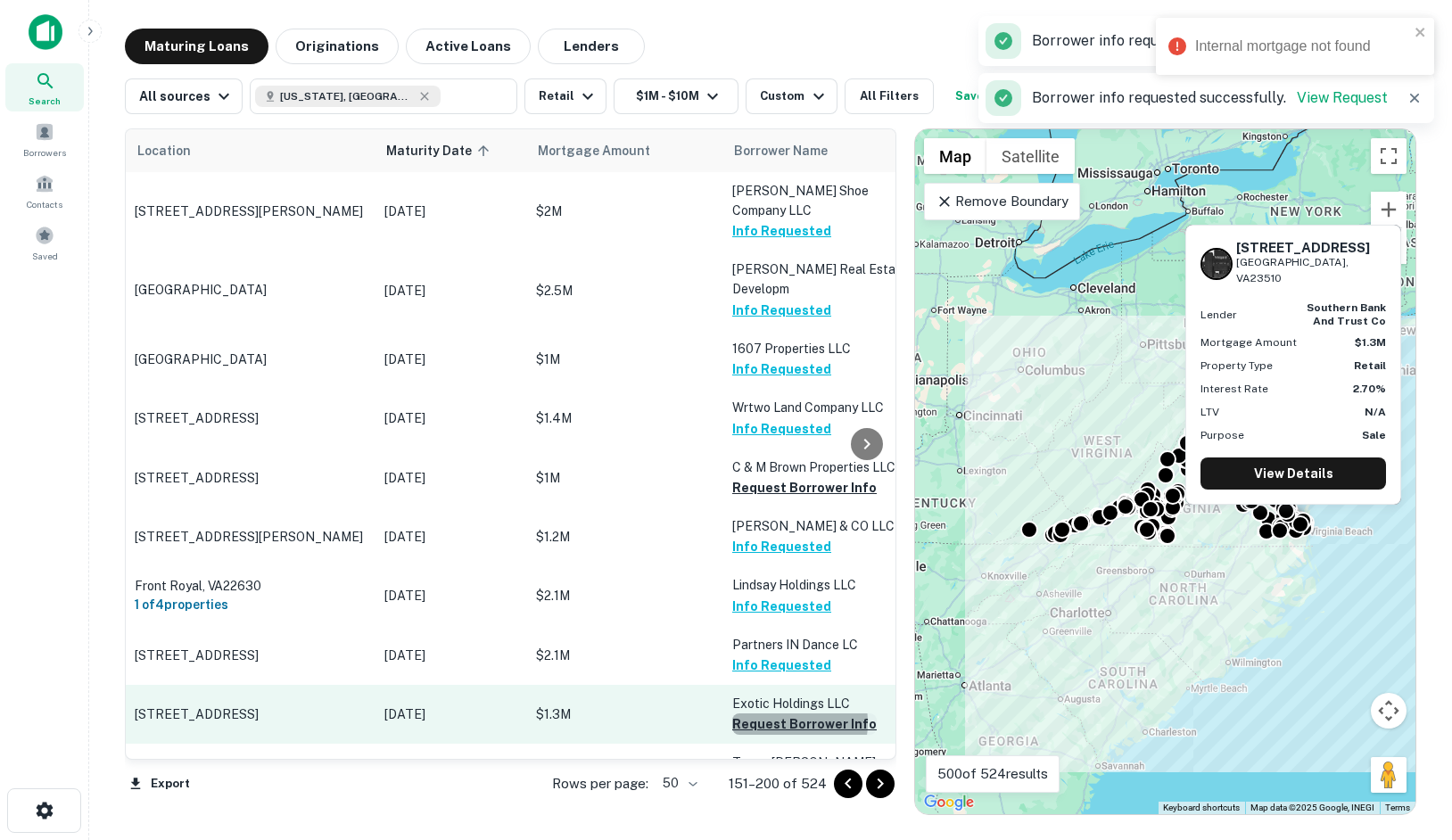
click at [782, 714] on button "Request Borrower Info" at bounding box center [804, 724] width 144 height 22
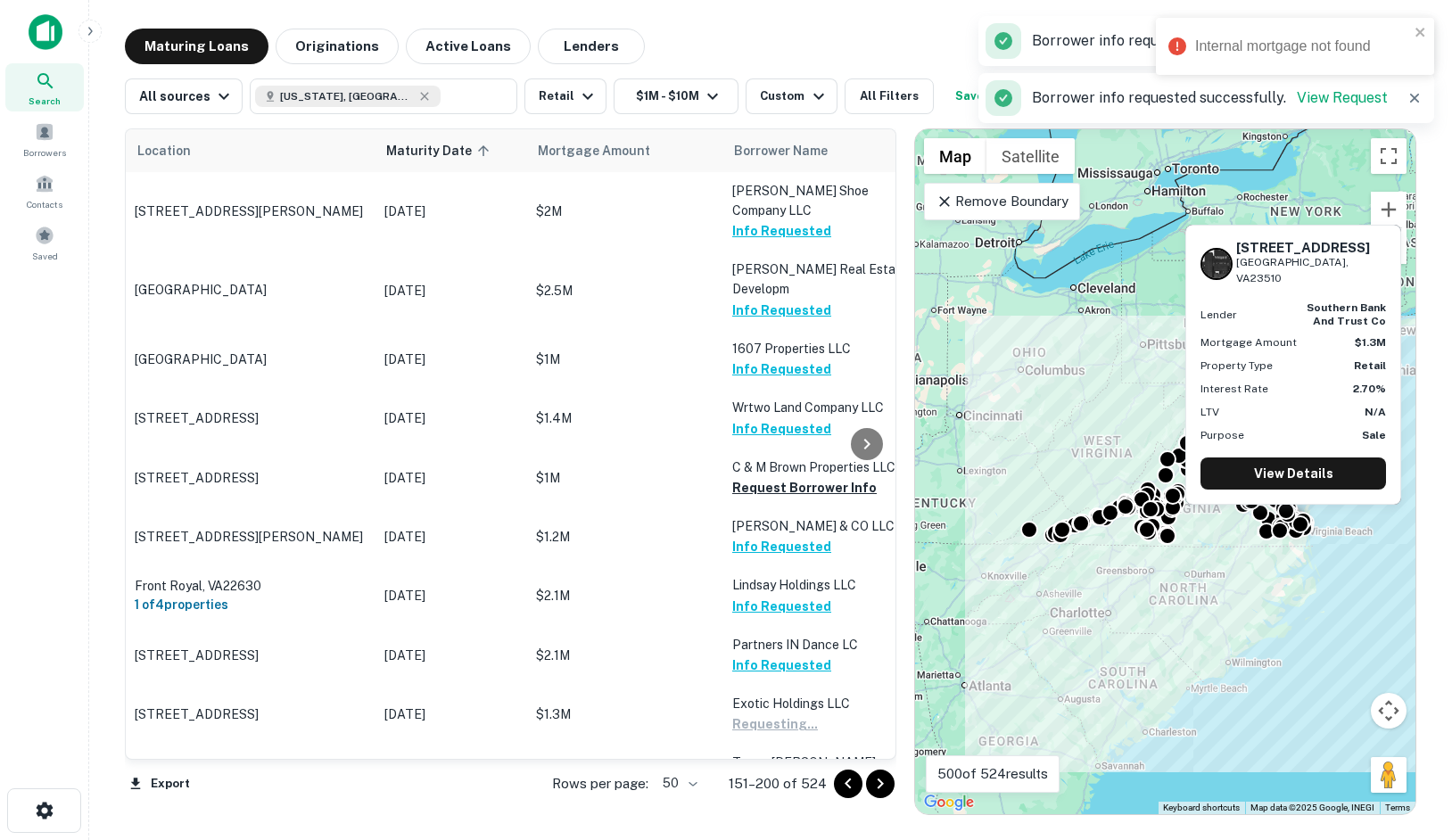
scroll to position [267, 0]
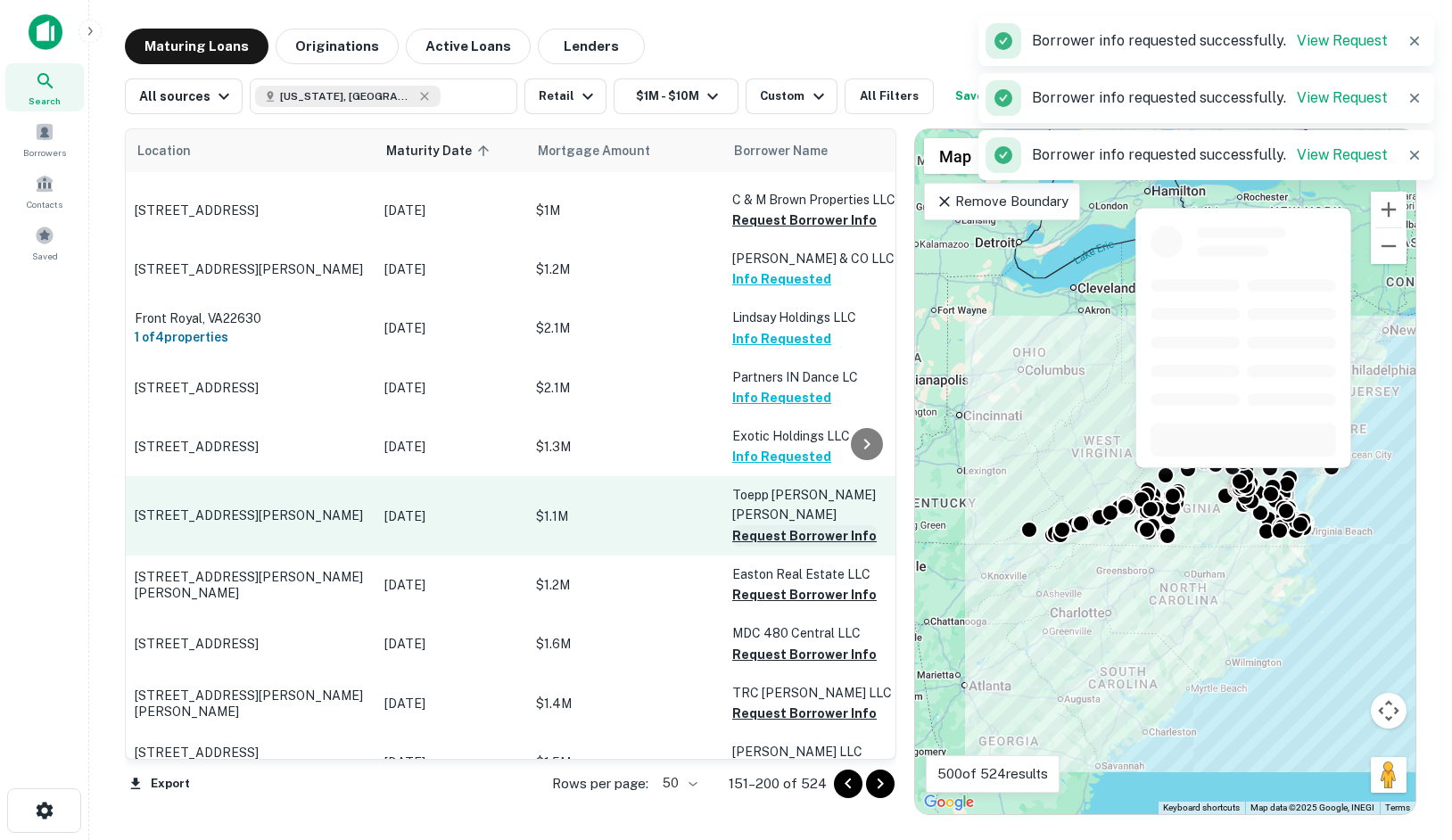
click at [762, 525] on button "Request Borrower Info" at bounding box center [804, 536] width 144 height 22
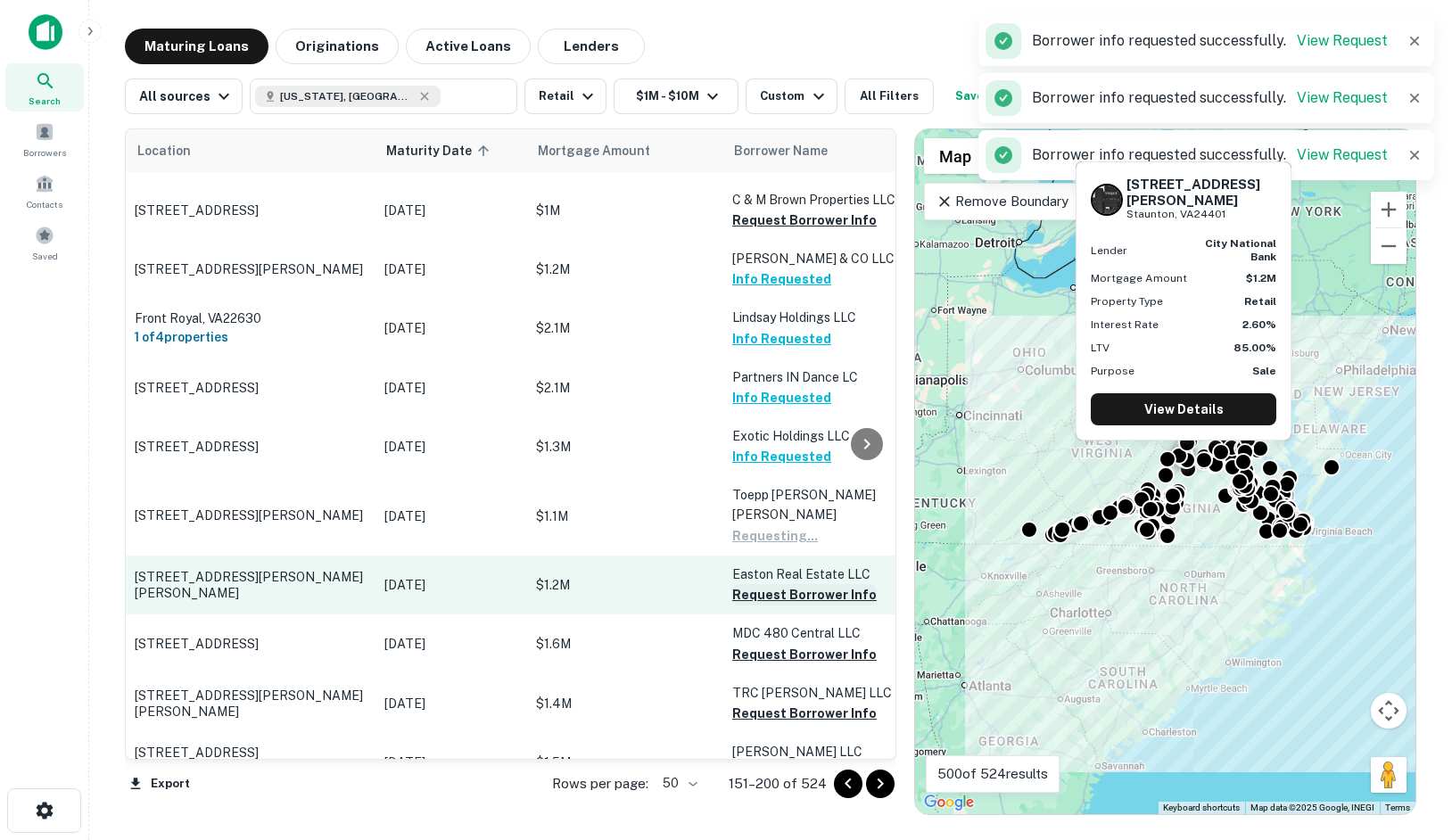
click at [752, 585] on button "Request Borrower Info" at bounding box center [804, 595] width 144 height 22
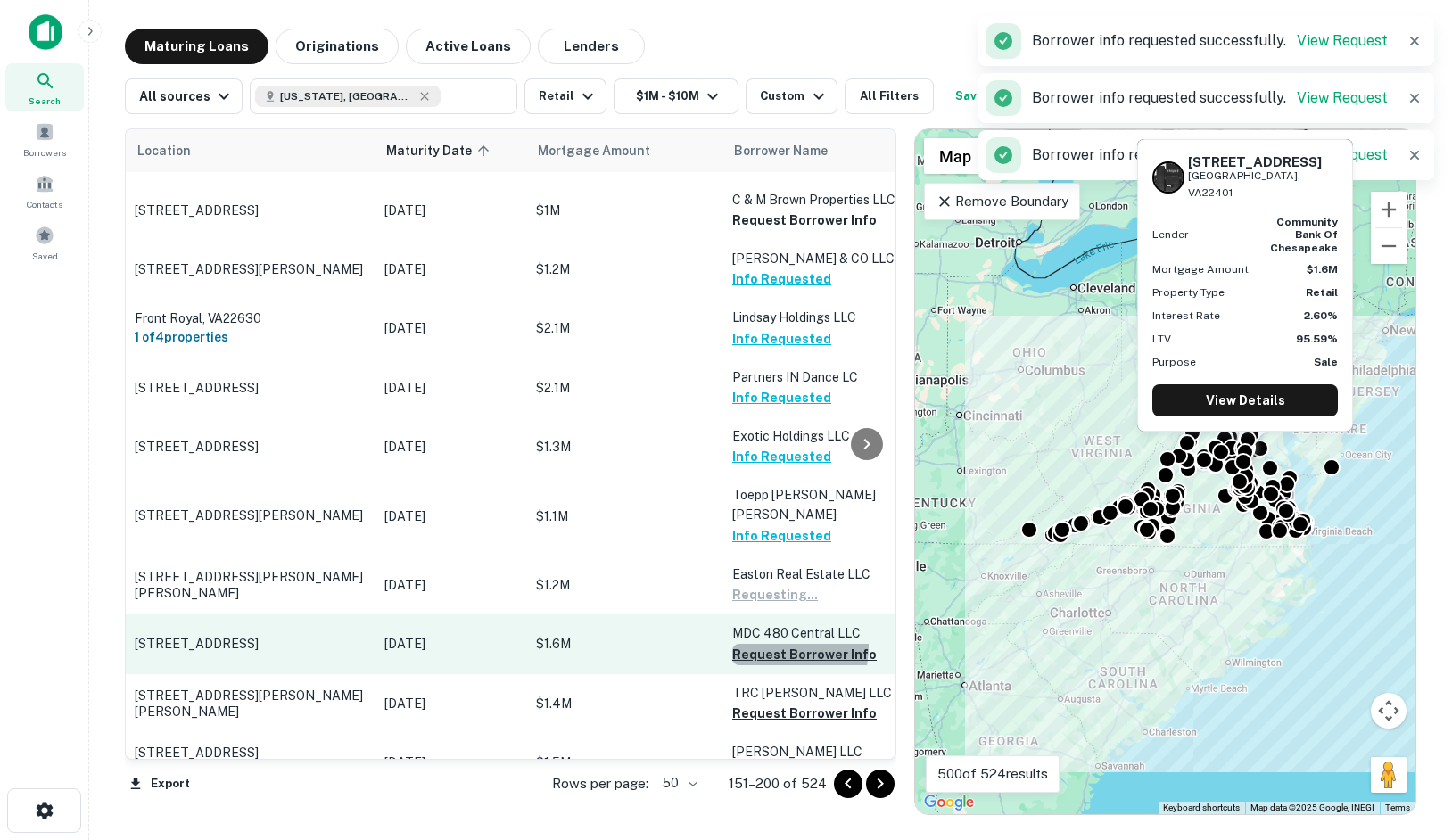
click at [753, 644] on button "Request Borrower Info" at bounding box center [804, 654] width 144 height 22
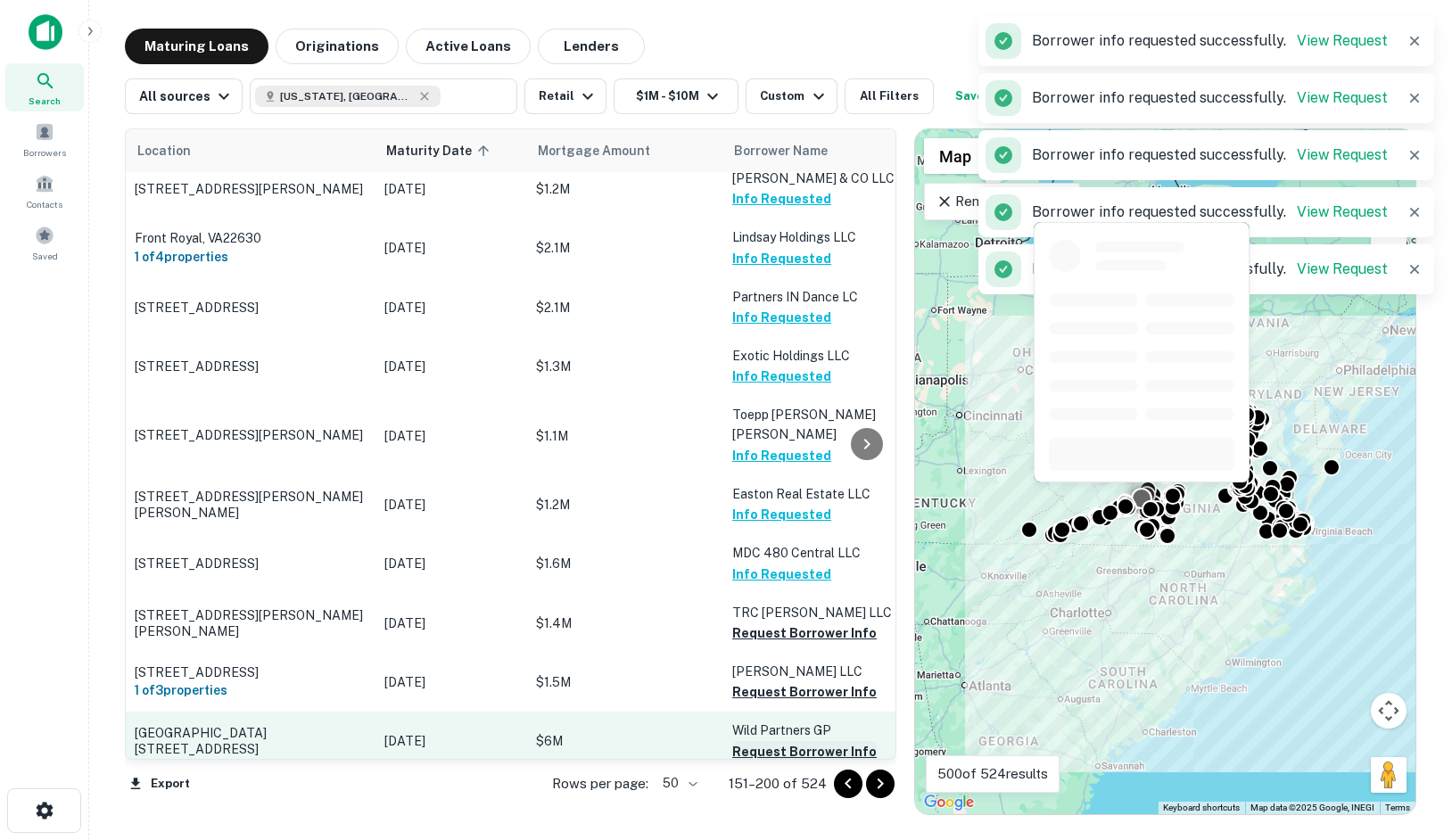
scroll to position [535, 0]
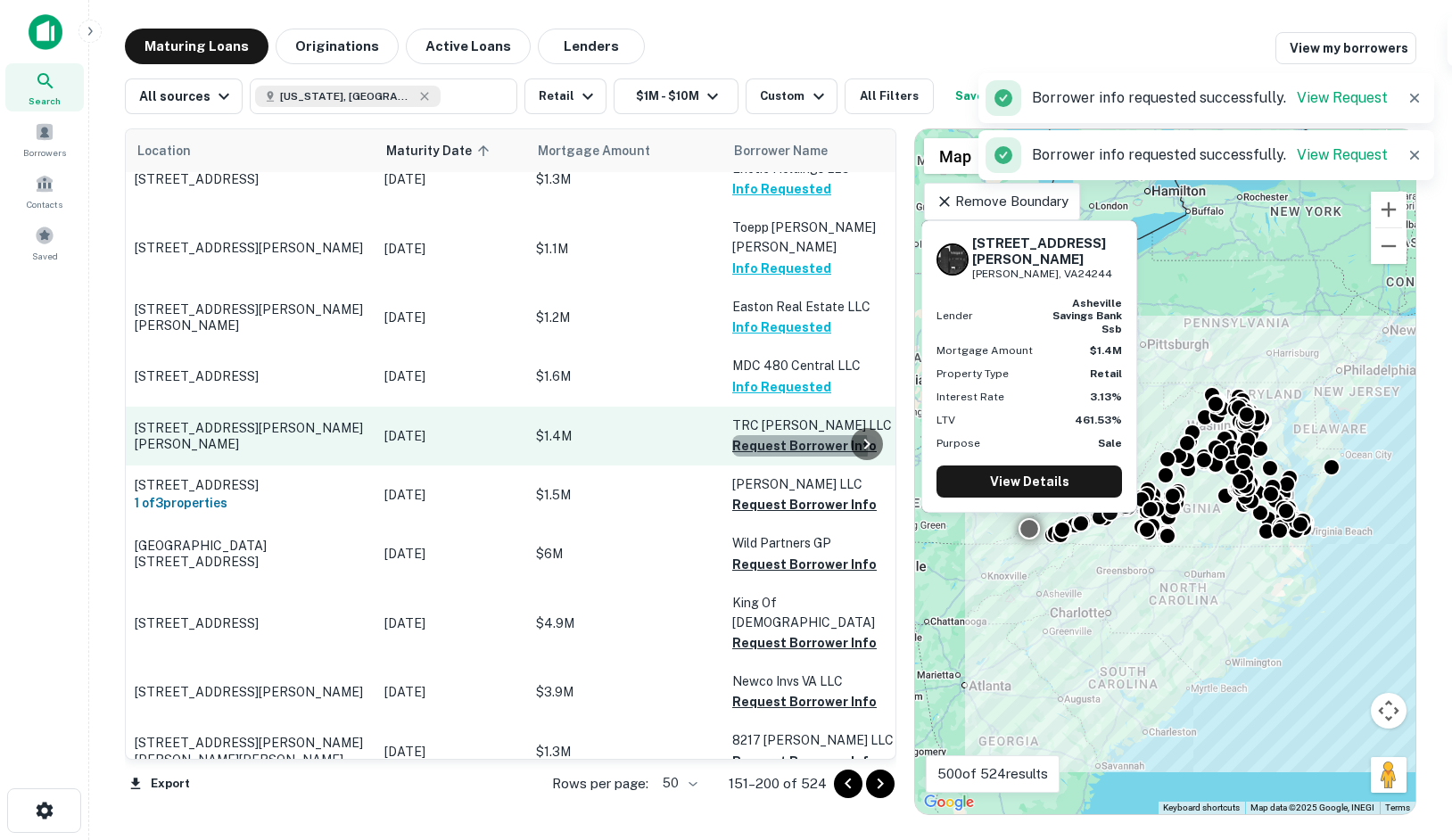
click at [780, 435] on button "Request Borrower Info" at bounding box center [804, 446] width 144 height 22
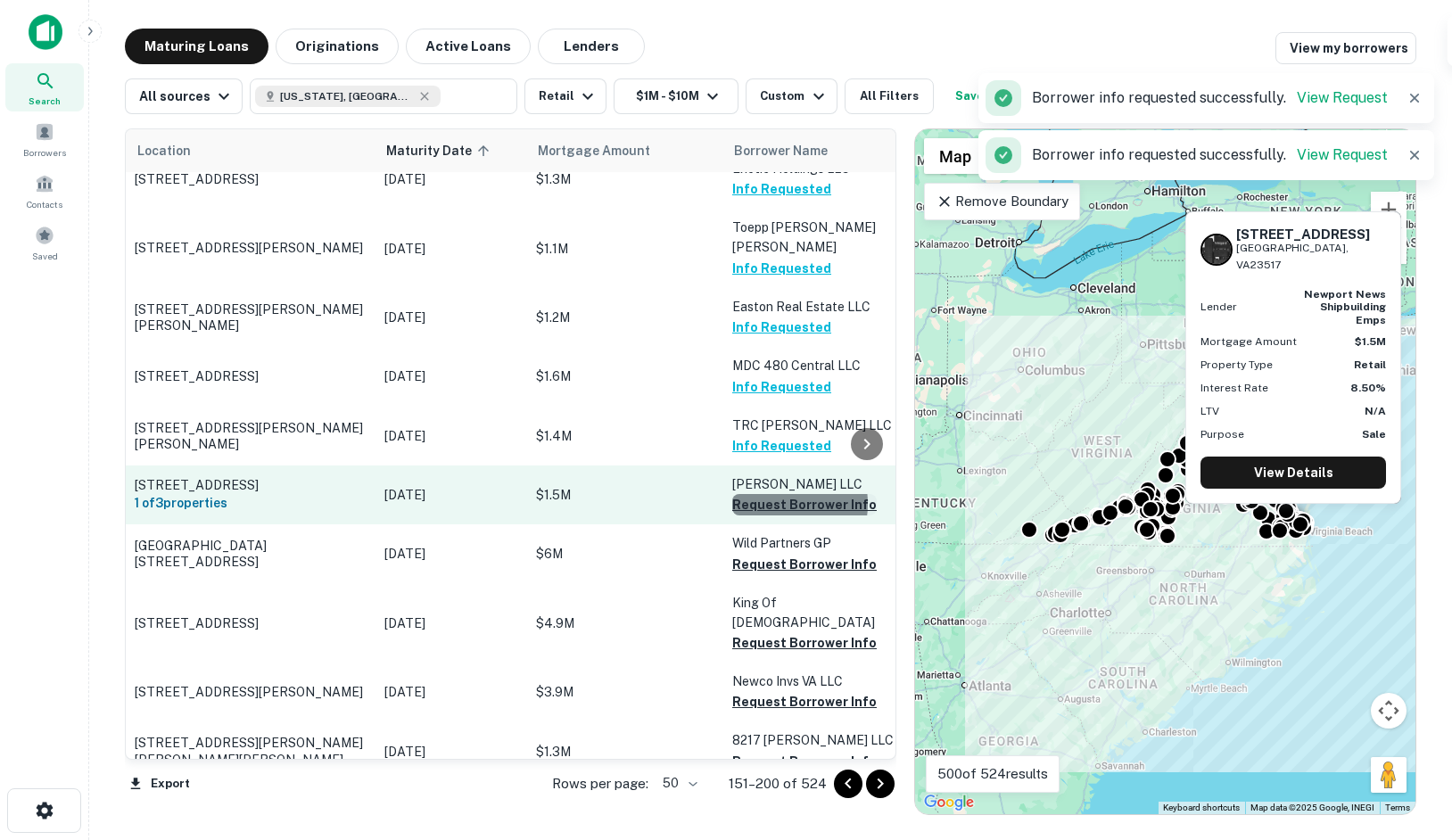
click at [777, 494] on button "Request Borrower Info" at bounding box center [804, 505] width 144 height 22
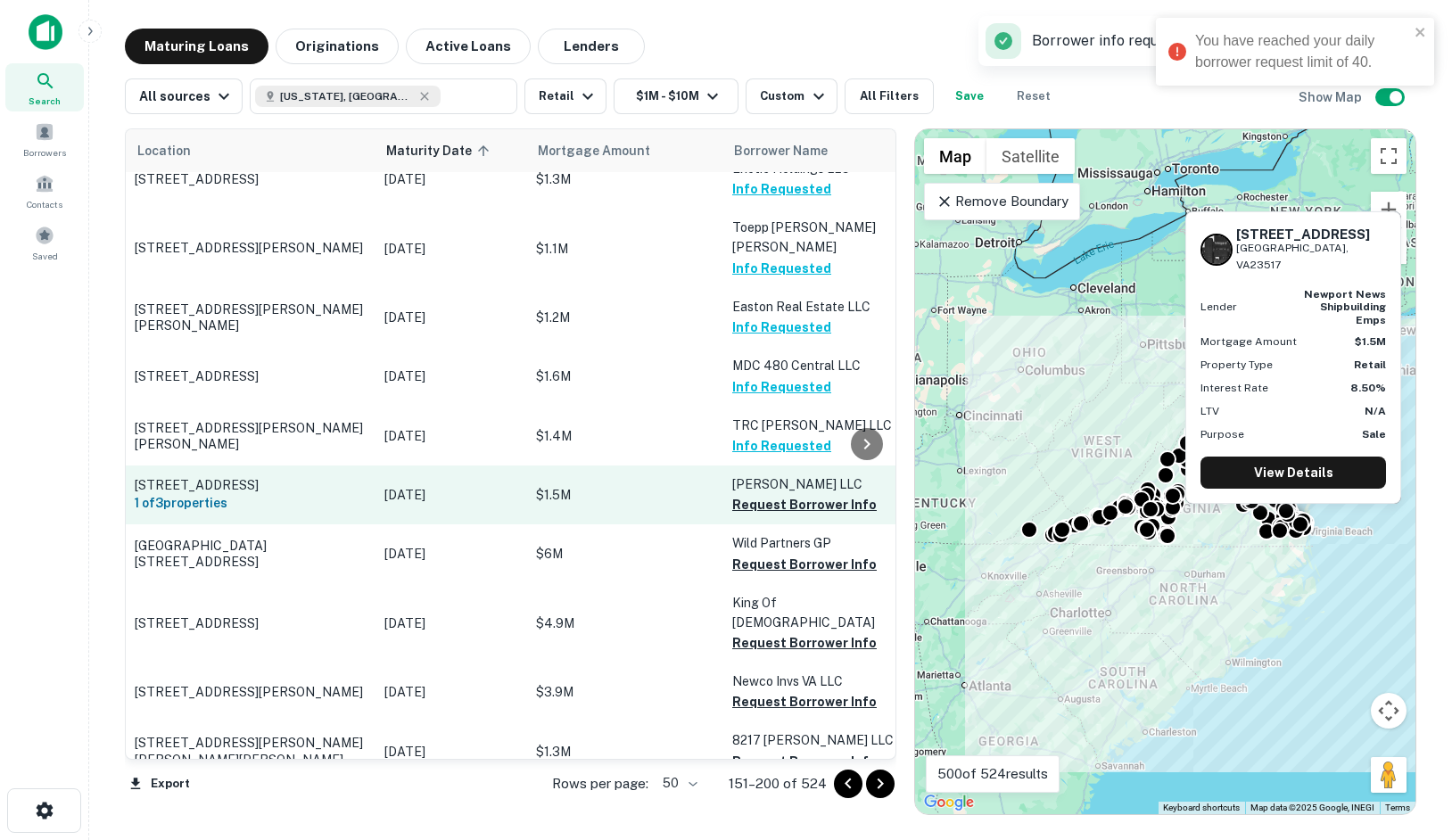
drag, startPoint x: 775, startPoint y: 466, endPoint x: 693, endPoint y: 444, distance: 84.9
click at [693, 465] on td "$1.5M" at bounding box center [625, 495] width 196 height 59
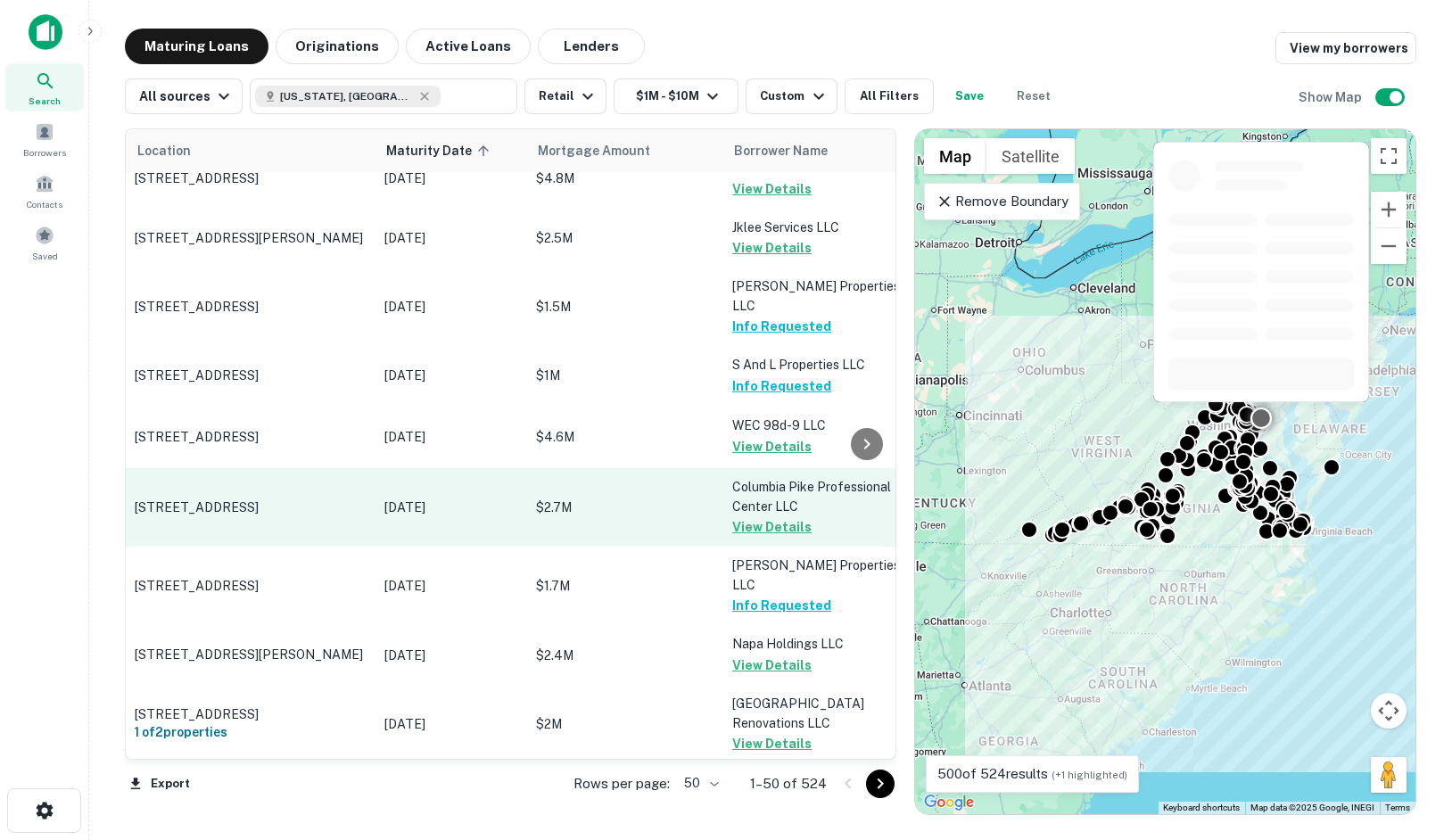
scroll to position [981, 0]
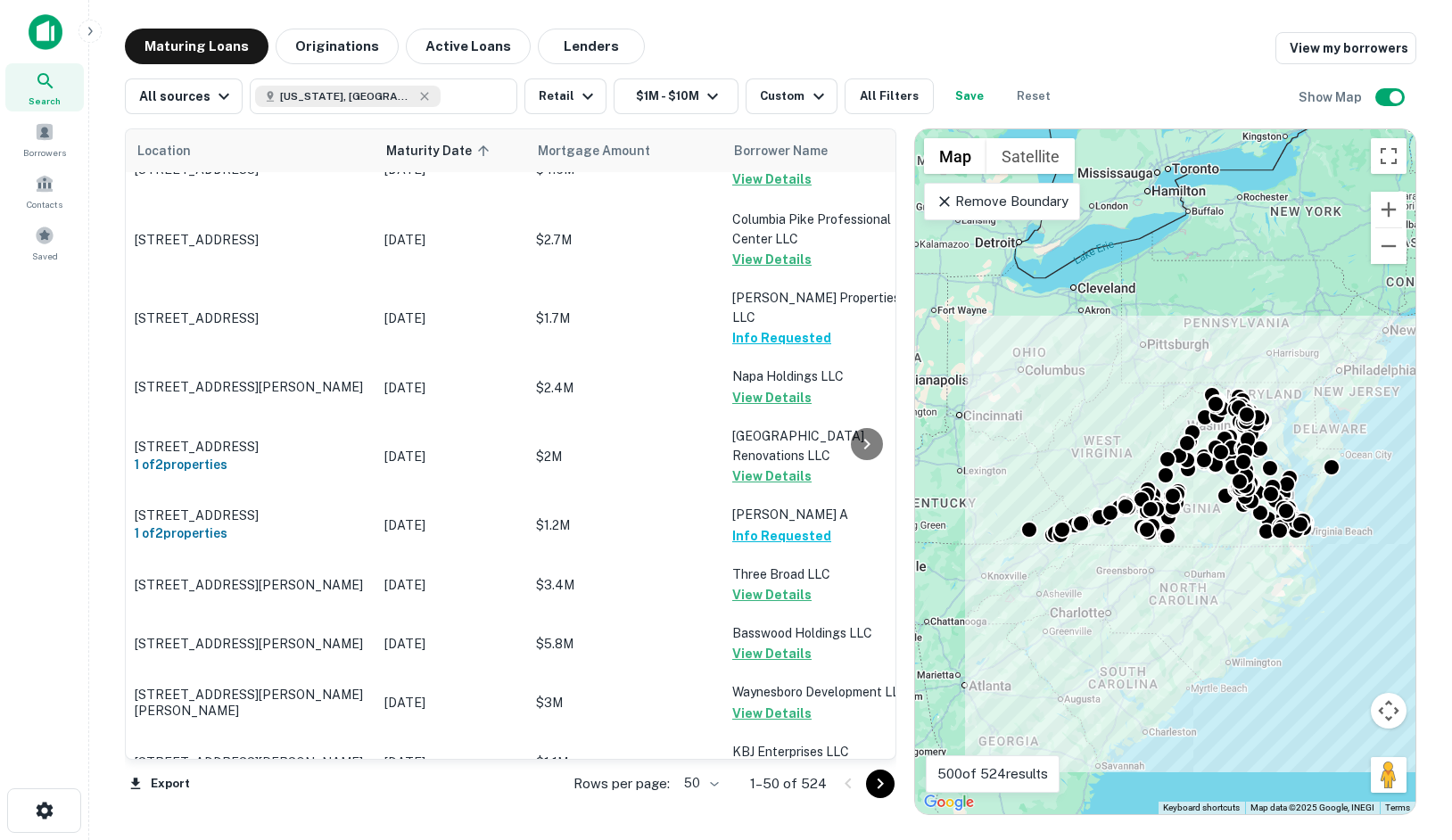
drag, startPoint x: 1185, startPoint y: 39, endPoint x: 1147, endPoint y: 17, distance: 43.9
click at [1180, 36] on div "Maturing Loans Originations Active Loans Lenders View my borrowers" at bounding box center [770, 47] width 1291 height 36
drag, startPoint x: 1164, startPoint y: 26, endPoint x: 1162, endPoint y: 13, distance: 13.2
click at [1163, 14] on main "Maturing Loans Originations Active Loans Lenders View my borrowers All sources …" at bounding box center [770, 420] width 1363 height 840
